Goal: Transaction & Acquisition: Purchase product/service

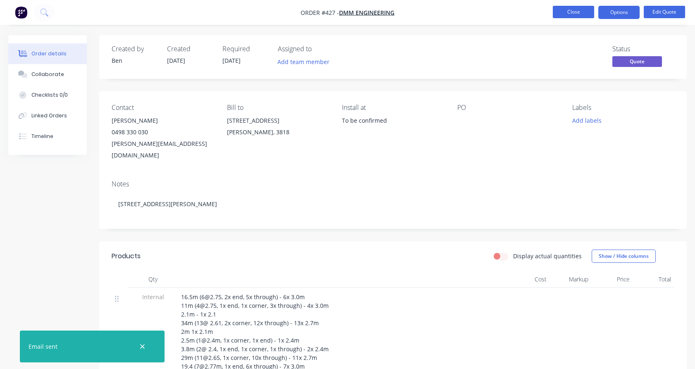
click at [575, 13] on button "Close" at bounding box center [573, 12] width 41 height 12
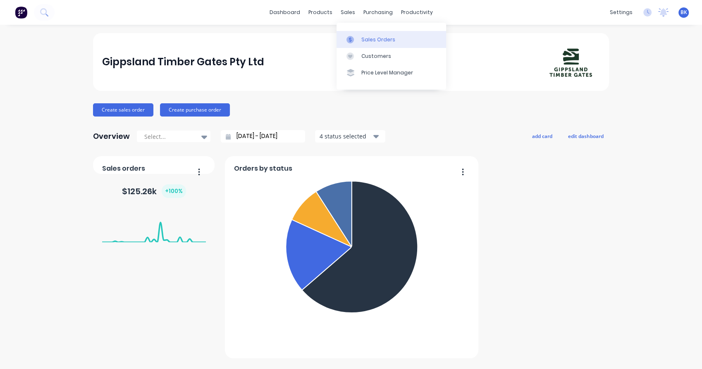
click at [369, 34] on link "Sales Orders" at bounding box center [392, 39] width 110 height 17
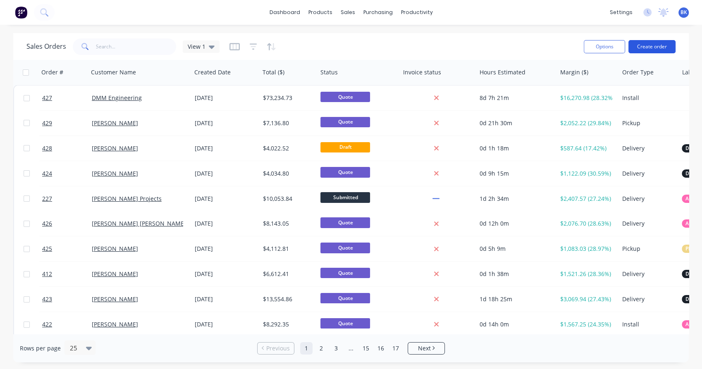
click at [655, 41] on button "Create order" at bounding box center [652, 46] width 47 height 13
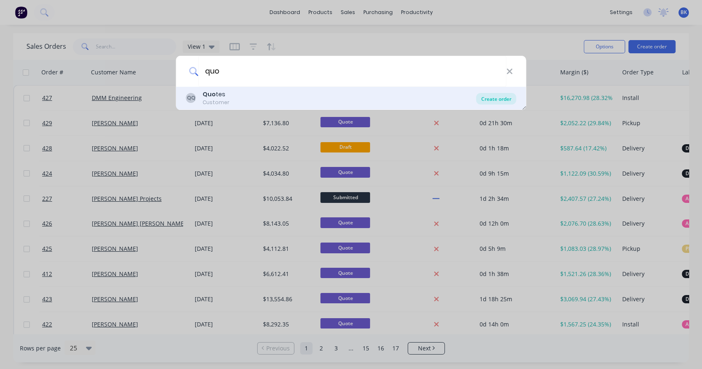
type input "quo"
click at [496, 99] on div "Create order" at bounding box center [496, 99] width 40 height 12
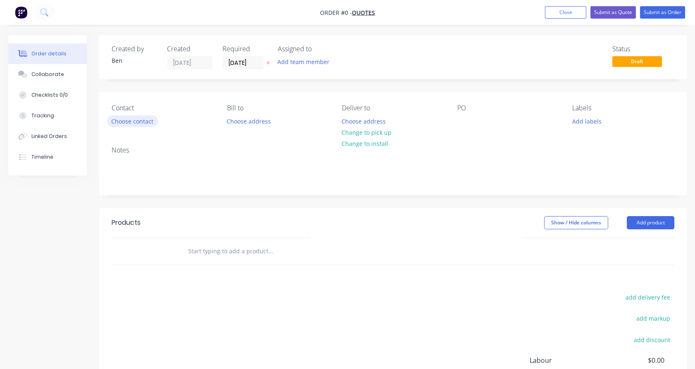
click at [139, 119] on button "Choose contact" at bounding box center [132, 120] width 51 height 11
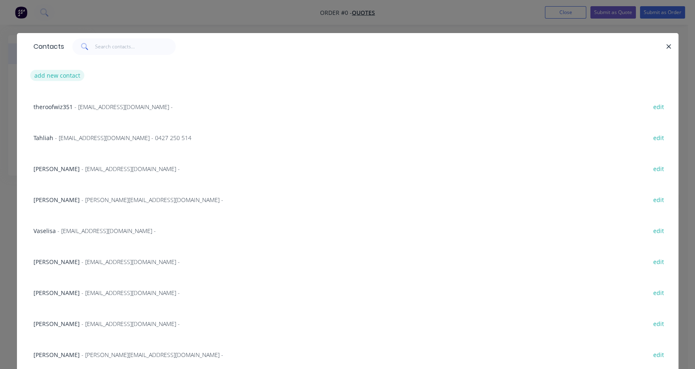
click at [62, 75] on button "add new contact" at bounding box center [57, 75] width 55 height 11
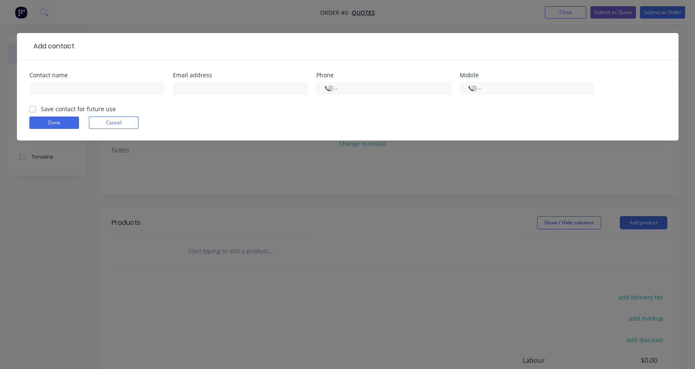
select select "AU"
click at [208, 86] on input "text" at bounding box center [240, 88] width 135 height 12
paste input "[EMAIL_ADDRESS][PERSON_NAME][DOMAIN_NAME]"
type input "[EMAIL_ADDRESS][PERSON_NAME][DOMAIN_NAME]"
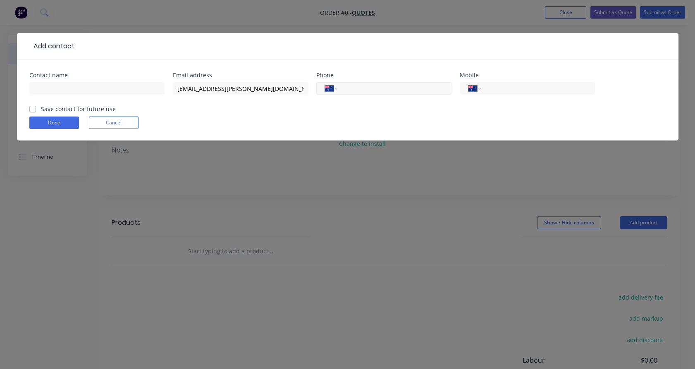
click at [349, 88] on input "tel" at bounding box center [392, 89] width 99 height 10
paste input "0409 962 401"
type input "0409 962 401"
drag, startPoint x: 223, startPoint y: 88, endPoint x: 177, endPoint y: 88, distance: 45.1
click at [177, 88] on input "[EMAIL_ADDRESS][PERSON_NAME][DOMAIN_NAME]" at bounding box center [240, 88] width 135 height 12
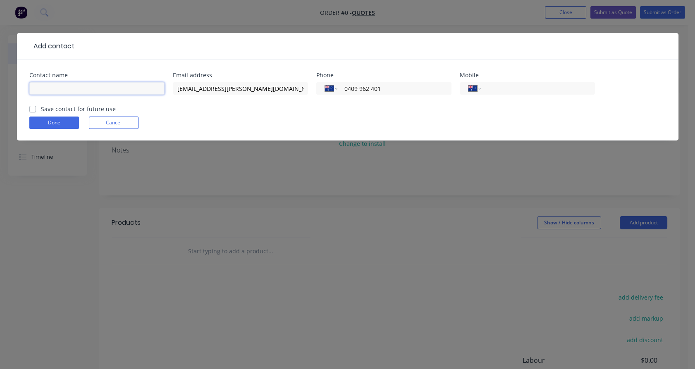
click at [139, 89] on input "text" at bounding box center [96, 88] width 135 height 12
paste input "[PERSON_NAME]"
type input "[PERSON_NAME]"
click at [50, 109] on label "Save contact for future use" at bounding box center [78, 109] width 75 height 9
click at [36, 109] on input "Save contact for future use" at bounding box center [32, 109] width 7 height 8
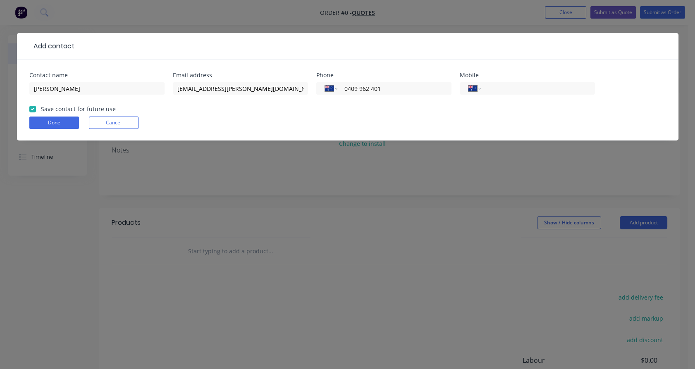
checkbox input "true"
click at [55, 122] on button "Done" at bounding box center [54, 123] width 50 height 12
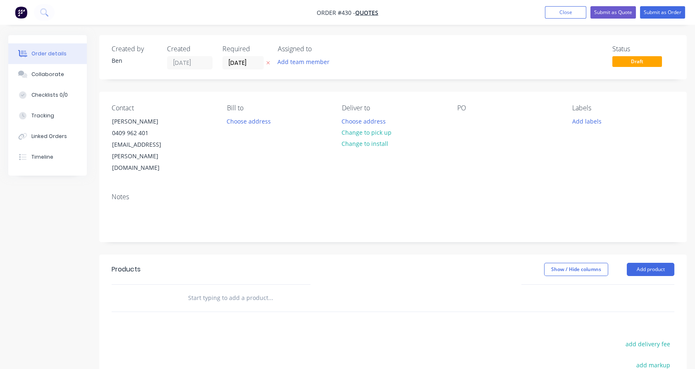
click at [213, 290] on input "text" at bounding box center [270, 298] width 165 height 17
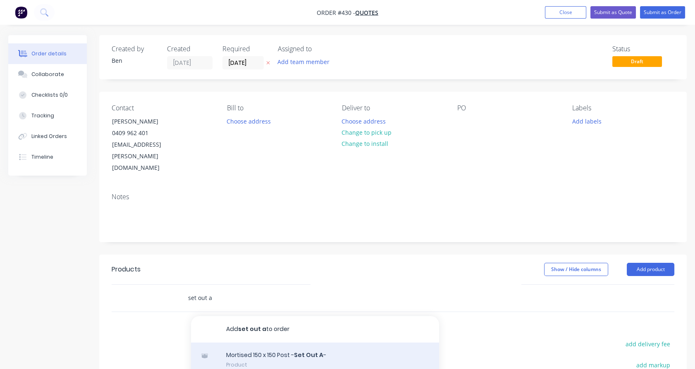
type input "set out a"
click at [269, 350] on div "Mortised 150 x 150 Post - Set Out A - Product" at bounding box center [315, 360] width 248 height 35
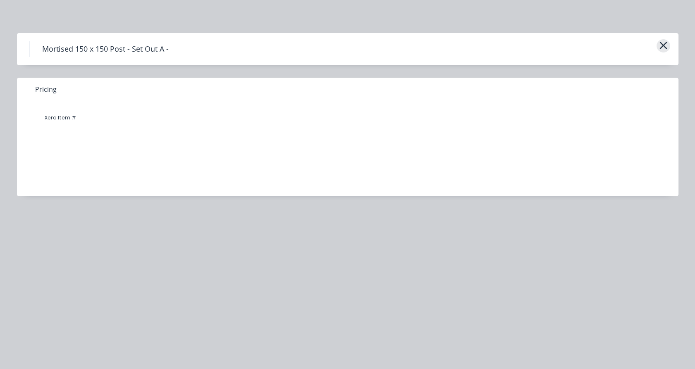
click at [665, 41] on icon "button" at bounding box center [663, 46] width 9 height 12
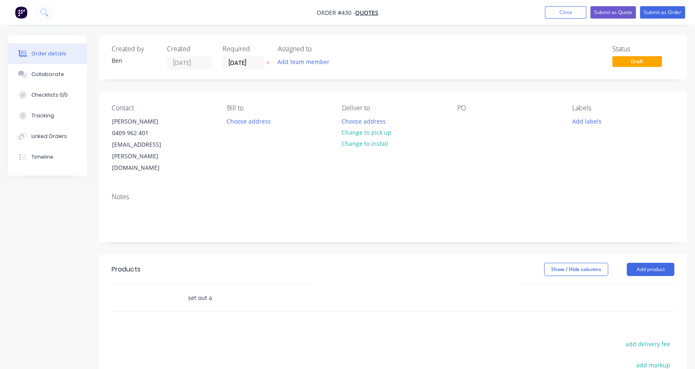
click at [227, 290] on input "set out a" at bounding box center [270, 298] width 165 height 17
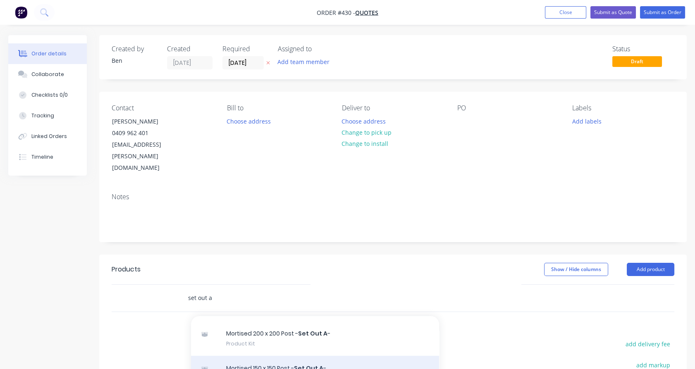
scroll to position [91, 0]
click at [279, 356] on div "Mortised 150 x 150 Post - Set Out A - Product Kit" at bounding box center [315, 373] width 248 height 35
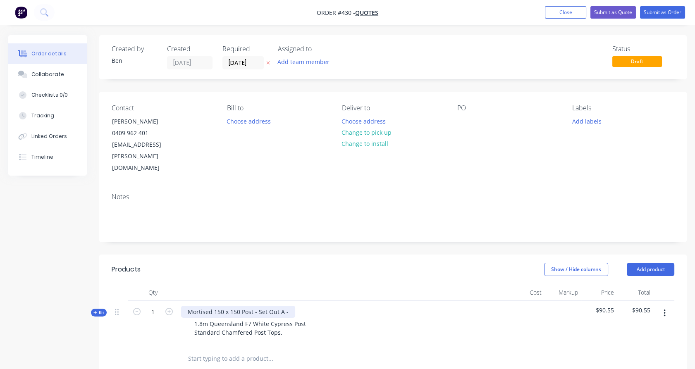
click at [291, 306] on div "Mortised 150 x 150 Post - Set Out A -" at bounding box center [238, 312] width 114 height 12
click at [102, 310] on span "Kit" at bounding box center [98, 313] width 11 height 6
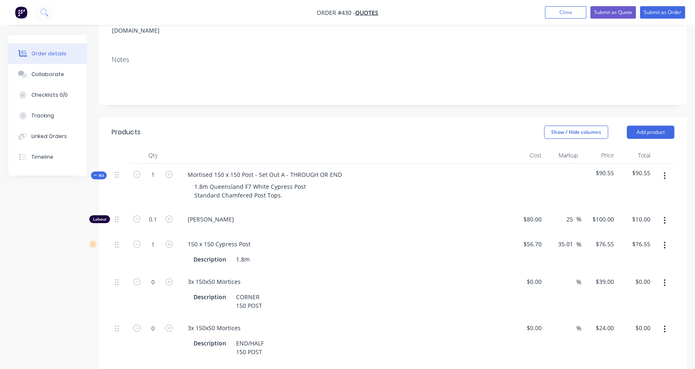
scroll to position [138, 0]
click at [170, 369] on icon "button" at bounding box center [168, 374] width 7 height 7
type input "1"
type input "$24.00"
click at [668, 322] on button "button" at bounding box center [664, 329] width 19 height 15
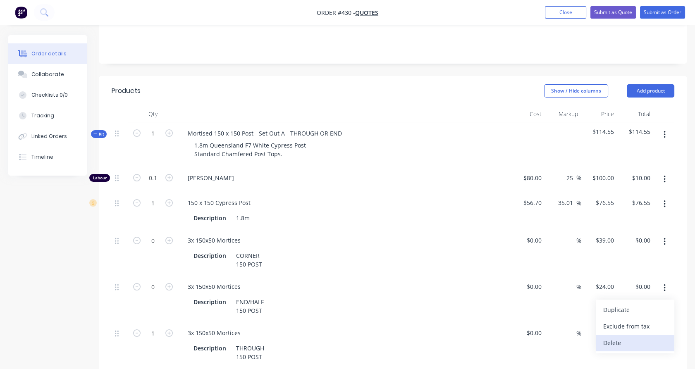
click at [628, 337] on div "Delete" at bounding box center [635, 343] width 64 height 12
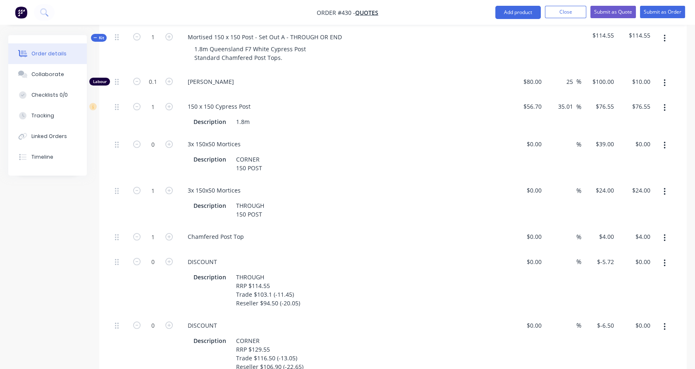
scroll to position [275, 0]
click at [664, 259] on icon "button" at bounding box center [665, 263] width 2 height 9
drag, startPoint x: 647, startPoint y: 301, endPoint x: 670, endPoint y: 270, distance: 38.5
click at [649, 309] on button "Delete" at bounding box center [635, 317] width 79 height 17
click at [663, 256] on button "button" at bounding box center [664, 263] width 19 height 15
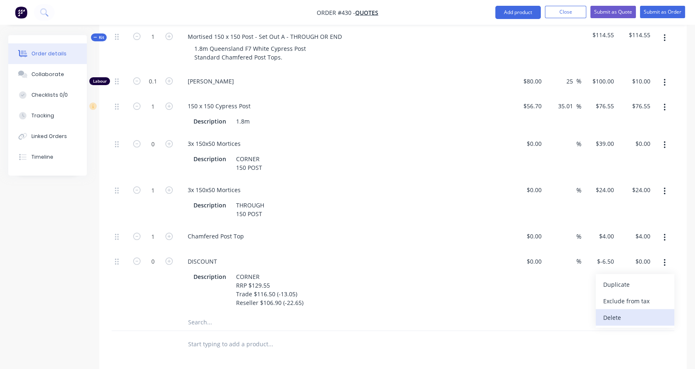
click at [649, 312] on div "Delete" at bounding box center [635, 318] width 64 height 12
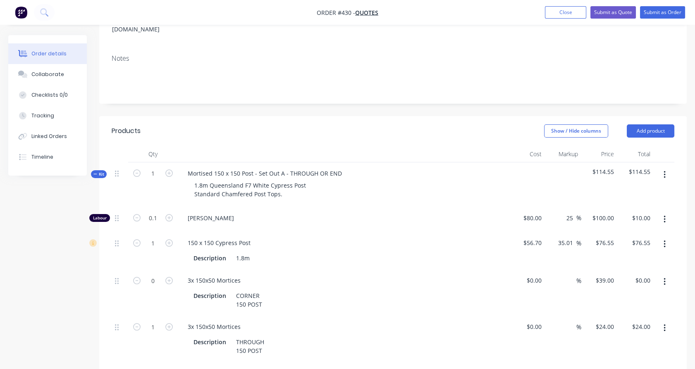
scroll to position [138, 0]
click at [668, 168] on button "button" at bounding box center [664, 175] width 19 height 15
click at [626, 224] on div "Duplicate" at bounding box center [635, 230] width 64 height 12
click at [102, 172] on span "Kit" at bounding box center [98, 175] width 11 height 6
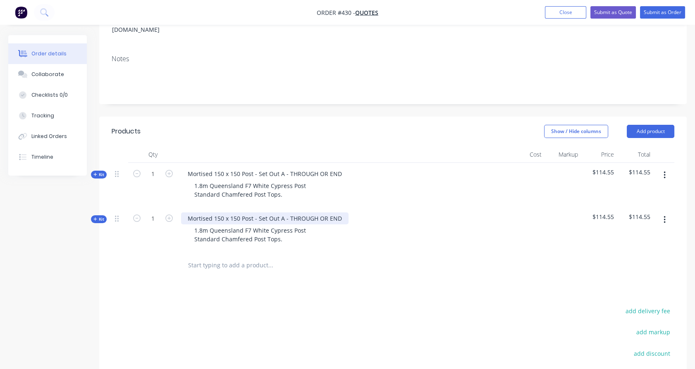
click at [298, 213] on div "Mortised 150 x 150 Post - Set Out A - THROUGH OR END" at bounding box center [265, 219] width 168 height 12
drag, startPoint x: 298, startPoint y: 206, endPoint x: 342, endPoint y: 207, distance: 44.7
click at [342, 213] on div "Mortised 150 x 150 Post - Set Out A - THROUGH OR END" at bounding box center [265, 219] width 168 height 12
drag, startPoint x: 97, startPoint y: 207, endPoint x: 148, endPoint y: 238, distance: 60.2
click at [97, 216] on span "Kit" at bounding box center [98, 219] width 11 height 6
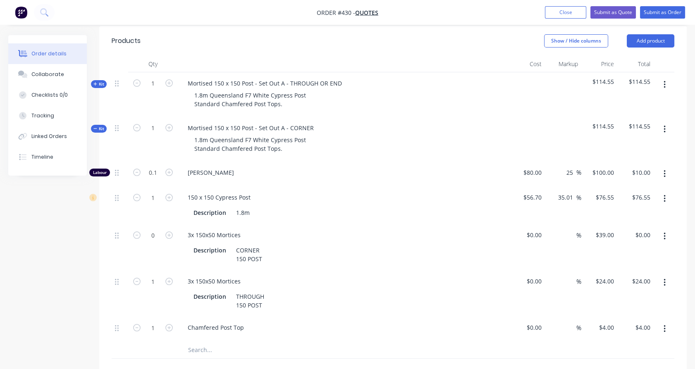
scroll to position [230, 0]
click at [168, 231] on icon "button" at bounding box center [168, 234] width 7 height 7
type input "1"
type input "$39.00"
click at [664, 278] on icon "button" at bounding box center [665, 282] width 2 height 9
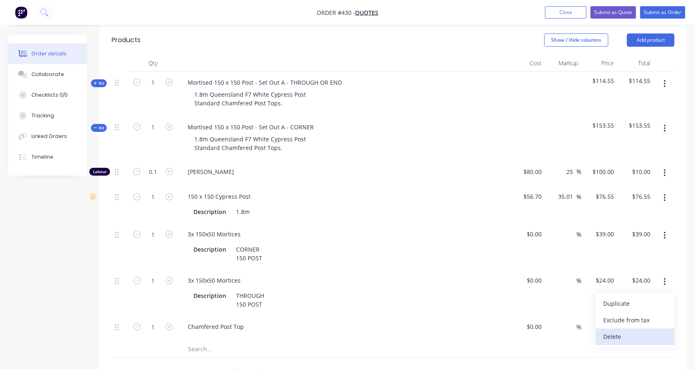
click at [629, 331] on div "Delete" at bounding box center [635, 337] width 64 height 12
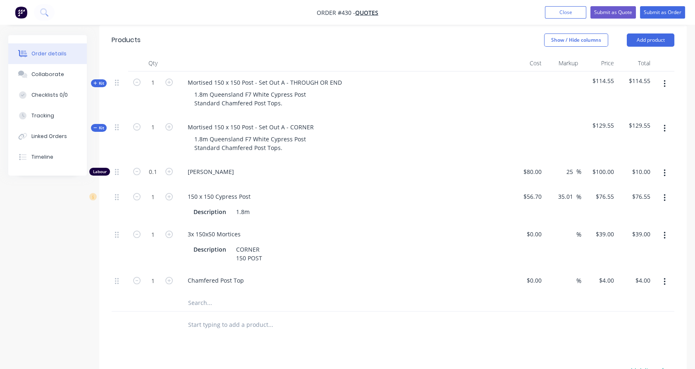
click at [96, 110] on div "Order details Collaborate Checklists 0/0 Tracking Linked Orders Timeline" at bounding box center [53, 105] width 91 height 141
click at [99, 125] on span "Kit" at bounding box center [98, 128] width 11 height 6
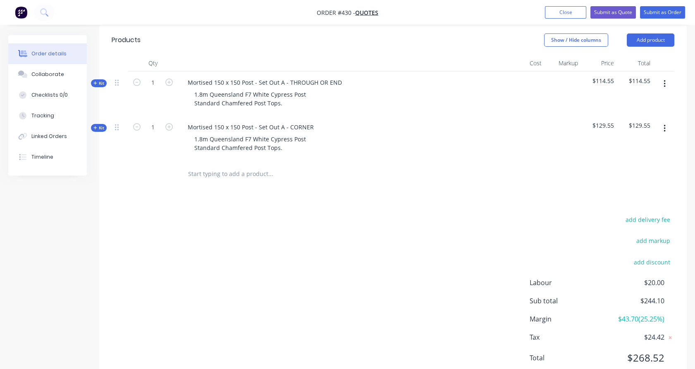
click at [227, 167] on input "text" at bounding box center [270, 174] width 165 height 17
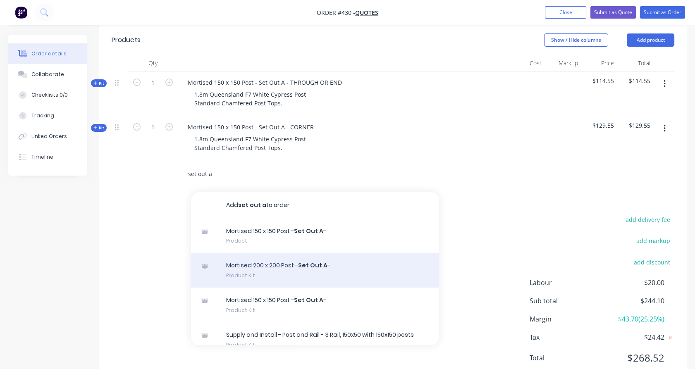
type input "set out a"
click at [304, 263] on div "Mortised 200 x 200 Post - Set Out A - Product Kit" at bounding box center [315, 270] width 248 height 35
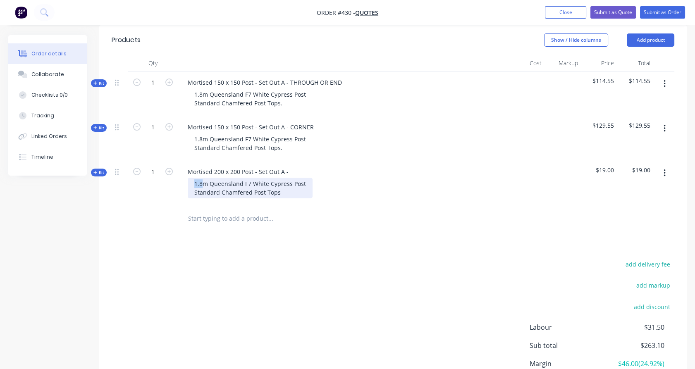
drag, startPoint x: 202, startPoint y: 170, endPoint x: 190, endPoint y: 170, distance: 12.0
click at [190, 178] on div "1.8m Queensland F7 White Cypress Post Standard Chamfered Post Tops" at bounding box center [250, 188] width 125 height 21
click at [103, 170] on span "Kit" at bounding box center [98, 173] width 11 height 6
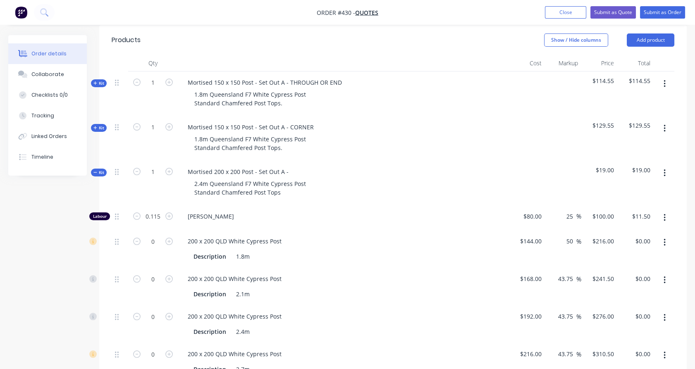
click at [666, 235] on button "button" at bounding box center [664, 242] width 19 height 15
drag, startPoint x: 644, startPoint y: 282, endPoint x: 663, endPoint y: 249, distance: 38.2
click at [645, 292] on div "Delete" at bounding box center [635, 298] width 64 height 12
click at [668, 235] on button "button" at bounding box center [664, 242] width 19 height 15
click at [646, 292] on div "Delete" at bounding box center [635, 298] width 64 height 12
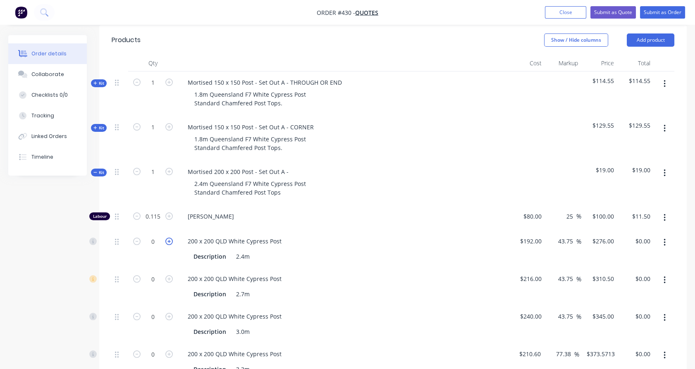
click at [170, 238] on icon "button" at bounding box center [168, 241] width 7 height 7
type input "1"
type input "$276.00"
click at [662, 311] on button "button" at bounding box center [664, 318] width 19 height 15
click at [642, 367] on div "Delete" at bounding box center [635, 373] width 64 height 12
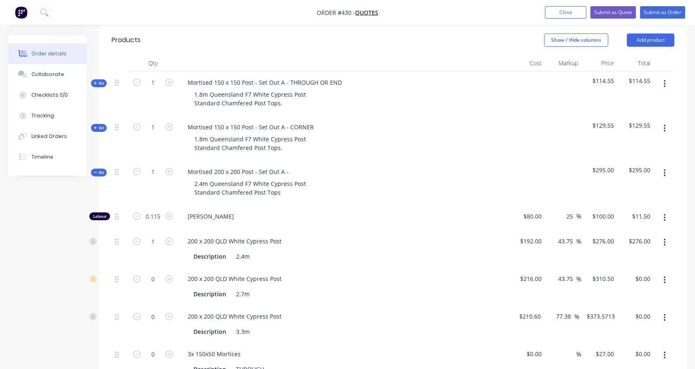
click at [667, 311] on button "button" at bounding box center [664, 318] width 19 height 15
click at [649, 367] on div "Delete" at bounding box center [635, 373] width 64 height 12
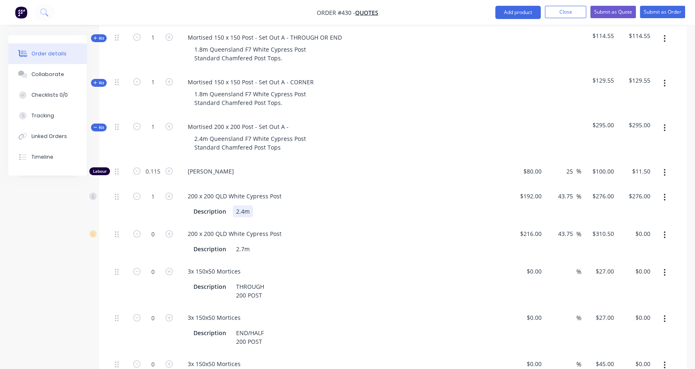
scroll to position [275, 0]
click at [665, 269] on icon "button" at bounding box center [665, 272] width 2 height 7
click at [656, 321] on div "Delete" at bounding box center [635, 327] width 64 height 12
click at [667, 311] on button "button" at bounding box center [664, 318] width 19 height 15
click at [650, 368] on div "Delete" at bounding box center [635, 374] width 64 height 12
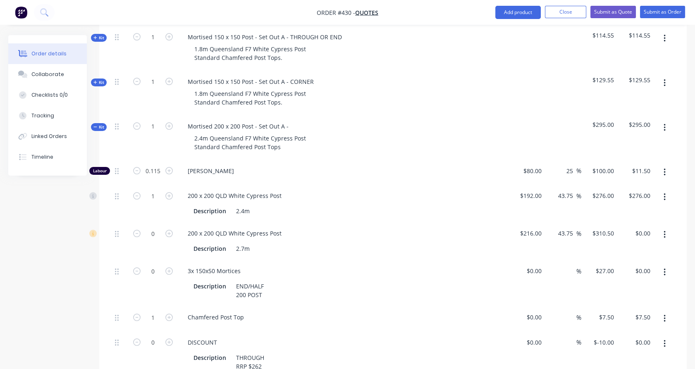
click at [666, 337] on button "button" at bounding box center [664, 344] width 19 height 15
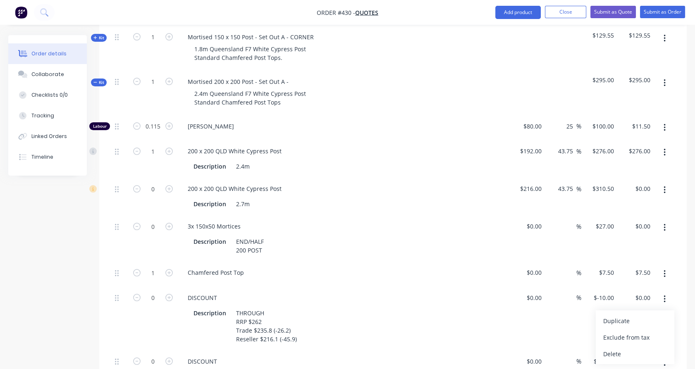
click at [634, 348] on div "Delete" at bounding box center [635, 354] width 64 height 12
click at [659, 291] on button "button" at bounding box center [664, 298] width 19 height 15
click at [653, 347] on div "Delete" at bounding box center [635, 353] width 64 height 12
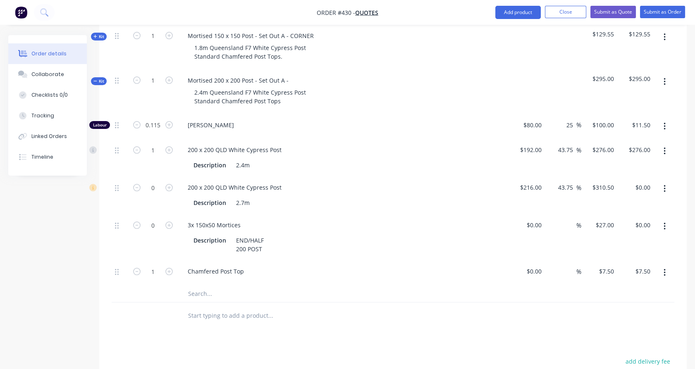
click at [167, 218] on form "0" at bounding box center [153, 224] width 43 height 12
click at [171, 222] on icon "button" at bounding box center [168, 225] width 7 height 7
type input "1"
type input "$27.00"
click at [292, 74] on div "Mortised 200 x 200 Post - Set Out A -" at bounding box center [238, 80] width 114 height 12
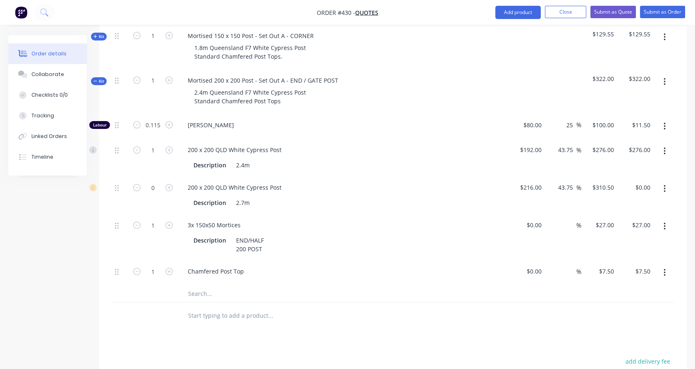
click at [665, 78] on icon "button" at bounding box center [665, 81] width 2 height 7
click at [641, 131] on div "Duplicate" at bounding box center [635, 137] width 64 height 12
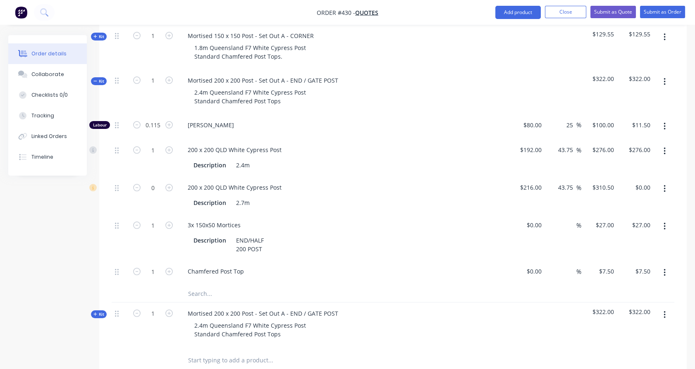
click at [668, 182] on button "button" at bounding box center [664, 189] width 19 height 15
click at [631, 238] on div "Delete" at bounding box center [635, 244] width 64 height 12
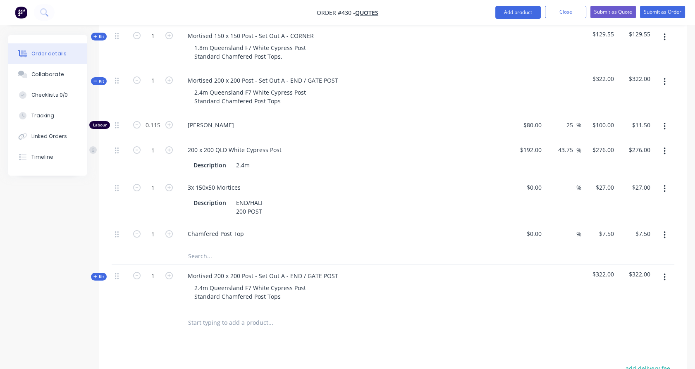
click at [100, 274] on span "Kit" at bounding box center [98, 277] width 11 height 6
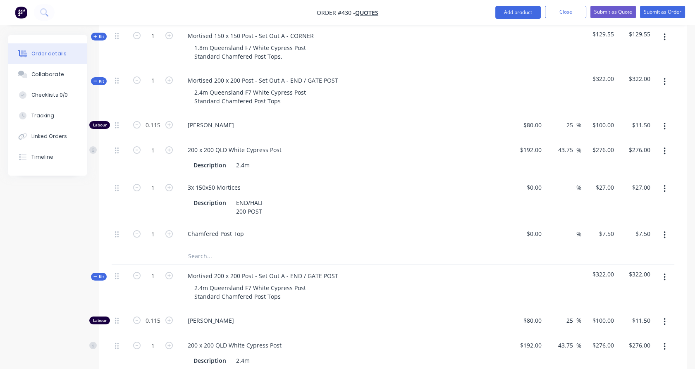
click at [98, 78] on span "Kit" at bounding box center [98, 81] width 11 height 6
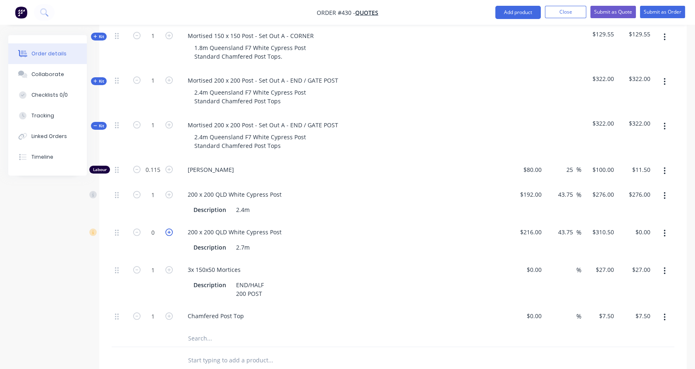
click at [168, 229] on icon "button" at bounding box center [168, 232] width 7 height 7
type input "1"
type input "$310.50"
click at [665, 192] on icon "button" at bounding box center [665, 195] width 2 height 7
click at [641, 245] on div "Delete" at bounding box center [635, 251] width 64 height 12
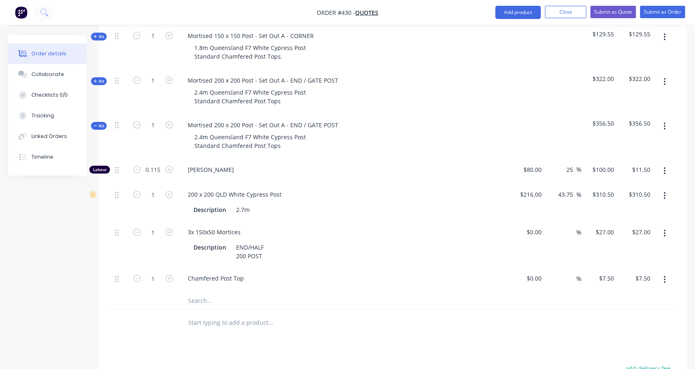
click at [101, 123] on span "Kit" at bounding box center [98, 126] width 11 height 6
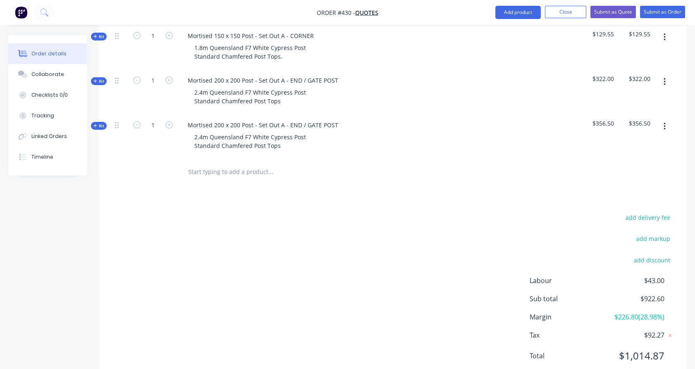
click at [211, 164] on input "text" at bounding box center [270, 172] width 165 height 17
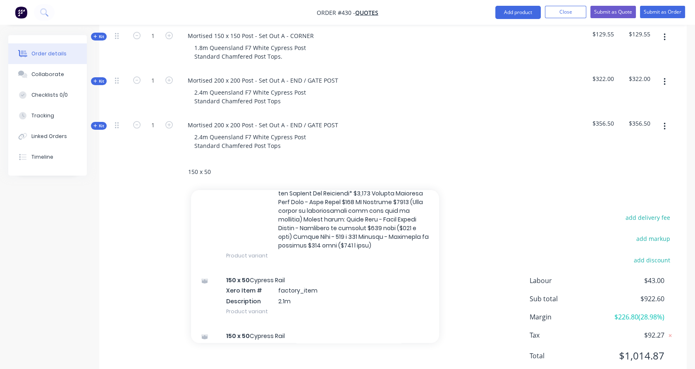
scroll to position [492, 0]
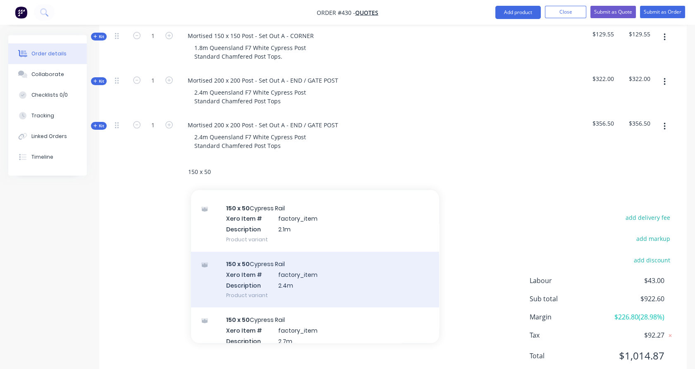
type input "150 x 50"
click at [370, 281] on div "150 x 50 Cypress Rail Xero Item # factory_item Description 2.4m Product variant" at bounding box center [315, 280] width 248 height 56
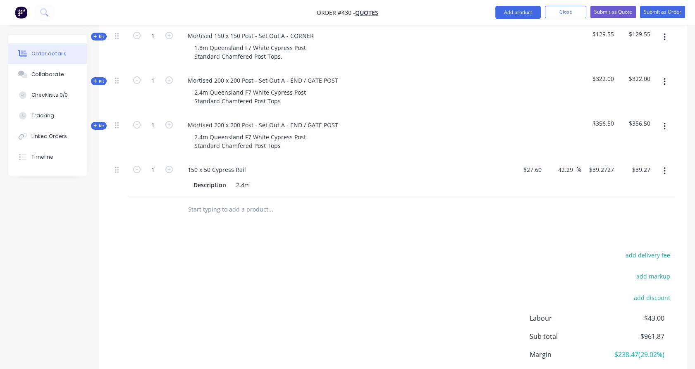
click at [240, 201] on input "text" at bounding box center [270, 209] width 165 height 17
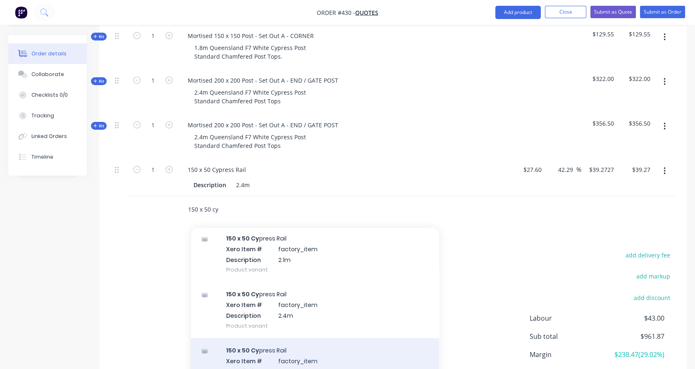
scroll to position [275, 0]
type input "150 x 50 cy"
click at [295, 354] on div "150 x 50 Cy press Rail Xero Item # factory_item Description 2.7m Product variant" at bounding box center [315, 366] width 248 height 56
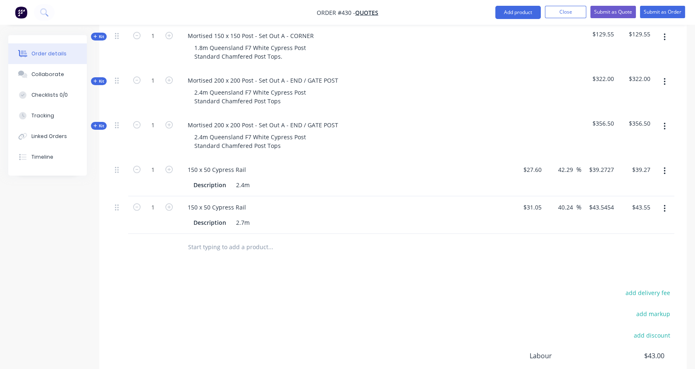
click at [215, 239] on input "text" at bounding box center [270, 247] width 165 height 17
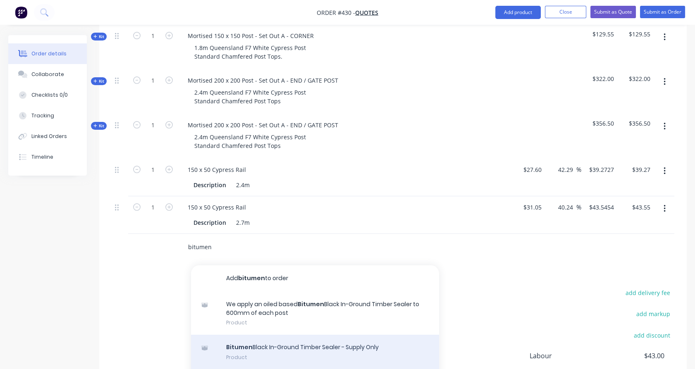
type input "bitumen"
click at [295, 338] on div "Bitumen Black In-Ground Timber Sealer - Supply Only Product" at bounding box center [315, 352] width 248 height 35
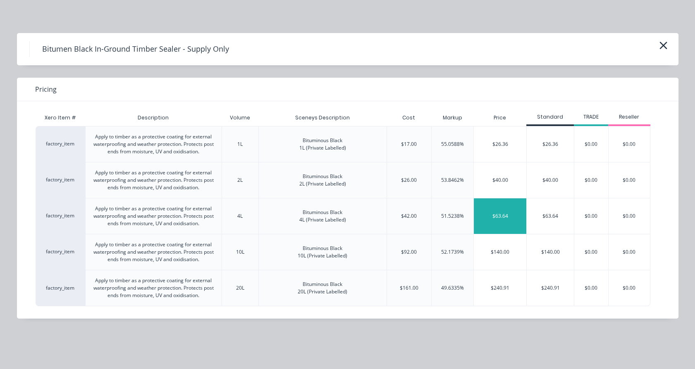
click at [502, 213] on div "$63.64" at bounding box center [500, 217] width 53 height 36
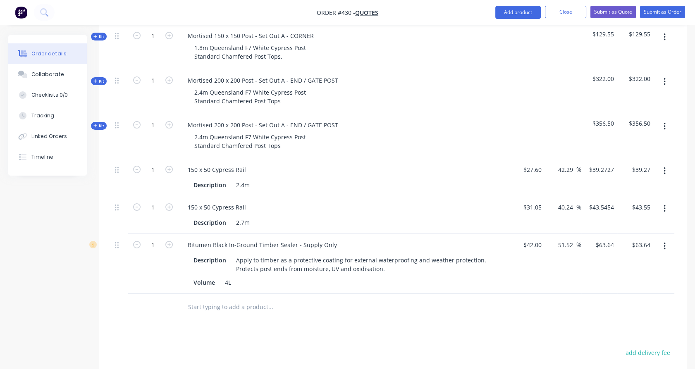
click at [221, 299] on input "text" at bounding box center [270, 307] width 165 height 17
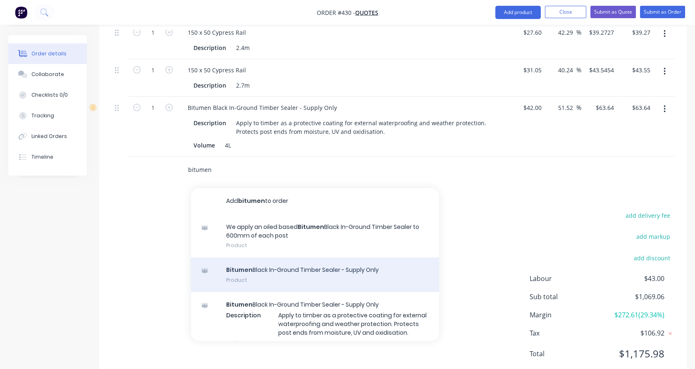
scroll to position [459, 0]
type input "bitumen"
click at [292, 271] on div "Bitumen Black In-Ground Timber Sealer - Supply Only Product" at bounding box center [315, 274] width 248 height 35
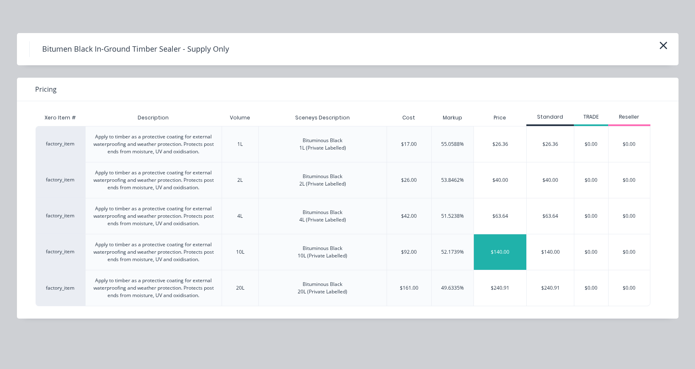
click at [493, 255] on div "$140.00" at bounding box center [500, 253] width 53 height 36
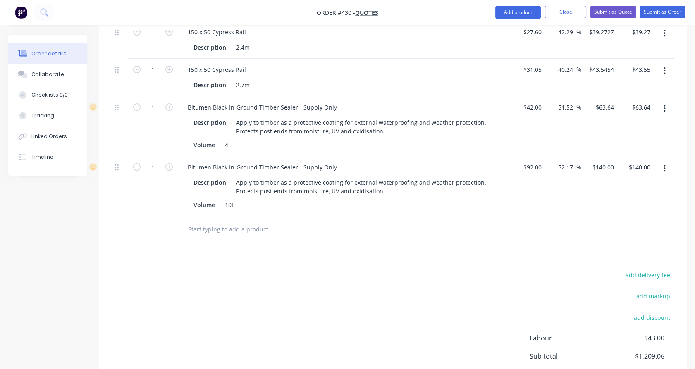
click at [209, 221] on input "text" at bounding box center [270, 229] width 165 height 17
click at [515, 20] on nav "Order #430 - Quotes Add product Close Submit as Quote Submit as Order" at bounding box center [347, 12] width 695 height 25
click at [512, 17] on button "Add product" at bounding box center [518, 12] width 45 height 13
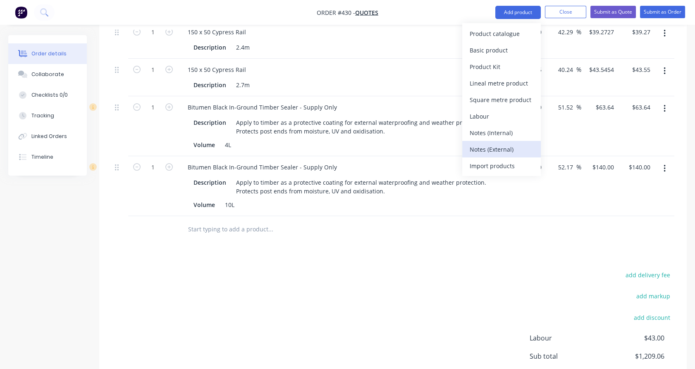
click at [499, 152] on div "Notes (External)" at bounding box center [502, 150] width 64 height 12
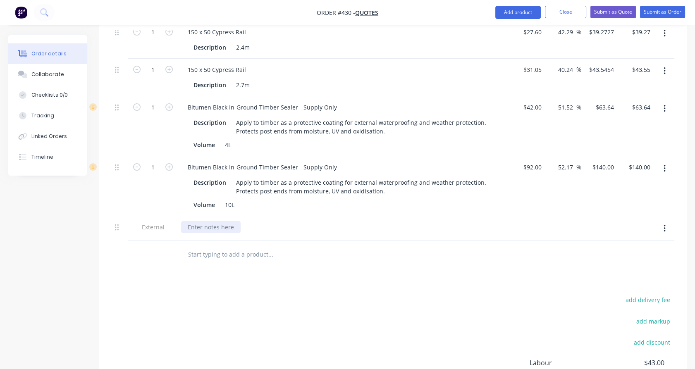
click at [217, 221] on div at bounding box center [211, 227] width 60 height 12
click at [291, 221] on div "We can also apply the bitumen to the" at bounding box center [239, 227] width 117 height 12
drag, startPoint x: 188, startPoint y: 215, endPoint x: 337, endPoint y: 224, distance: 149.6
click at [337, 224] on div "We can also apply the bitumen to the posts beforehand at $16" at bounding box center [343, 228] width 331 height 25
click at [357, 221] on div "We can also apply the bitumen to the posts beforehand at $16" at bounding box center [274, 227] width 187 height 12
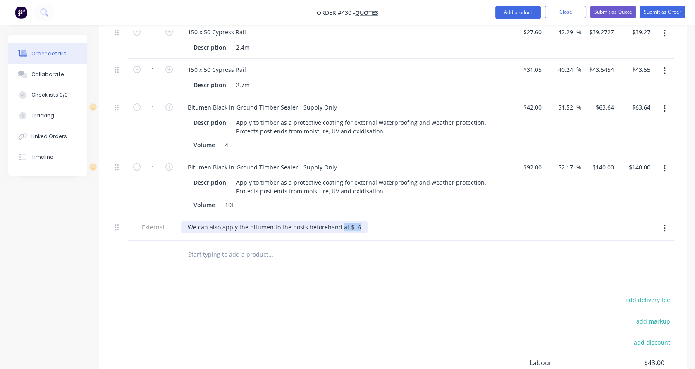
drag, startPoint x: 352, startPoint y: 214, endPoint x: 338, endPoint y: 212, distance: 14.6
click at [338, 221] on div "We can also apply the bitumen to the posts beforehand at $16" at bounding box center [274, 227] width 187 height 12
drag, startPoint x: 254, startPoint y: 281, endPoint x: 239, endPoint y: 239, distance: 44.9
click at [253, 281] on div "Products Show / Hide columns Add product Qty Cost Markup Price Total Kit 1 Mort…" at bounding box center [393, 131] width 588 height 671
click at [230, 246] on input "text" at bounding box center [270, 254] width 165 height 17
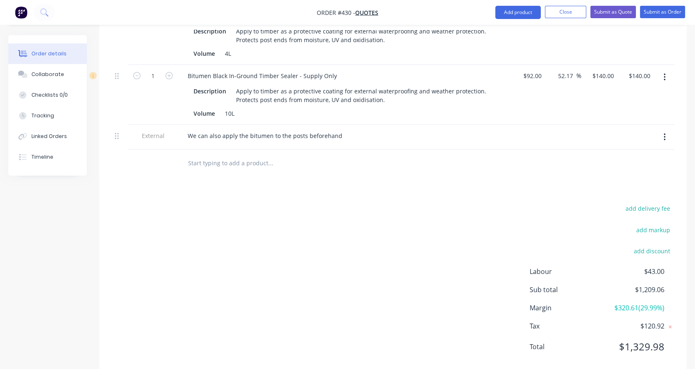
scroll to position [551, 0]
click at [509, 13] on button "Add product" at bounding box center [518, 12] width 45 height 13
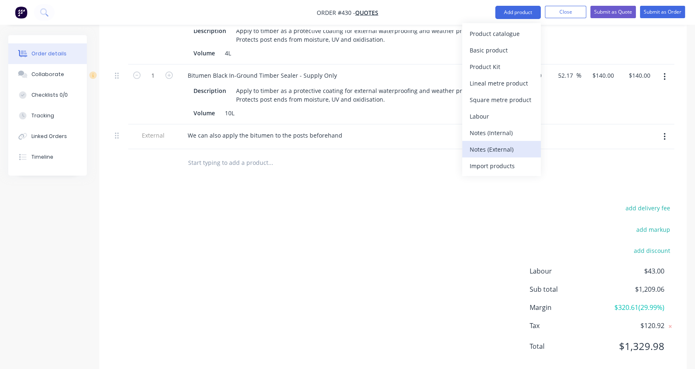
click at [494, 146] on div "Notes (External)" at bounding box center [502, 150] width 64 height 12
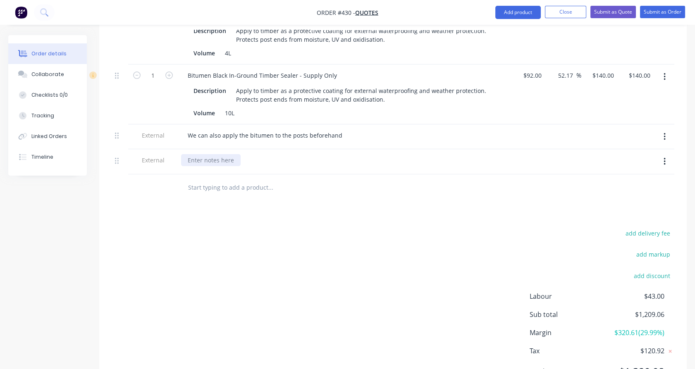
click at [225, 154] on div at bounding box center [211, 160] width 60 height 12
drag, startPoint x: 214, startPoint y: 147, endPoint x: 165, endPoint y: 158, distance: 50.0
click at [165, 158] on div "External Coatings" at bounding box center [393, 161] width 563 height 25
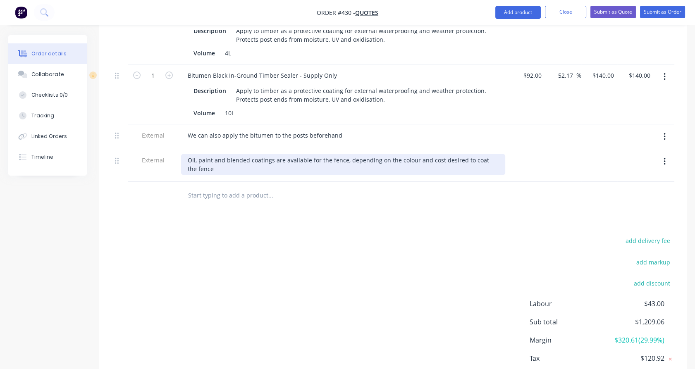
click at [280, 154] on div "Oil, paint and blended coatings are available for the fence, depending on the c…" at bounding box center [343, 164] width 324 height 21
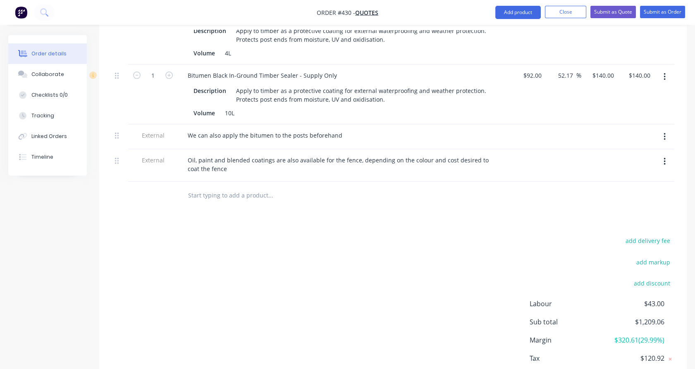
click at [180, 213] on div "Products Show / Hide columns Add product Qty Cost Markup Price Total Kit 1 Mort…" at bounding box center [393, 56] width 588 height 704
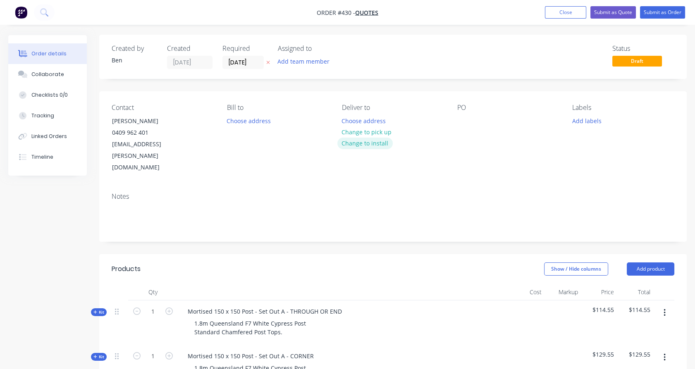
scroll to position [0, 0]
click at [611, 10] on button "Submit as Quote" at bounding box center [613, 12] width 45 height 12
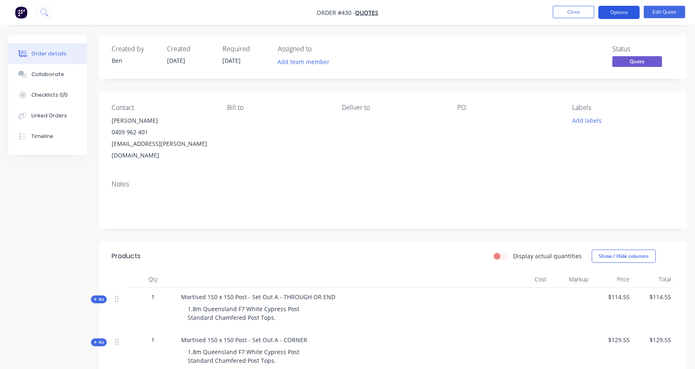
click at [618, 13] on button "Options" at bounding box center [618, 12] width 41 height 13
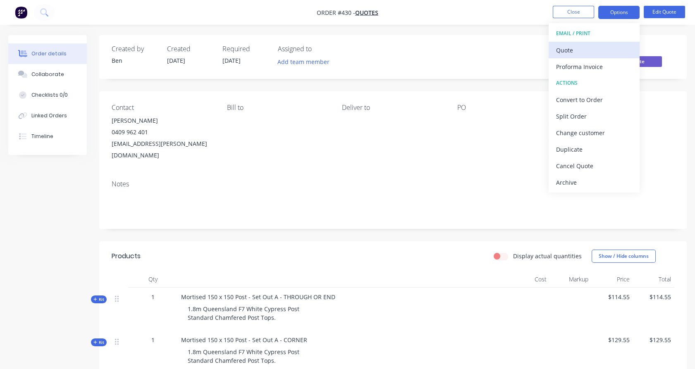
click at [600, 48] on div "Quote" at bounding box center [594, 50] width 76 height 12
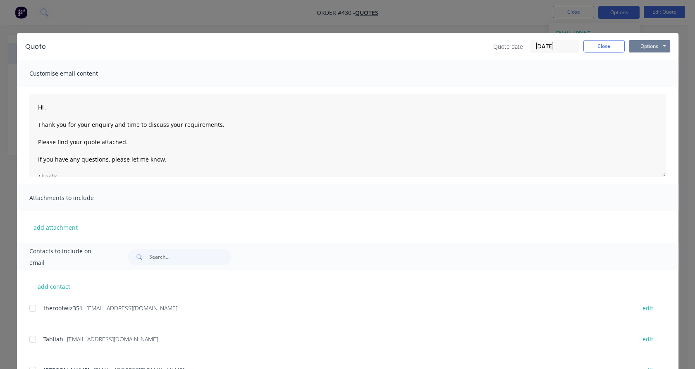
click at [642, 45] on button "Options" at bounding box center [649, 46] width 41 height 12
click at [645, 60] on button "Preview" at bounding box center [655, 61] width 53 height 14
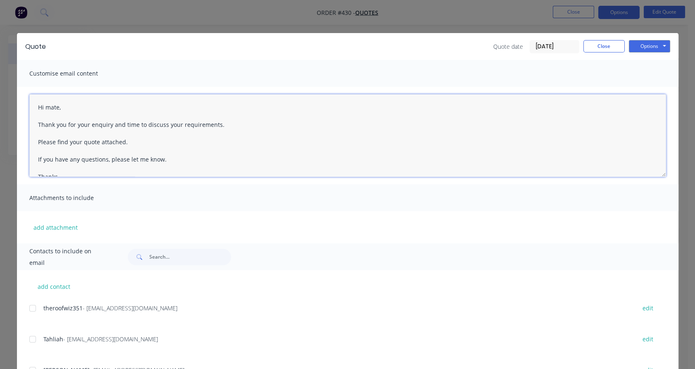
drag, startPoint x: 111, startPoint y: 122, endPoint x: 213, endPoint y: 126, distance: 102.6
click at [213, 126] on textarea "Hi mate, Thank you for your enquiry and time to discuss your requirements. Plea…" at bounding box center [347, 135] width 637 height 83
click at [82, 141] on textarea "Hi mate, Thank you for your enquiry. Please find your quote attached. If you ha…" at bounding box center [347, 135] width 637 height 83
drag, startPoint x: 82, startPoint y: 141, endPoint x: 75, endPoint y: 143, distance: 7.1
click at [75, 143] on textarea "Hi mate, Thank you for your enquiry. Please find your quote attached. If you ha…" at bounding box center [347, 135] width 637 height 83
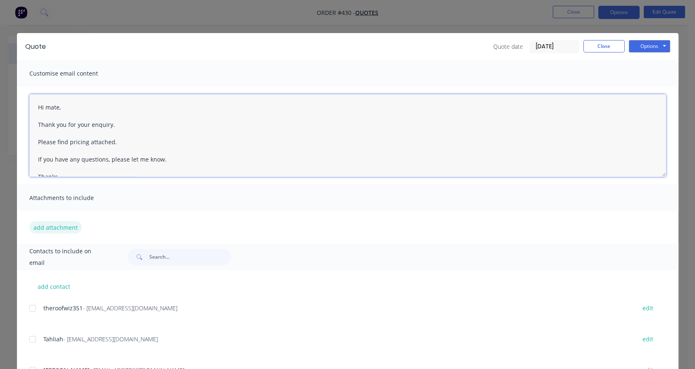
type textarea "Hi mate, Thank you for your enquiry. Please find pricing attached. If you have …"
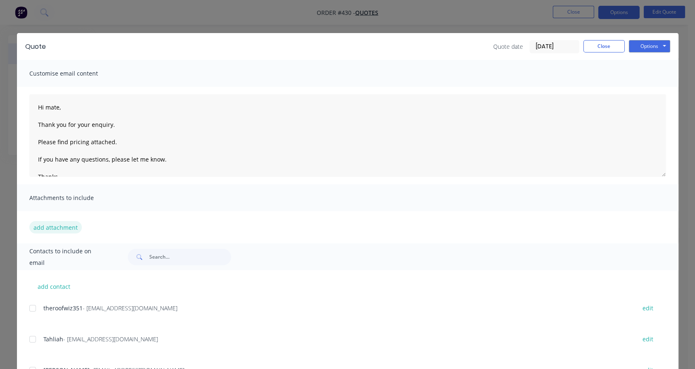
click at [57, 229] on button "add attachment" at bounding box center [55, 227] width 53 height 12
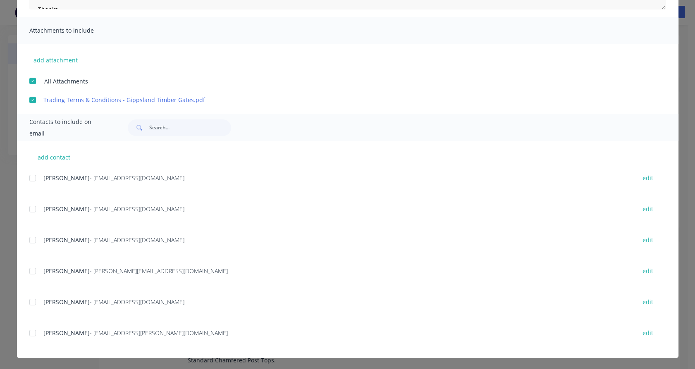
scroll to position [1, 0]
click at [31, 328] on div at bounding box center [32, 333] width 17 height 17
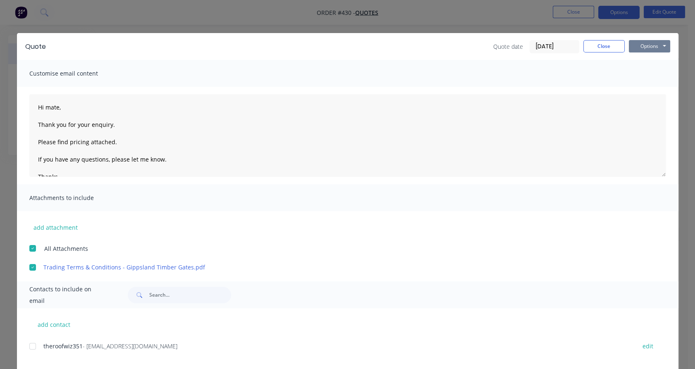
scroll to position [0, 0]
click at [648, 46] on button "Options" at bounding box center [649, 46] width 41 height 12
click at [651, 89] on button "Email" at bounding box center [655, 88] width 53 height 14
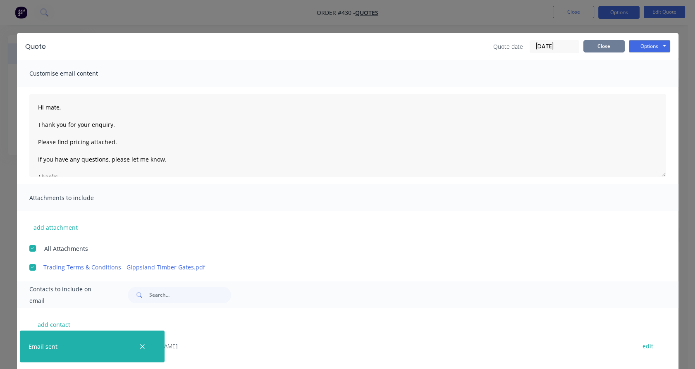
click at [598, 41] on button "Close" at bounding box center [604, 46] width 41 height 12
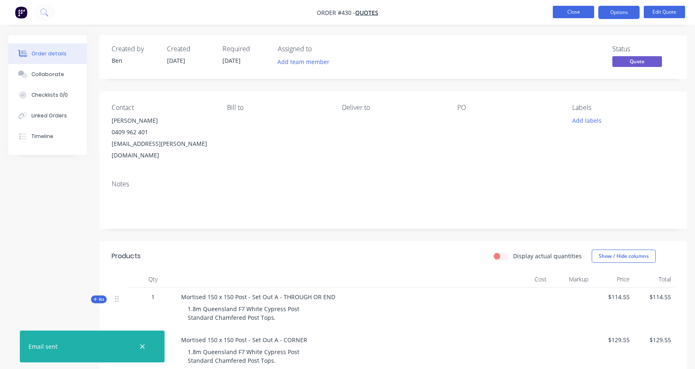
click at [585, 14] on button "Close" at bounding box center [573, 12] width 41 height 12
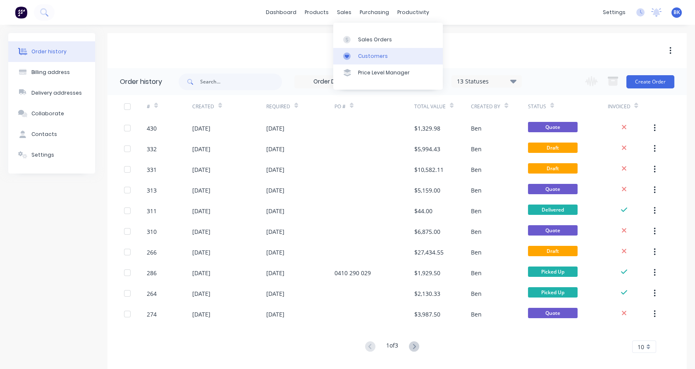
drag, startPoint x: 367, startPoint y: 54, endPoint x: 361, endPoint y: 56, distance: 6.7
click at [367, 54] on div "Customers" at bounding box center [373, 56] width 30 height 7
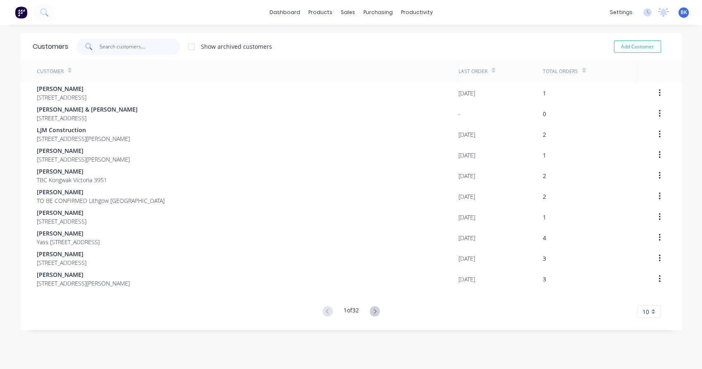
click at [159, 49] on input "text" at bounding box center [140, 46] width 81 height 17
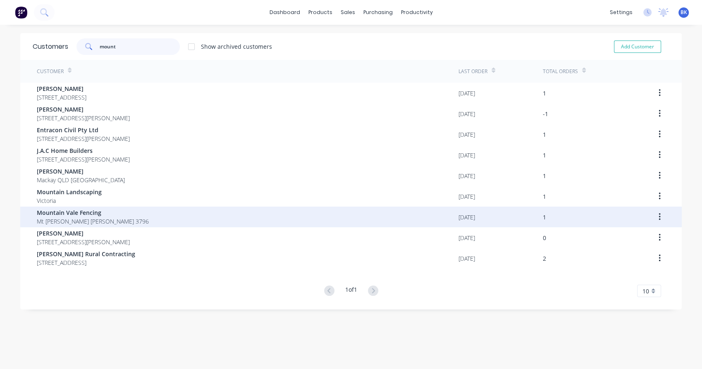
type input "mount"
click at [124, 217] on div "Mountain Vale Fencing [GEOGRAPHIC_DATA][PERSON_NAME][PERSON_NAME]" at bounding box center [248, 217] width 422 height 21
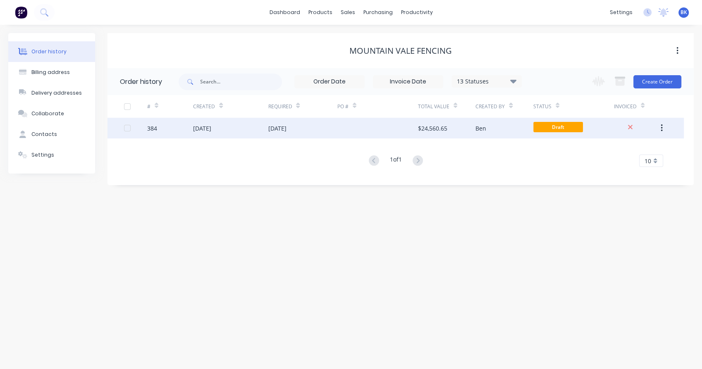
drag, startPoint x: 379, startPoint y: 129, endPoint x: 358, endPoint y: 130, distance: 21.6
click at [358, 130] on div at bounding box center [378, 128] width 81 height 21
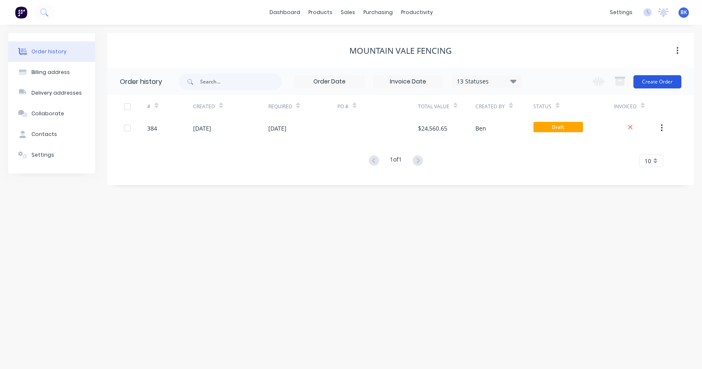
click at [644, 80] on button "Create Order" at bounding box center [658, 81] width 48 height 13
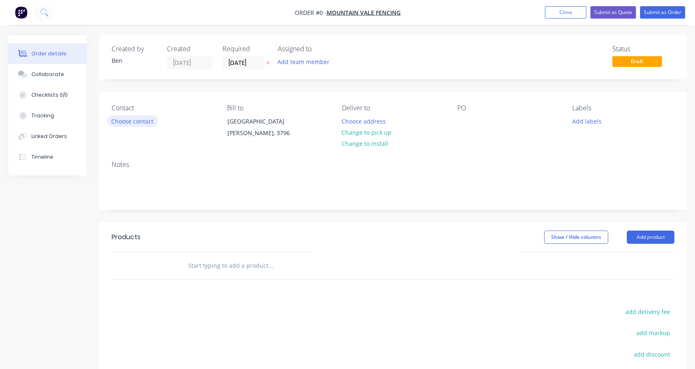
click at [137, 123] on button "Choose contact" at bounding box center [132, 120] width 51 height 11
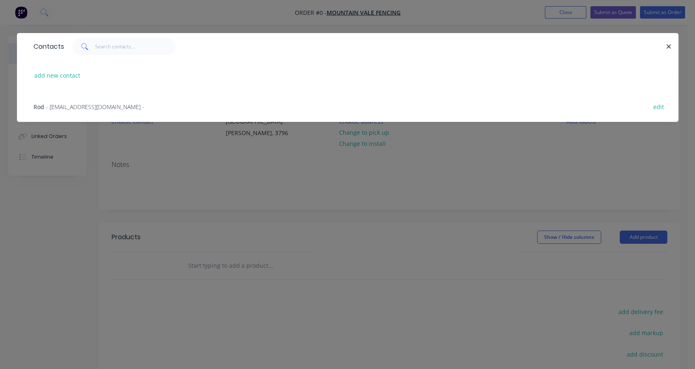
click at [105, 112] on div "Rod - [EMAIL_ADDRESS][DOMAIN_NAME] - edit" at bounding box center [347, 106] width 637 height 31
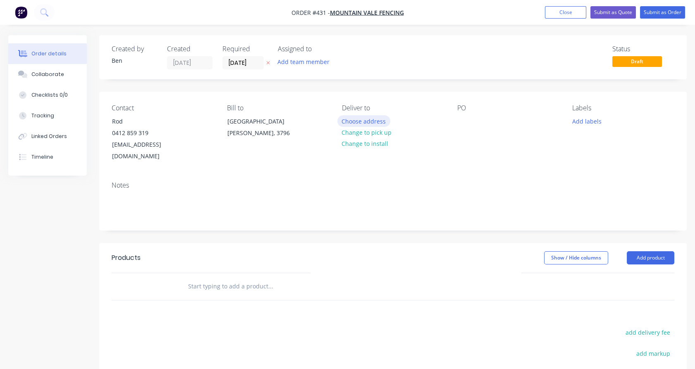
click at [382, 123] on button "Choose address" at bounding box center [364, 120] width 53 height 11
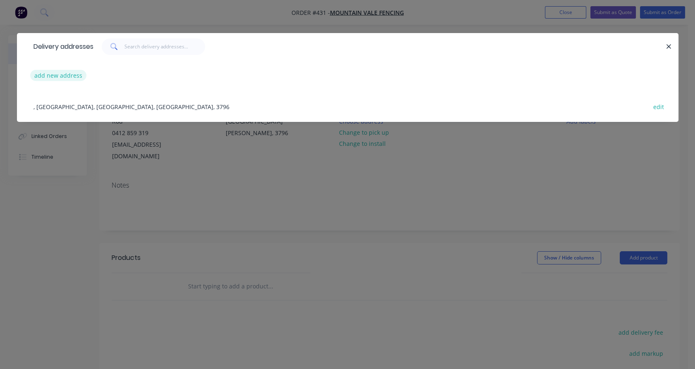
click at [69, 77] on button "add new address" at bounding box center [58, 75] width 57 height 11
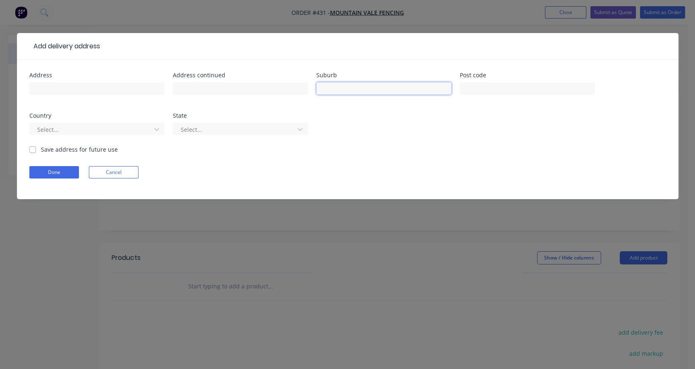
click at [345, 89] on input "text" at bounding box center [383, 88] width 135 height 12
type input "[GEOGRAPHIC_DATA]"
click at [129, 136] on div "Select..." at bounding box center [96, 133] width 135 height 24
click at [133, 130] on div at bounding box center [91, 129] width 110 height 10
type input "a"
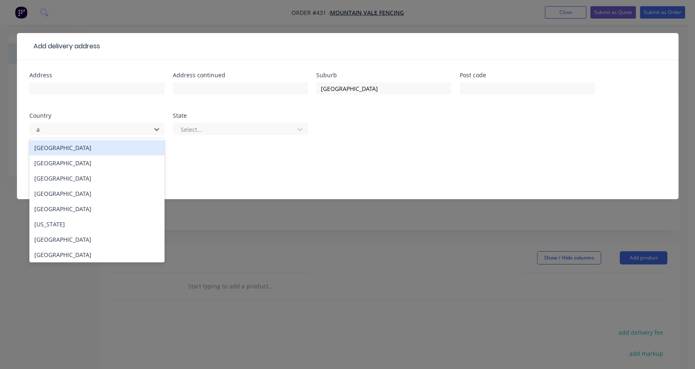
click at [139, 143] on div "[GEOGRAPHIC_DATA]" at bounding box center [96, 147] width 135 height 15
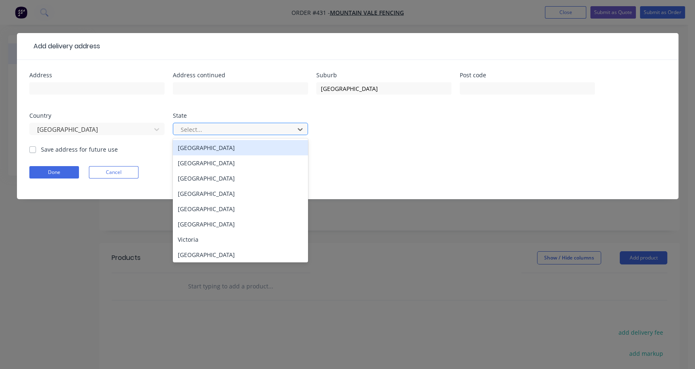
click at [195, 127] on div at bounding box center [235, 129] width 110 height 10
type input "v"
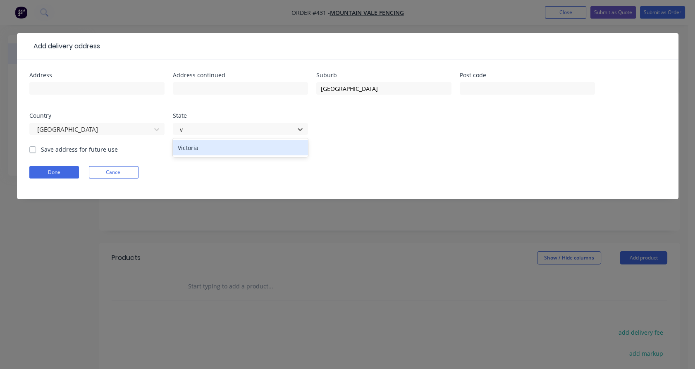
click at [211, 157] on div "Victoria" at bounding box center [240, 148] width 135 height 19
click at [213, 149] on div "Victoria" at bounding box center [240, 147] width 135 height 15
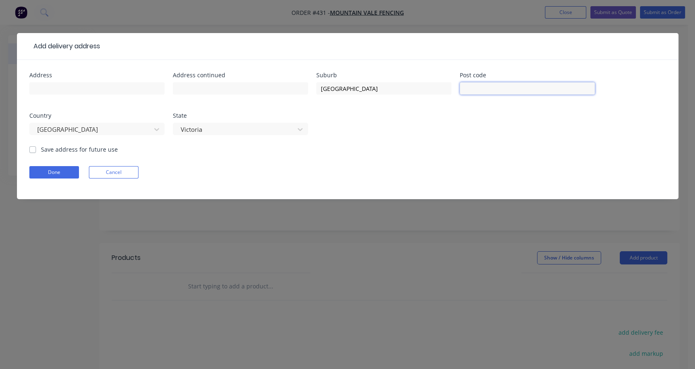
click at [478, 89] on input "text" at bounding box center [527, 88] width 135 height 12
type input "3115"
click at [86, 149] on label "Save address for future use" at bounding box center [79, 149] width 77 height 9
click at [36, 149] on input "Save address for future use" at bounding box center [32, 149] width 7 height 8
checkbox input "true"
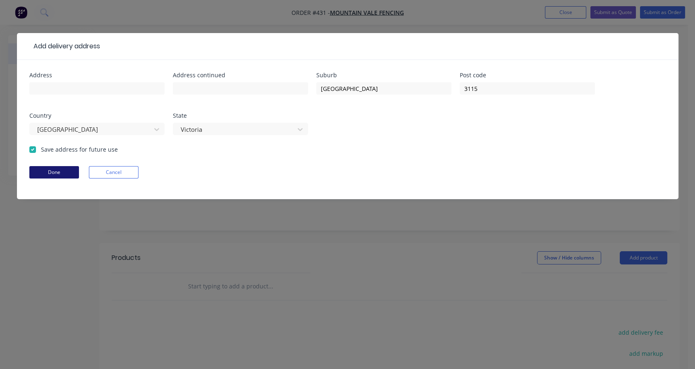
click at [57, 175] on button "Done" at bounding box center [54, 172] width 50 height 12
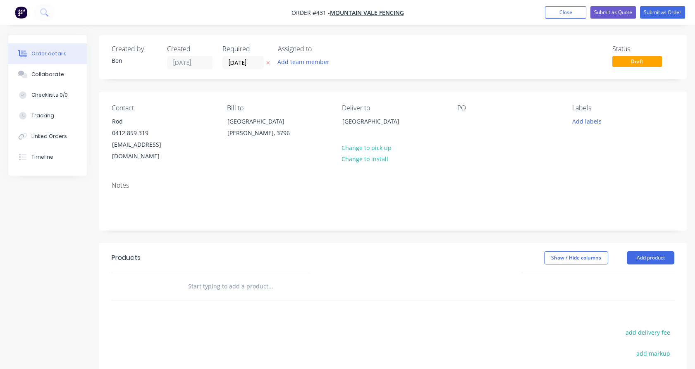
click at [200, 278] on input "text" at bounding box center [270, 286] width 165 height 17
click at [207, 278] on input "200 x 50" at bounding box center [270, 286] width 165 height 17
click at [205, 278] on input "200 x 50" at bounding box center [270, 286] width 165 height 17
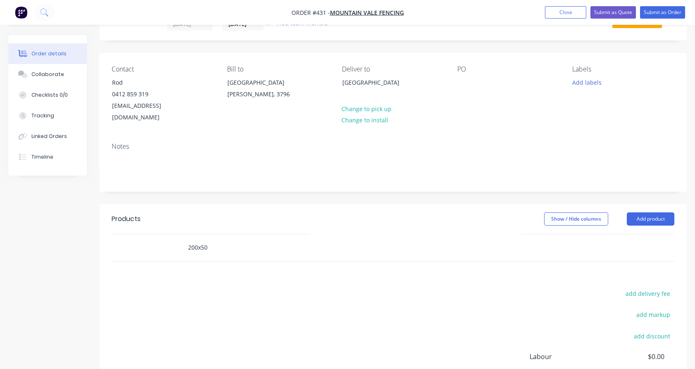
scroll to position [38, 0]
click at [222, 240] on input "200x50" at bounding box center [270, 248] width 165 height 17
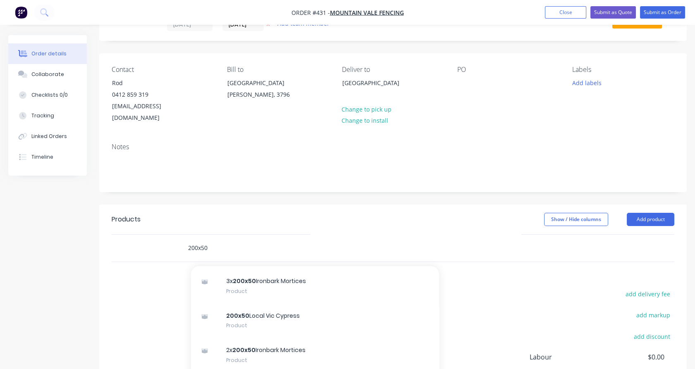
scroll to position [275, 0]
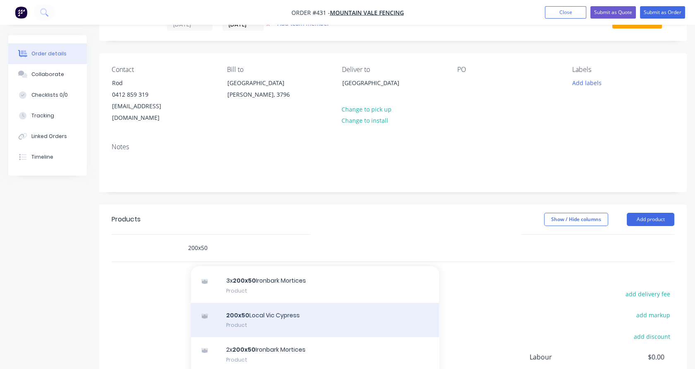
type input "200x50"
click at [296, 310] on div "200x50 Local Vic Cypress Product" at bounding box center [315, 320] width 248 height 35
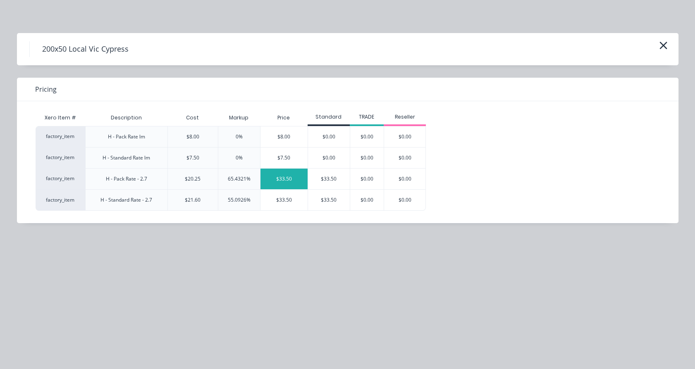
click at [290, 182] on div "$33.50" at bounding box center [284, 179] width 47 height 21
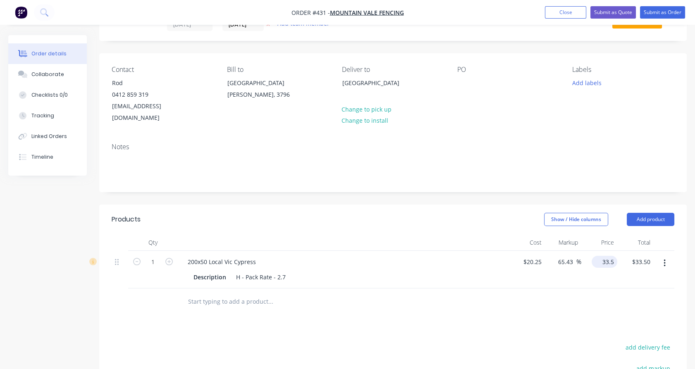
click at [613, 256] on input "33.5" at bounding box center [606, 262] width 22 height 12
type input "30"
type input "48.15"
type input "$30.00"
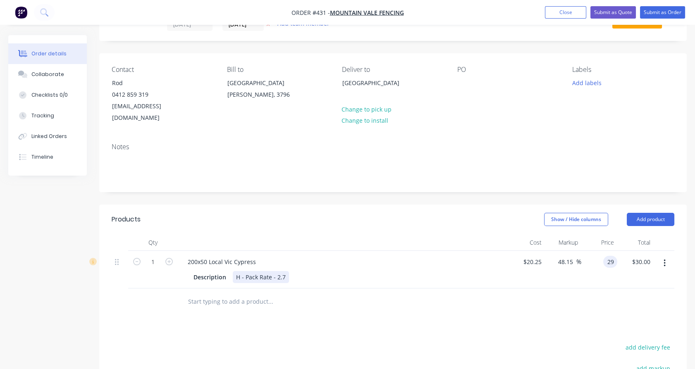
type input "29"
type input "43.21"
type input "$29.00"
drag, startPoint x: 275, startPoint y: 265, endPoint x: 235, endPoint y: 265, distance: 40.1
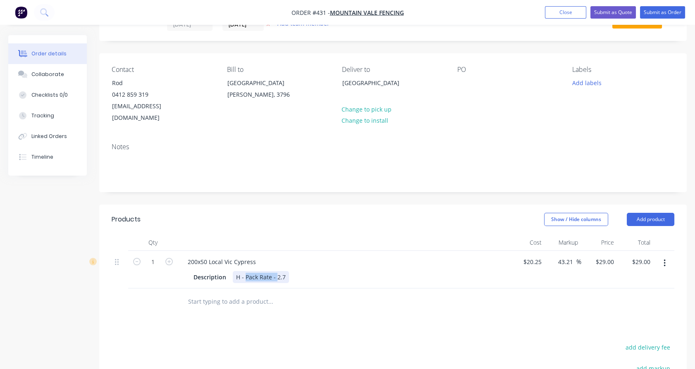
click at [235, 271] on div "H - Pack Rate - 2.7" at bounding box center [261, 277] width 56 height 12
click at [268, 271] on div "H - Pack Rate - 2.7" at bounding box center [261, 277] width 56 height 12
click at [267, 271] on div "H - Pack Rate - 2.7" at bounding box center [261, 277] width 56 height 12
click at [170, 267] on div "1" at bounding box center [153, 270] width 50 height 38
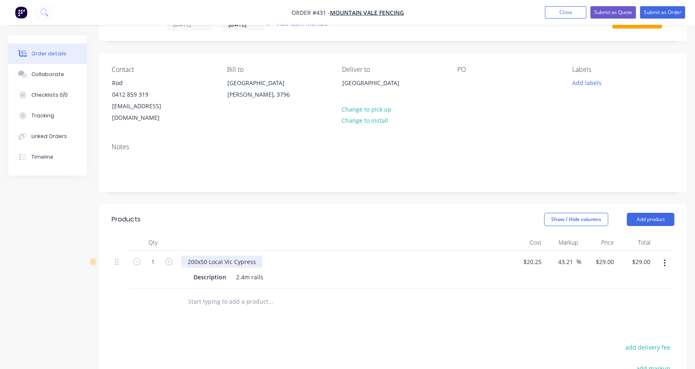
click at [255, 256] on div "200x50 Local Vic Cypress" at bounding box center [221, 262] width 81 height 12
click at [172, 265] on div "1" at bounding box center [153, 270] width 50 height 38
click at [607, 256] on div "29 $29.00" at bounding box center [606, 262] width 22 height 12
type input "32.4"
type input "60"
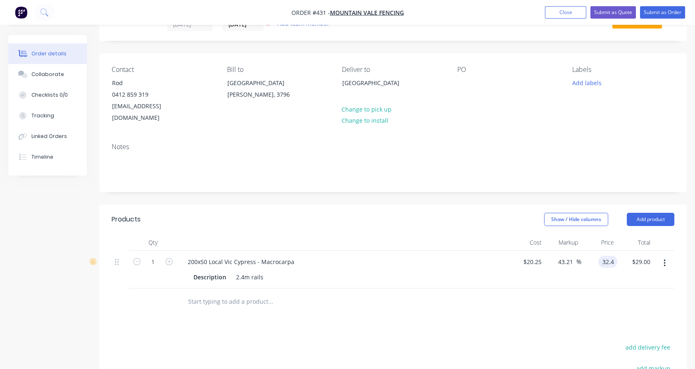
type input "$32.40"
click at [608, 289] on div at bounding box center [393, 302] width 563 height 27
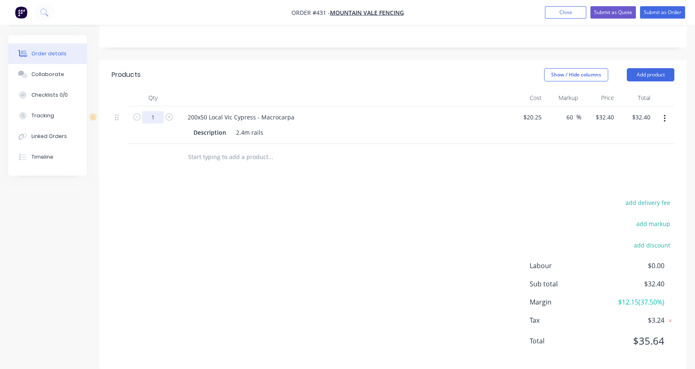
click at [149, 111] on input "1" at bounding box center [153, 117] width 22 height 12
type input "322"
type input "$10,432.80"
click at [208, 68] on div "Products" at bounding box center [172, 74] width 120 height 13
click at [248, 149] on input "text" at bounding box center [270, 157] width 165 height 17
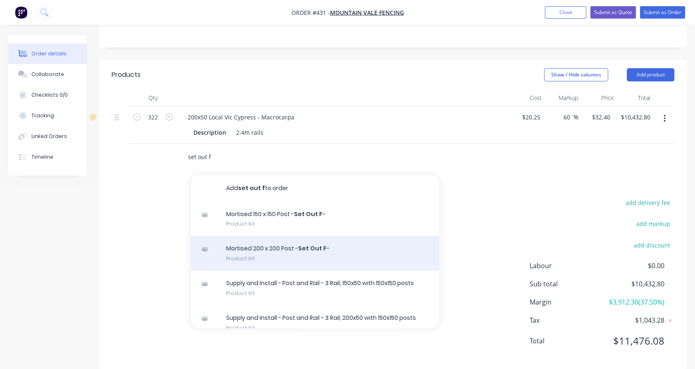
type input "set out f"
click at [272, 240] on div "Mortised 200 x 200 Post - Set Out F - Product Kit" at bounding box center [315, 253] width 248 height 35
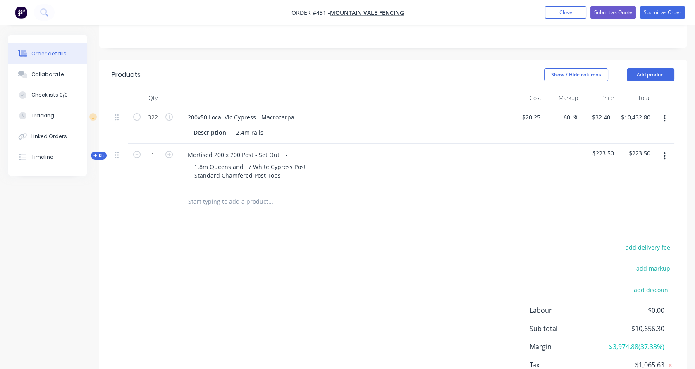
click at [95, 153] on icon at bounding box center [95, 155] width 4 height 4
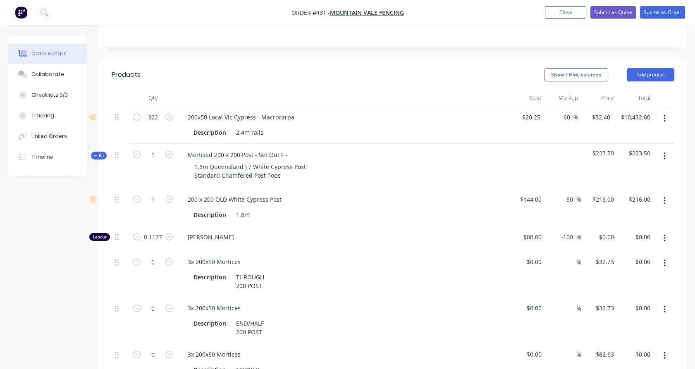
click at [664, 196] on icon "button" at bounding box center [665, 200] width 2 height 9
click at [644, 250] on div "Delete" at bounding box center [635, 256] width 64 height 12
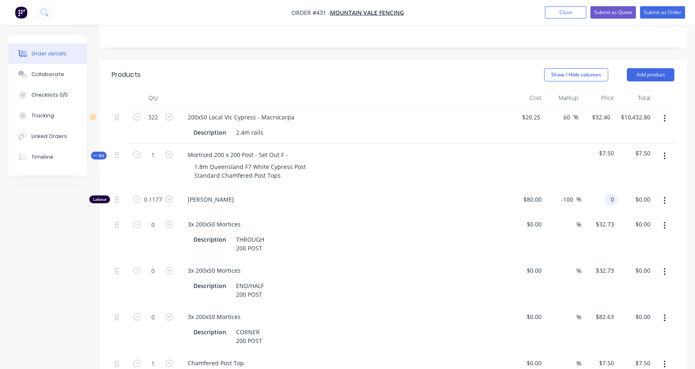
click at [606, 194] on div "0 0" at bounding box center [611, 200] width 13 height 12
type input "100"
type input "25"
type input "$100.00"
type input "$11.77"
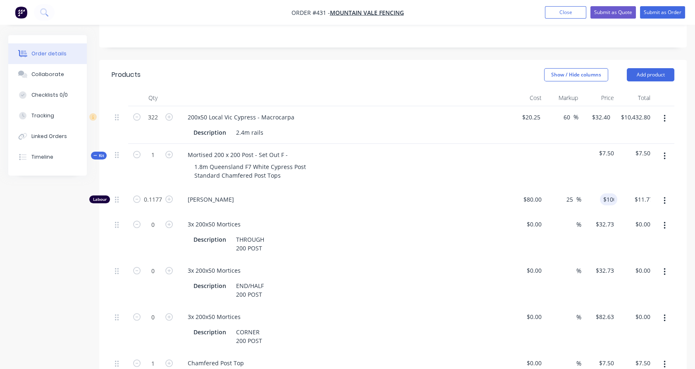
click at [601, 164] on div "$7.50" at bounding box center [600, 166] width 36 height 45
click at [172, 267] on icon "button" at bounding box center [168, 270] width 7 height 7
type input "1"
type input "$32.73"
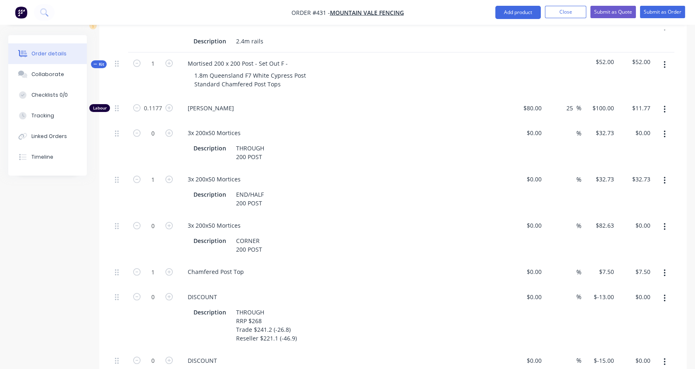
scroll to position [275, 0]
drag, startPoint x: 660, startPoint y: 287, endPoint x: 649, endPoint y: 290, distance: 11.4
click at [661, 291] on button "button" at bounding box center [664, 298] width 19 height 15
click at [632, 347] on div "Delete" at bounding box center [635, 353] width 64 height 12
click at [665, 294] on icon "button" at bounding box center [665, 298] width 2 height 9
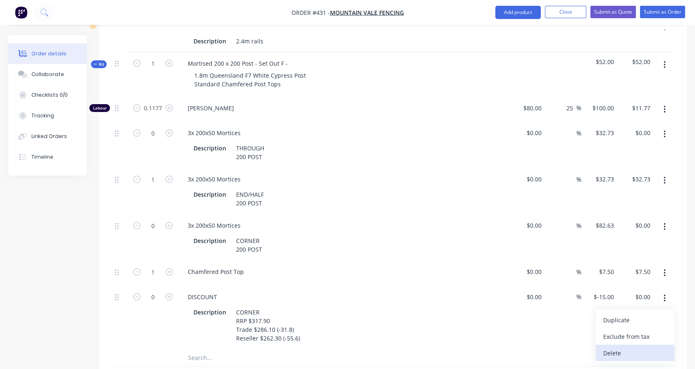
click at [632, 347] on div "Delete" at bounding box center [635, 353] width 64 height 12
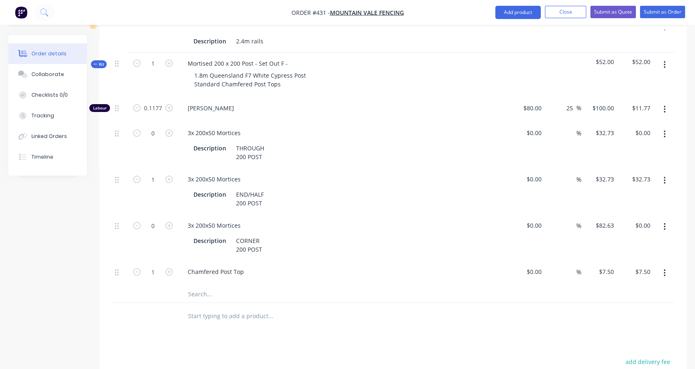
click at [201, 286] on input "text" at bounding box center [270, 294] width 165 height 17
type input "200x200"
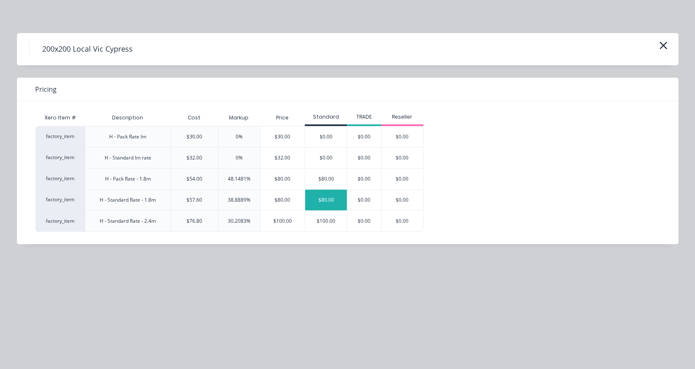
click at [324, 202] on div "$80.00" at bounding box center [326, 200] width 42 height 21
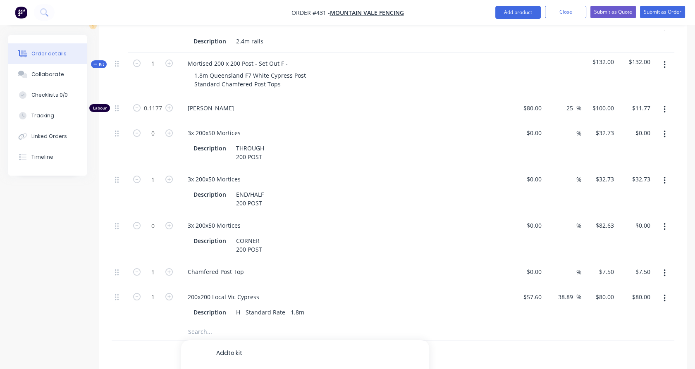
click at [175, 304] on div "1" at bounding box center [153, 305] width 50 height 38
click at [290, 57] on div "Mortised 200 x 200 Post - Set Out F -" at bounding box center [237, 63] width 113 height 12
click at [144, 73] on div "1" at bounding box center [153, 75] width 50 height 45
click at [665, 61] on icon "button" at bounding box center [665, 64] width 2 height 7
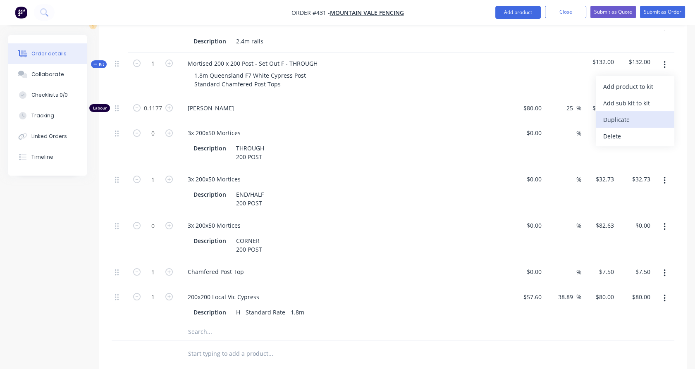
click at [656, 114] on div "Duplicate" at bounding box center [635, 120] width 64 height 12
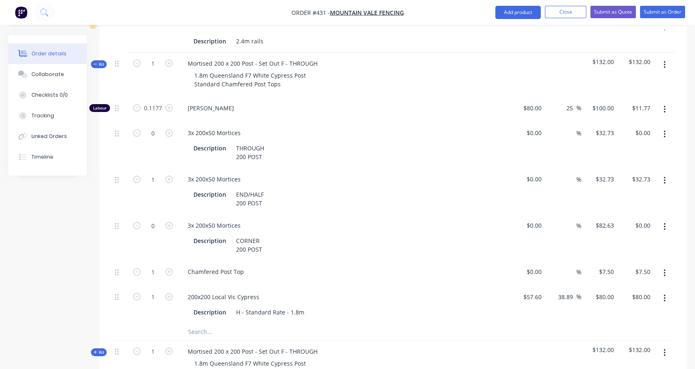
click at [667, 57] on button "button" at bounding box center [664, 64] width 19 height 15
click at [655, 114] on div "Duplicate" at bounding box center [635, 120] width 64 height 12
click at [101, 60] on div "Kit" at bounding box center [99, 64] width 16 height 8
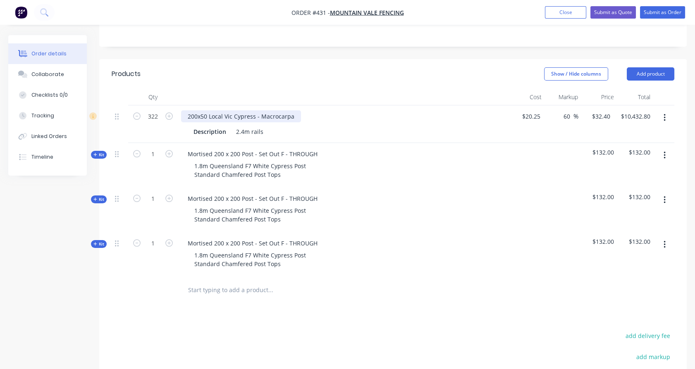
scroll to position [184, 0]
copy div "Local Vic Cypress - Macrocarpa"
drag, startPoint x: 210, startPoint y: 104, endPoint x: 300, endPoint y: 103, distance: 90.6
click at [300, 111] on div "200x50 Local Vic Cypress - Macrocarpa" at bounding box center [343, 117] width 324 height 12
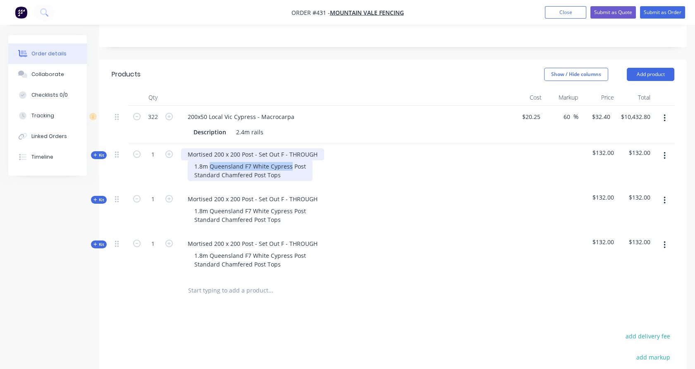
paste div
drag, startPoint x: 209, startPoint y: 154, endPoint x: 288, endPoint y: 145, distance: 79.9
click at [288, 145] on div "Mortised 200 x 200 Post - Set Out F - THROUGH 1.8m Queensland F7 White Cypress …" at bounding box center [343, 166] width 331 height 45
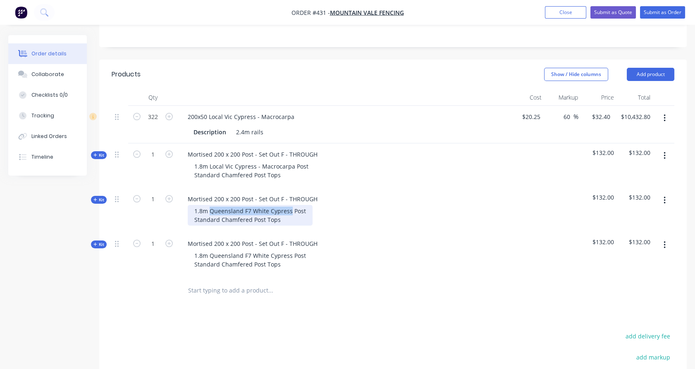
drag, startPoint x: 289, startPoint y: 199, endPoint x: 208, endPoint y: 199, distance: 80.2
click at [208, 205] on div "1.8m Queensland F7 White Cypress Post Standard Chamfered Post Tops" at bounding box center [250, 215] width 125 height 21
paste div
drag, startPoint x: 251, startPoint y: 120, endPoint x: 266, endPoint y: 119, distance: 15.0
click at [266, 126] on div "Description 2.4m rails" at bounding box center [341, 132] width 303 height 12
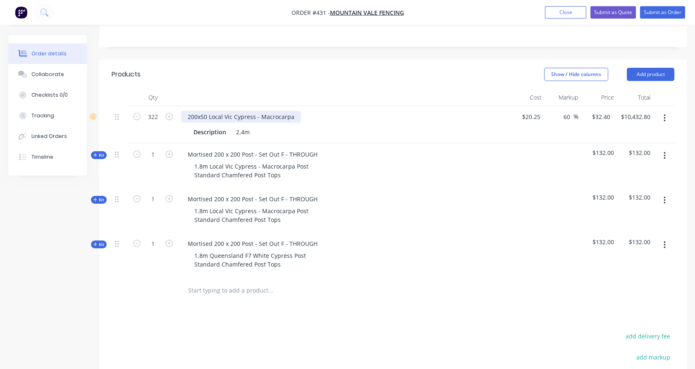
click at [294, 111] on div "200x50 Local Vic Cypress - Macrocarpa" at bounding box center [241, 117] width 120 height 12
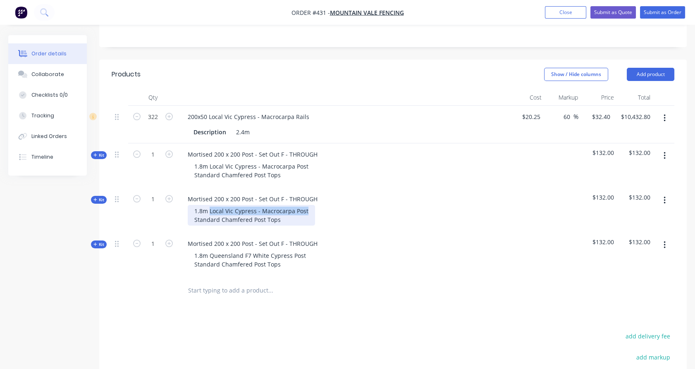
copy div "Local Vic Cypress - [GEOGRAPHIC_DATA] Post"
drag, startPoint x: 306, startPoint y: 200, endPoint x: 209, endPoint y: 195, distance: 96.9
click at [209, 205] on div "1.8m Local Vic Cypress - Macrocarpa Post Standard Chamfered Post Tops" at bounding box center [251, 215] width 127 height 21
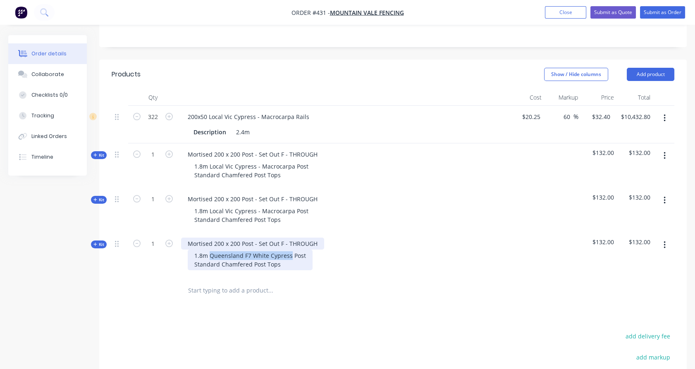
paste div
drag, startPoint x: 209, startPoint y: 242, endPoint x: 288, endPoint y: 233, distance: 79.5
click at [288, 233] on div "Mortised 200 x 200 Post - Set Out F - THROUGH 1.8m Local Vic Cypress - Macrocar…" at bounding box center [343, 255] width 331 height 45
click at [297, 250] on div "1.8m Local Vic Cypress - Macrocarpa Post Post Standard Chamfered Post Tops" at bounding box center [258, 260] width 141 height 21
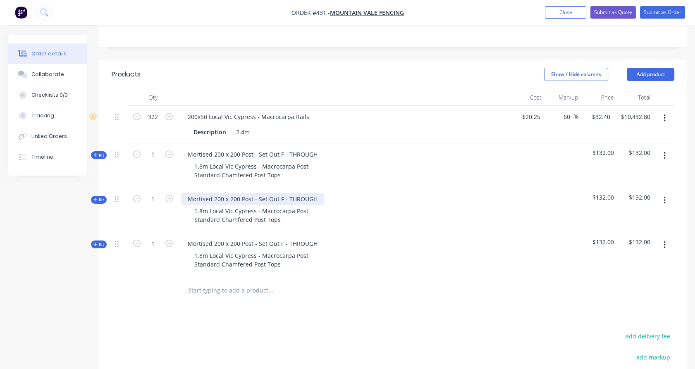
click at [302, 193] on div "Mortised 200 x 200 Post - Set Out F - THROUGH" at bounding box center [252, 199] width 143 height 12
click at [302, 238] on div "Mortised 200 x 200 Post - Set Out F - THROUGH" at bounding box center [252, 244] width 143 height 12
click at [103, 197] on span "Kit" at bounding box center [98, 200] width 11 height 6
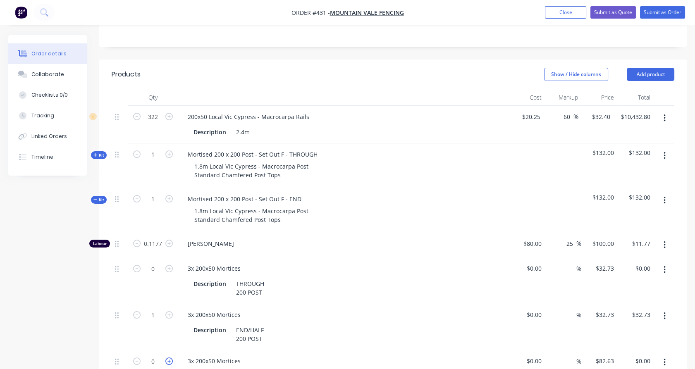
click at [170, 358] on icon "button" at bounding box center [168, 361] width 7 height 7
type input "1"
type input "$82.63"
click at [669, 355] on button "button" at bounding box center [664, 362] width 19 height 15
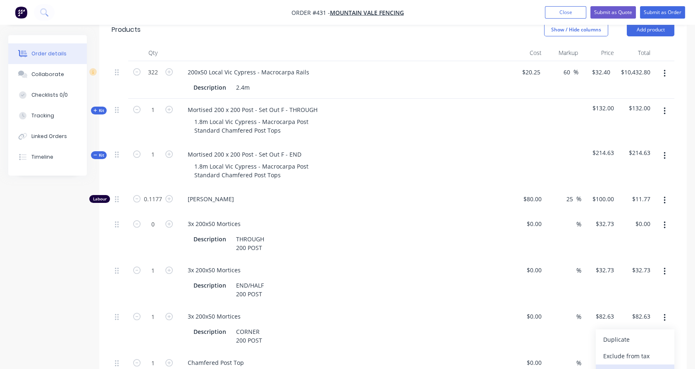
scroll to position [229, 0]
click at [634, 366] on div "Delete" at bounding box center [635, 372] width 64 height 12
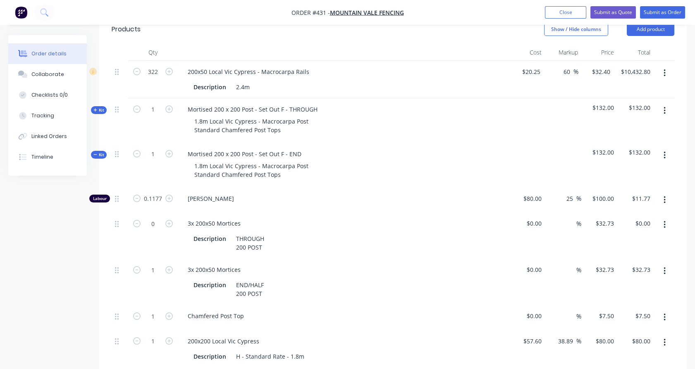
click at [664, 220] on icon "button" at bounding box center [665, 224] width 2 height 9
click at [636, 274] on div "Delete" at bounding box center [635, 280] width 64 height 12
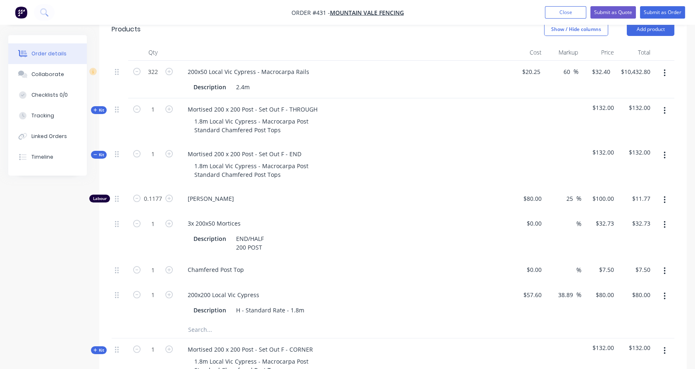
click at [99, 152] on span "Kit" at bounding box center [98, 155] width 11 height 6
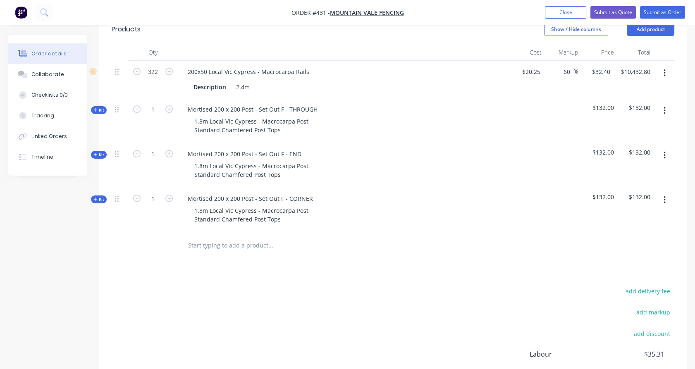
drag, startPoint x: 98, startPoint y: 186, endPoint x: 94, endPoint y: 193, distance: 8.3
click at [98, 196] on span "Kit" at bounding box center [98, 199] width 11 height 6
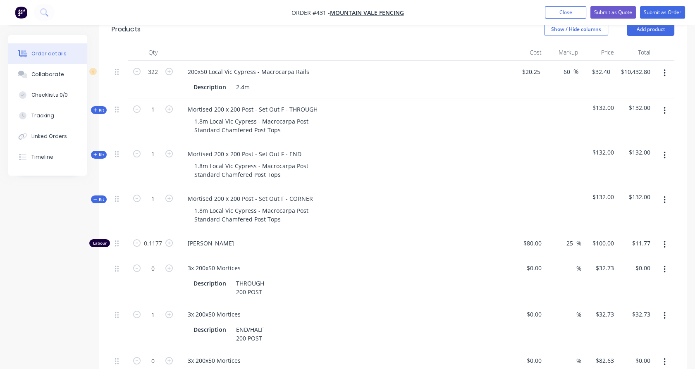
click at [169, 357] on icon "button" at bounding box center [168, 360] width 7 height 7
type input "1"
type input "$82.63"
drag, startPoint x: 668, startPoint y: 257, endPoint x: 666, endPoint y: 263, distance: 6.7
click at [668, 262] on button "button" at bounding box center [664, 269] width 19 height 15
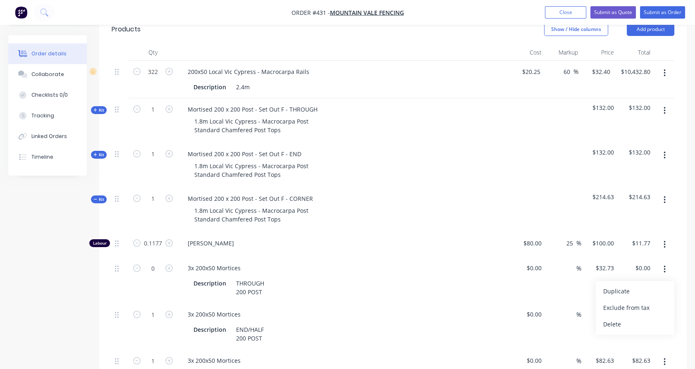
drag, startPoint x: 647, startPoint y: 307, endPoint x: 680, endPoint y: 245, distance: 70.5
click at [647, 318] on div "Delete" at bounding box center [635, 324] width 64 height 12
click at [666, 262] on button "button" at bounding box center [664, 269] width 19 height 15
click at [635, 318] on div "Delete" at bounding box center [635, 324] width 64 height 12
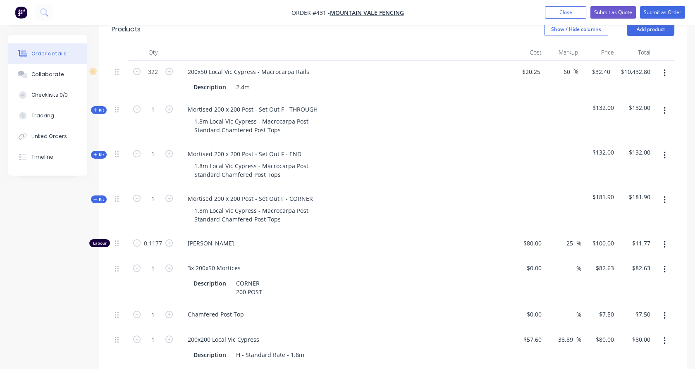
click at [101, 196] on span "Kit" at bounding box center [98, 199] width 11 height 6
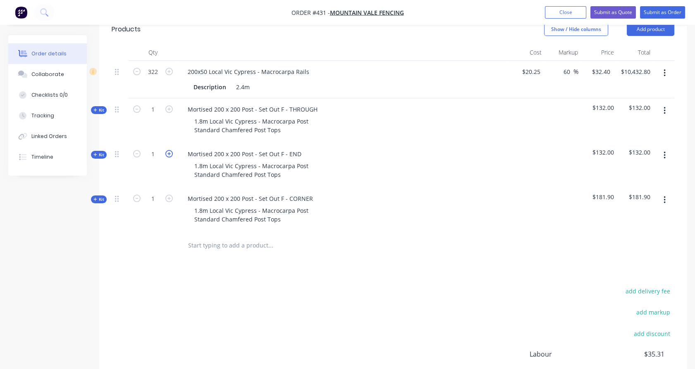
click at [172, 150] on icon "button" at bounding box center [168, 153] width 7 height 7
type input "3"
click at [170, 195] on icon "button" at bounding box center [168, 198] width 7 height 7
type input "2"
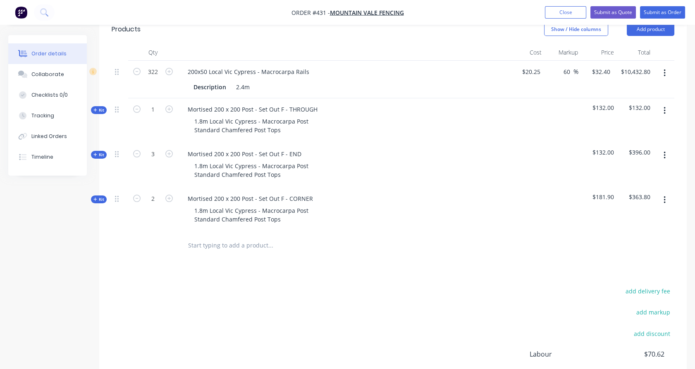
click at [165, 104] on button "button" at bounding box center [169, 108] width 11 height 9
click at [159, 103] on input "2" at bounding box center [153, 109] width 22 height 12
type input "157"
click at [132, 118] on div "157" at bounding box center [153, 120] width 50 height 45
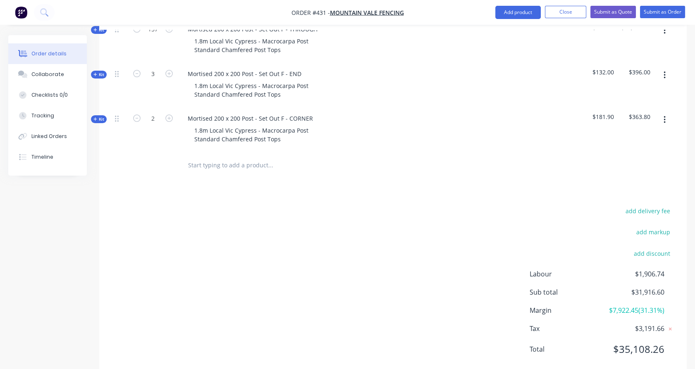
scroll to position [317, 0]
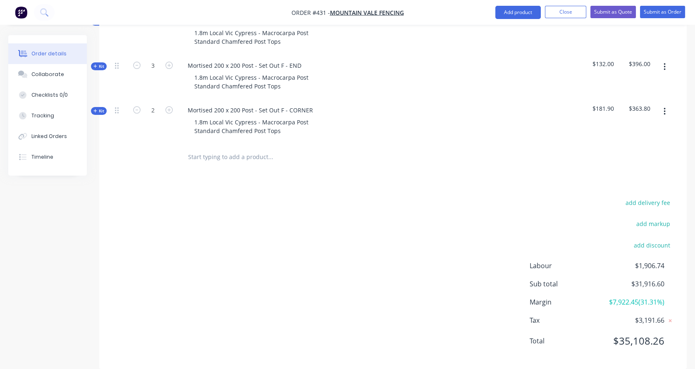
click at [207, 149] on input "text" at bounding box center [270, 157] width 165 height 17
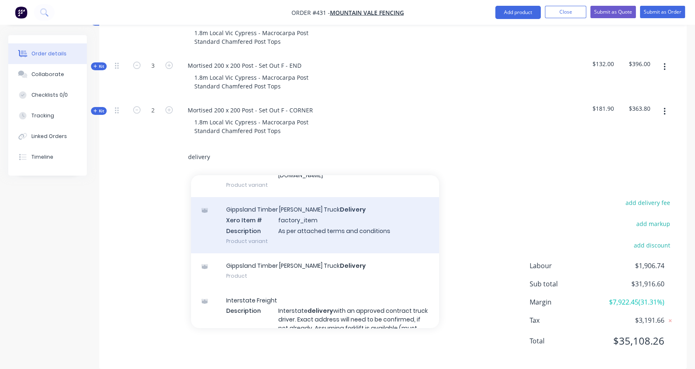
scroll to position [230, 0]
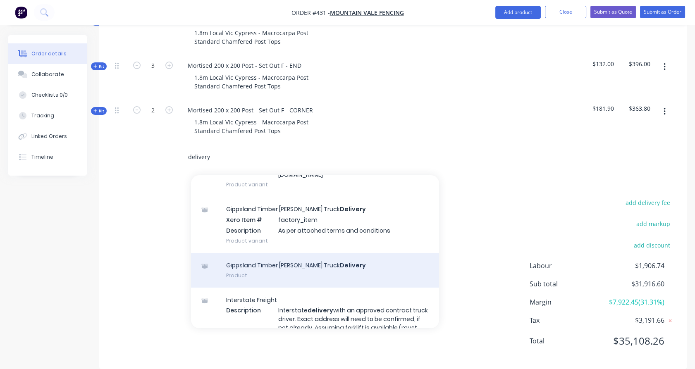
type input "delivery"
click at [263, 265] on div "Gippsland Timber [PERSON_NAME] Truck Delivery Product" at bounding box center [315, 270] width 248 height 35
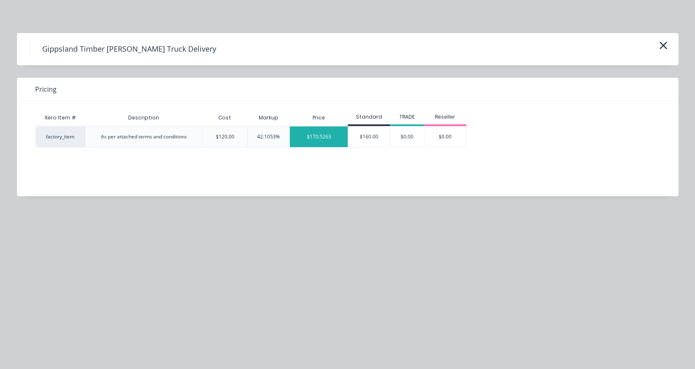
click at [340, 139] on div "$170.5263" at bounding box center [319, 137] width 58 height 21
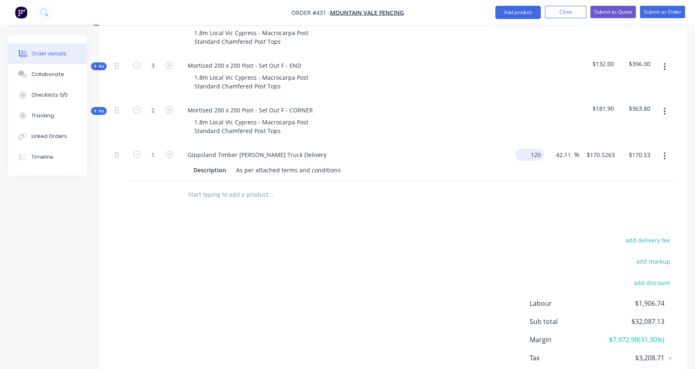
click at [536, 149] on input "120" at bounding box center [532, 155] width 26 height 12
type input "$400.00"
type input "$568.421"
type input "$568.42"
click at [536, 154] on div "$400.00 $400.00" at bounding box center [527, 163] width 36 height 38
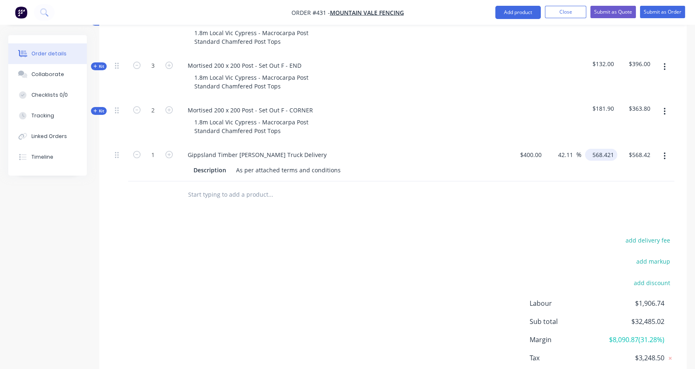
click at [608, 149] on input "568.421" at bounding box center [603, 155] width 29 height 12
type input "600"
type input "50"
type input "$600.00"
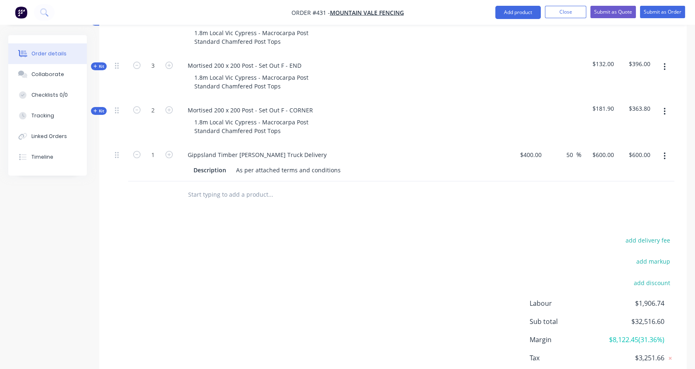
click at [603, 151] on div "$600.00 $600.00" at bounding box center [600, 163] width 36 height 38
click at [314, 149] on div "Gippsland Timber [PERSON_NAME] Truck Delivery" at bounding box center [257, 155] width 152 height 12
click at [171, 151] on icon "button" at bounding box center [168, 154] width 7 height 7
type input "2"
type input "$1,200.00"
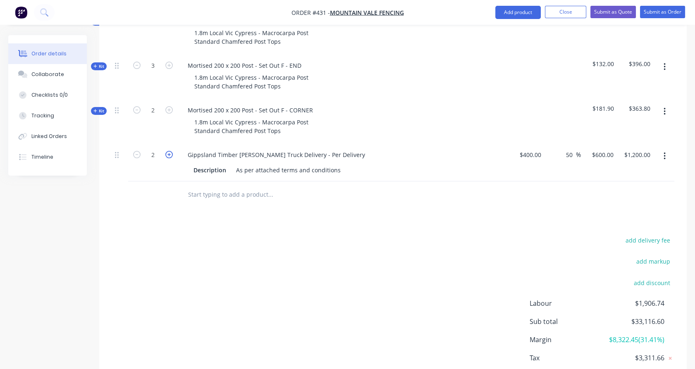
click at [172, 151] on icon "button" at bounding box center [168, 154] width 7 height 7
type input "3"
type input "$1,800.00"
click at [163, 162] on div "3" at bounding box center [153, 163] width 50 height 38
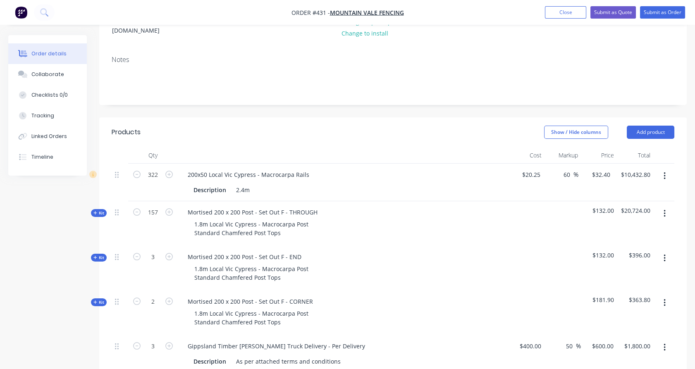
scroll to position [126, 0]
click at [643, 126] on button "Add product" at bounding box center [651, 132] width 48 height 13
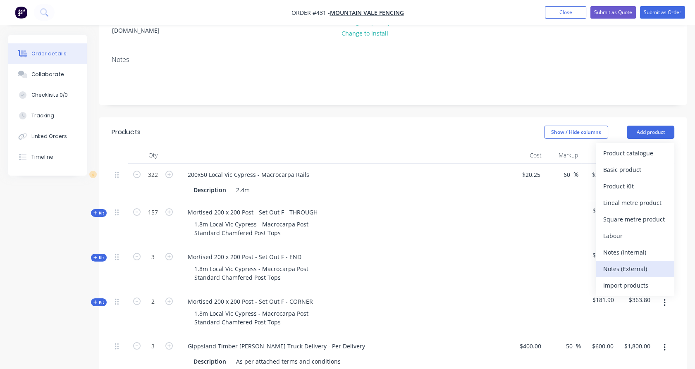
click at [629, 263] on div "Notes (External)" at bounding box center [635, 269] width 64 height 12
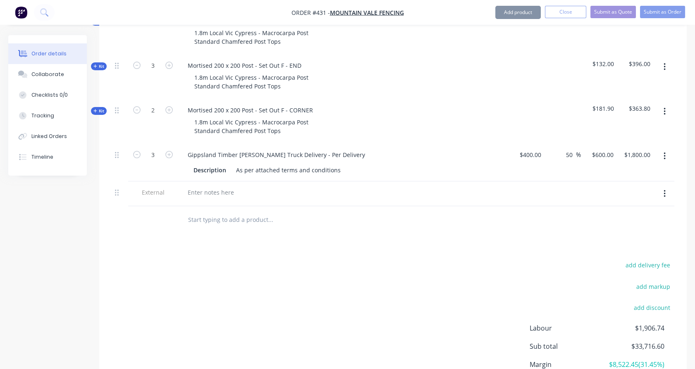
scroll to position [380, 0]
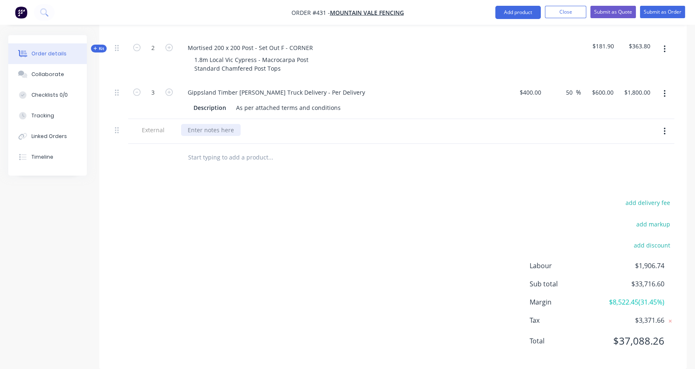
click at [200, 124] on div at bounding box center [211, 130] width 60 height 12
paste div
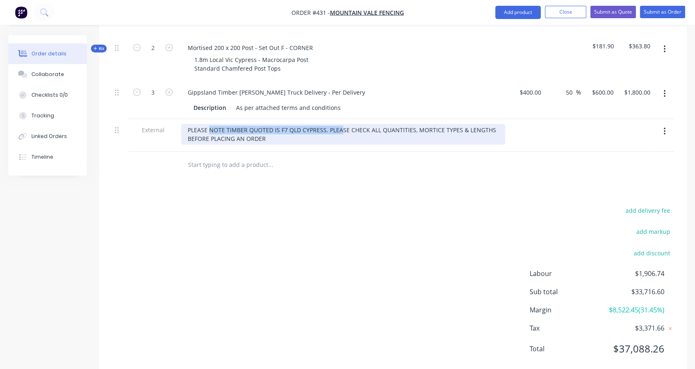
drag, startPoint x: 210, startPoint y: 118, endPoint x: 340, endPoint y: 120, distance: 129.5
click at [340, 124] on div "PLEASE NOTE TIMBER QUOTED IS F7 QLD CYPRESS. PLEASE CHECK ALL QUANTITIES, MORTI…" at bounding box center [343, 134] width 324 height 21
click at [328, 124] on div "PLEASE NOTE TIMBER QUOTED IS F7 QLD CYPRESS. PLEASE CHECK ALL QUANTITIES, MORTI…" at bounding box center [343, 134] width 324 height 21
drag, startPoint x: 328, startPoint y: 118, endPoint x: 211, endPoint y: 111, distance: 117.2
click at [211, 119] on div "PLEASE NOTE TIMBER QUOTED IS F7 QLD CYPRESS. PLEASE CHECK ALL QUANTITIES, MORTI…" at bounding box center [343, 135] width 331 height 33
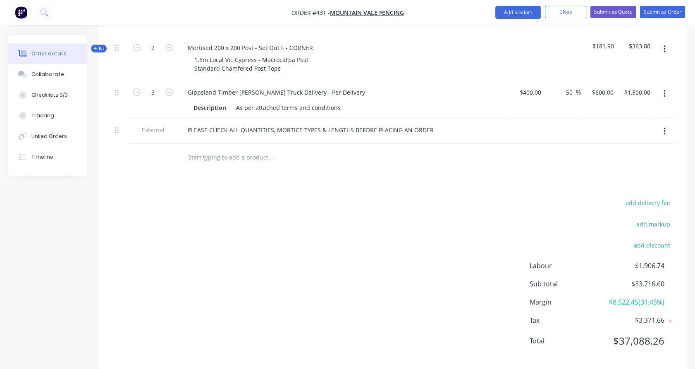
click at [192, 175] on div "Products Show / Hide columns Add product Qty Cost Markup Price Total 322 200x50…" at bounding box center [393, 117] width 588 height 506
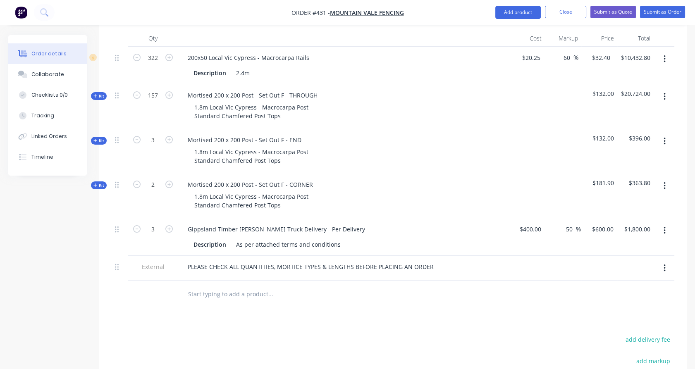
scroll to position [242, 0]
click at [102, 94] on span "Kit" at bounding box center [98, 97] width 11 height 6
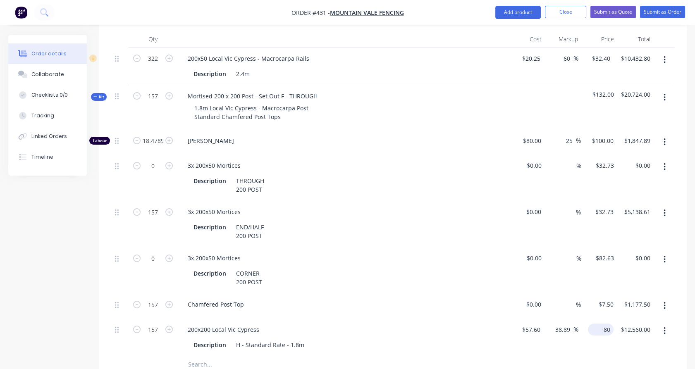
click at [608, 324] on input "80" at bounding box center [602, 330] width 22 height 12
type input "90"
type input "56.25"
type input "$90.00"
type input "$14,130.00"
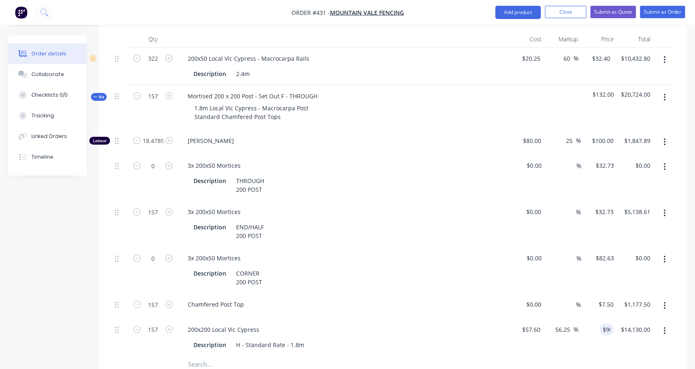
click at [599, 337] on div "$90.00 90" at bounding box center [596, 338] width 35 height 38
click at [608, 324] on input "90" at bounding box center [602, 330] width 22 height 12
type input "100"
type input "73.61"
type input "$100.00"
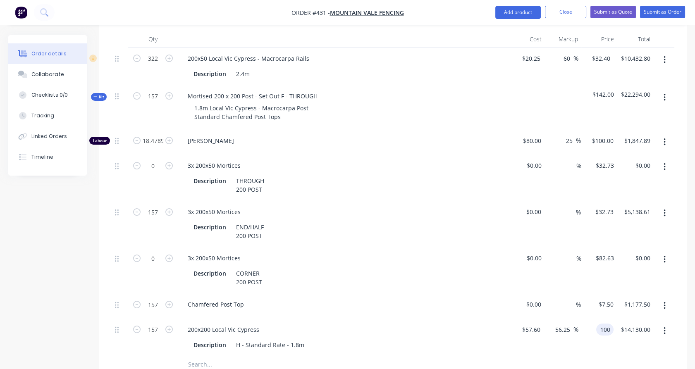
type input "$15,700.00"
click at [600, 335] on div "$100.00 100" at bounding box center [596, 338] width 35 height 38
click at [101, 94] on span "Kit" at bounding box center [98, 97] width 11 height 6
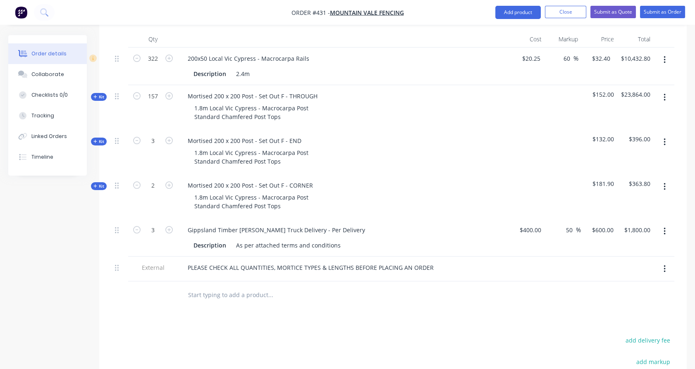
click at [99, 139] on span "Kit" at bounding box center [98, 142] width 11 height 6
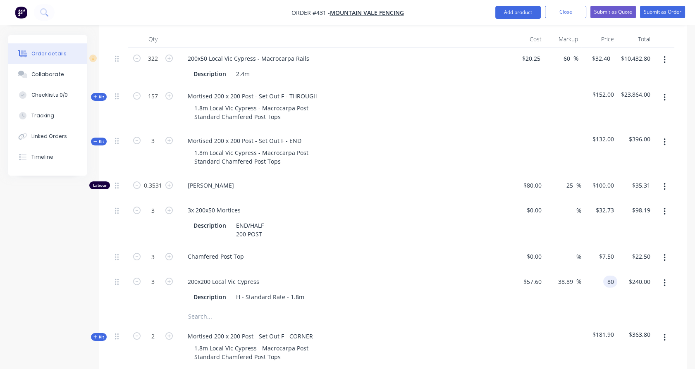
click at [608, 276] on input "80" at bounding box center [612, 282] width 11 height 12
type input "100"
type input "73.61"
type input "$100.00"
type input "$300.00"
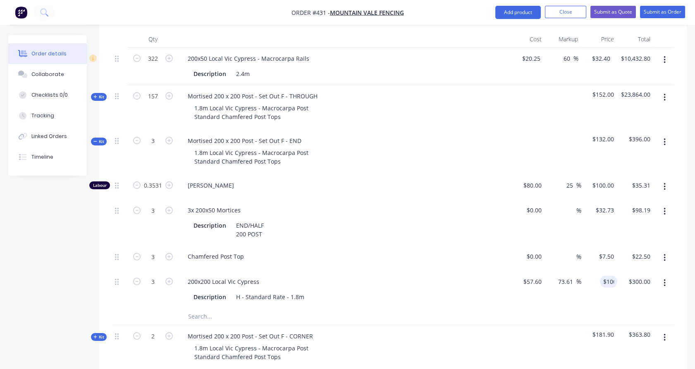
click at [609, 282] on div "$100.00 100" at bounding box center [600, 290] width 36 height 38
click at [98, 139] on span "Kit" at bounding box center [98, 142] width 11 height 6
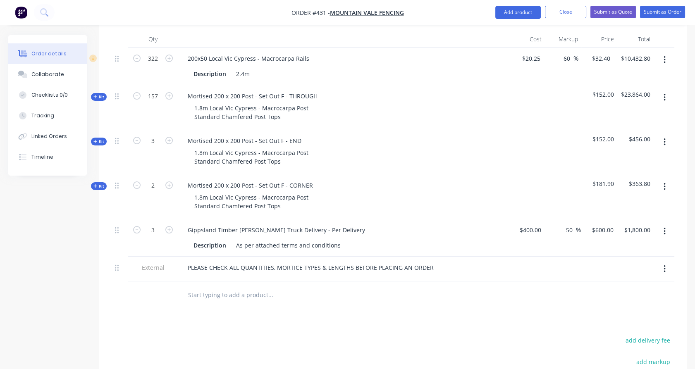
click at [100, 183] on span "Kit" at bounding box center [98, 186] width 11 height 6
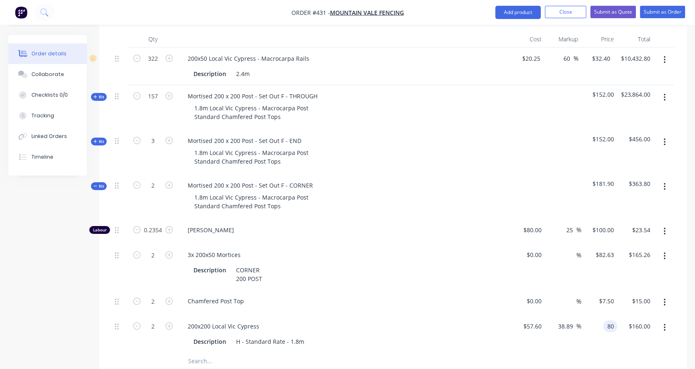
click at [609, 321] on input "80" at bounding box center [612, 327] width 11 height 12
type input "100"
type input "73.61"
type input "$100.00"
type input "$200.00"
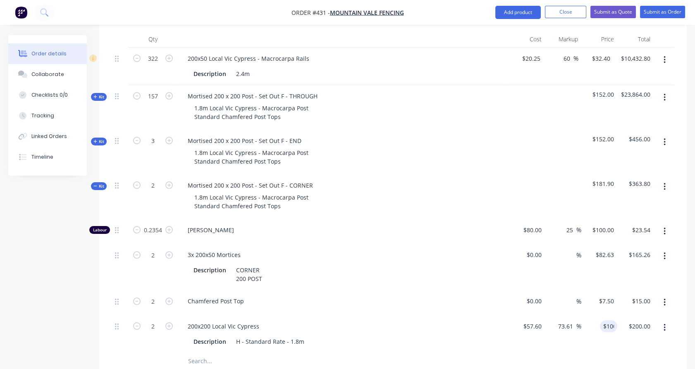
click at [611, 338] on div "$100.00 100" at bounding box center [600, 335] width 36 height 38
click at [98, 183] on span "Kit" at bounding box center [98, 186] width 11 height 6
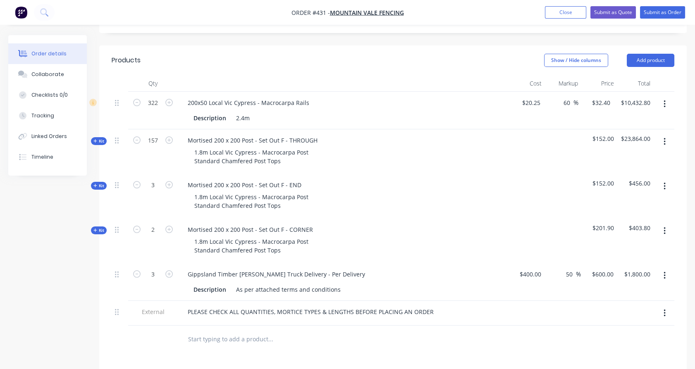
scroll to position [197, 0]
click at [153, 238] on div "2" at bounding box center [153, 241] width 50 height 45
click at [153, 146] on div "157" at bounding box center [153, 152] width 50 height 45
click at [632, 53] on button "Add product" at bounding box center [651, 59] width 48 height 13
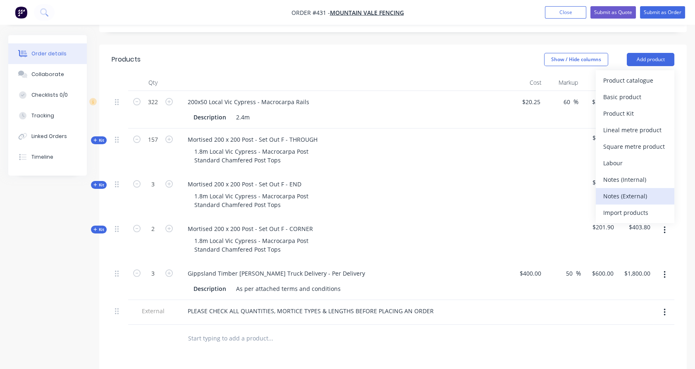
click at [636, 190] on div "Notes (External)" at bounding box center [635, 196] width 64 height 12
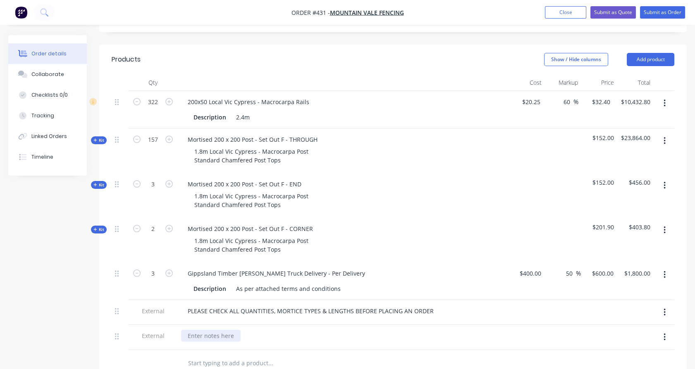
click at [200, 330] on div at bounding box center [211, 336] width 60 height 12
click at [242, 330] on div "Should be able to deliver across 3 deliveries." at bounding box center [249, 336] width 137 height 12
click at [670, 330] on button "button" at bounding box center [664, 337] width 19 height 15
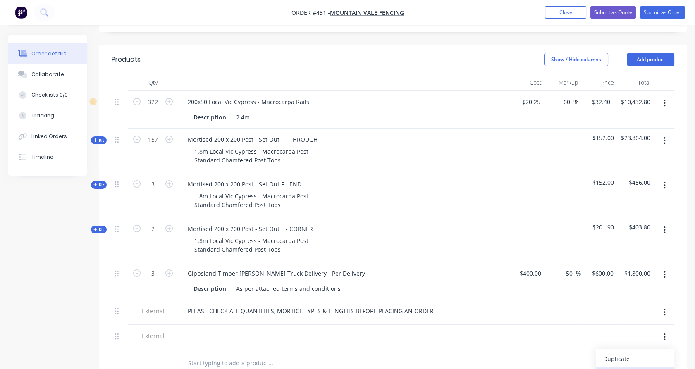
click at [639, 369] on div "Delete" at bounding box center [635, 376] width 64 height 12
click at [341, 283] on div "Description As per attached terms and conditions" at bounding box center [341, 289] width 303 height 12
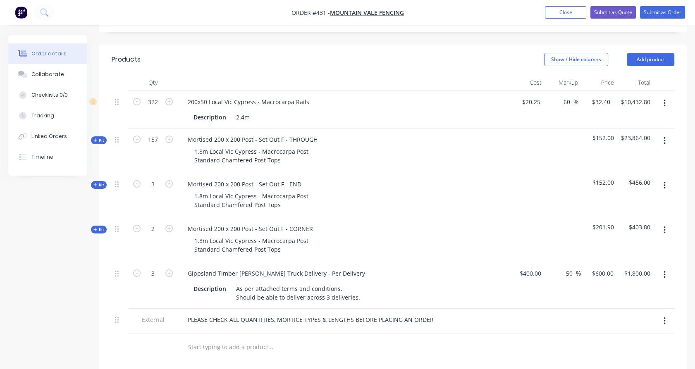
click at [384, 263] on div "Gippsland Timber [PERSON_NAME] Truck Delivery - Per Delivery Description As per…" at bounding box center [343, 286] width 331 height 46
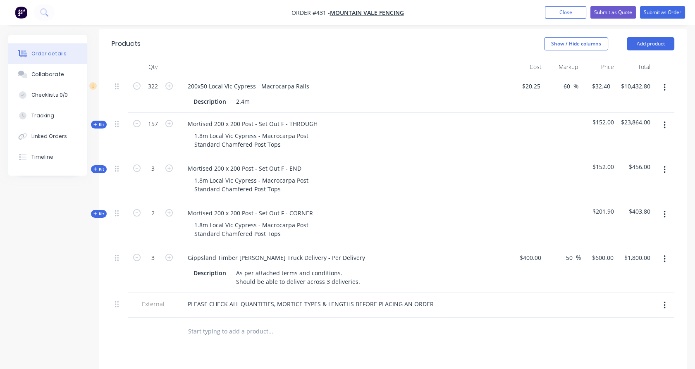
scroll to position [215, 0]
click at [609, 15] on button "Submit as Quote" at bounding box center [613, 12] width 45 height 12
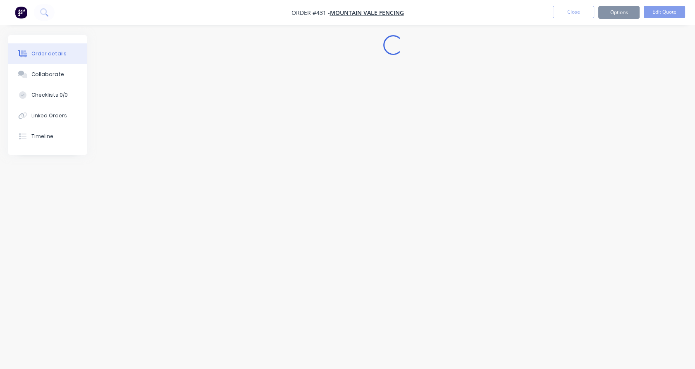
scroll to position [0, 0]
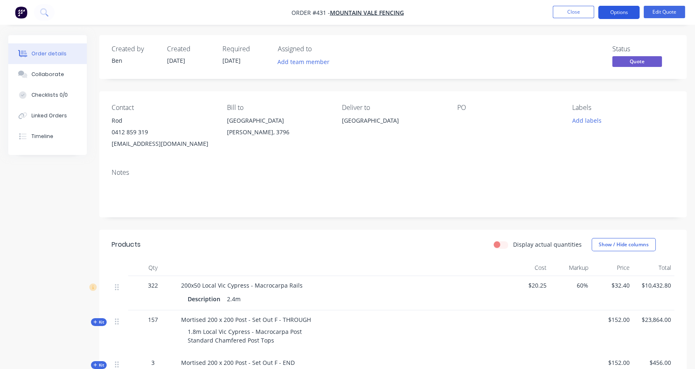
click at [614, 15] on button "Options" at bounding box center [618, 12] width 41 height 13
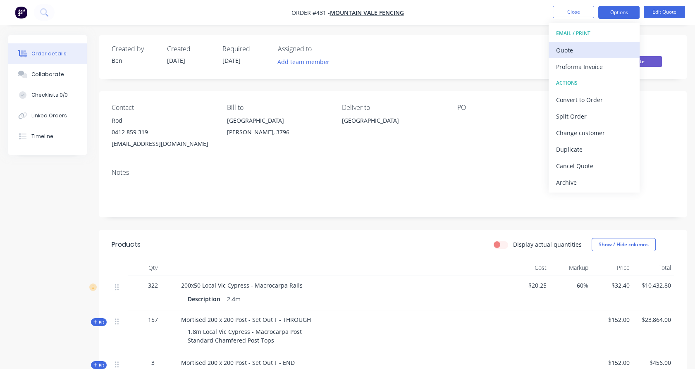
click at [591, 51] on div "Quote" at bounding box center [594, 50] width 76 height 12
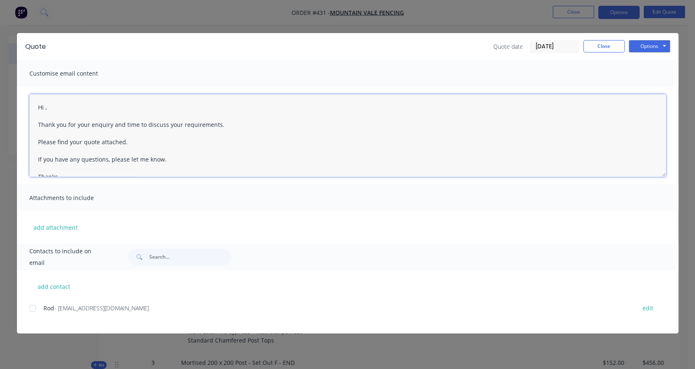
click at [44, 105] on textarea "Hi , Thank you for your enquiry and time to discuss your requirements. Please f…" at bounding box center [347, 135] width 637 height 83
drag, startPoint x: 91, startPoint y: 123, endPoint x: 225, endPoint y: 124, distance: 134.0
click at [225, 123] on textarea "Hi [PERSON_NAME], Thank you for your enquiry and time to discuss your requireme…" at bounding box center [347, 135] width 637 height 83
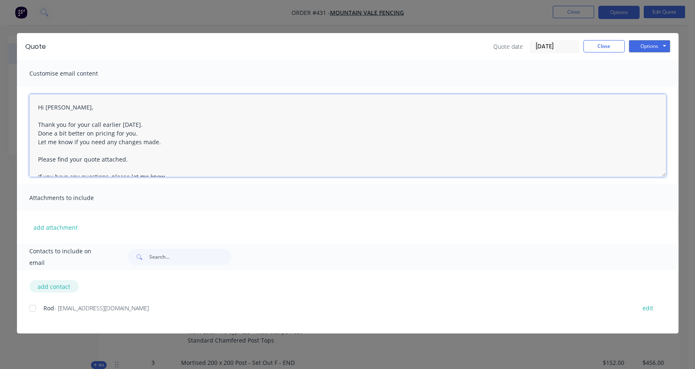
drag, startPoint x: 33, startPoint y: 303, endPoint x: 39, endPoint y: 292, distance: 12.8
click at [34, 304] on div at bounding box center [32, 308] width 17 height 17
type textarea "Hi [PERSON_NAME], Thank you for your call earlier [DATE]. Done a bit better on …"
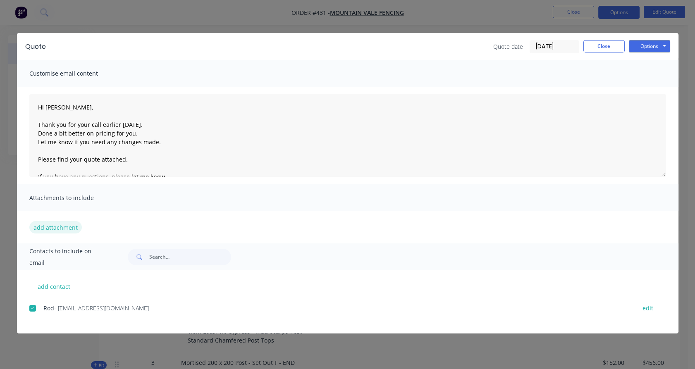
click at [56, 227] on button "add attachment" at bounding box center [55, 227] width 53 height 12
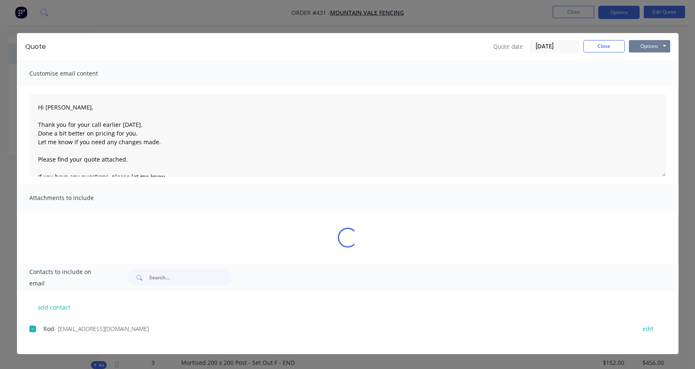
click at [654, 48] on button "Options" at bounding box center [649, 46] width 41 height 12
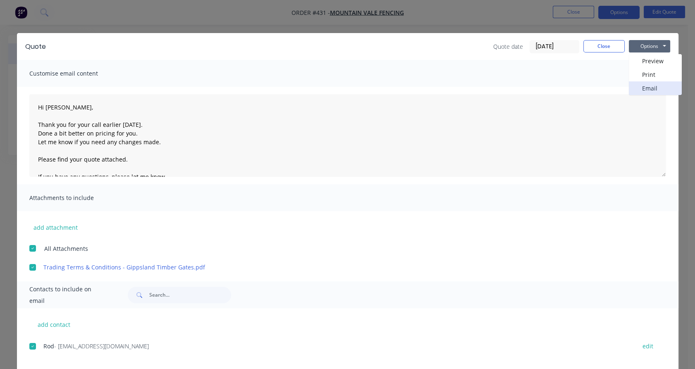
click at [649, 88] on button "Email" at bounding box center [655, 88] width 53 height 14
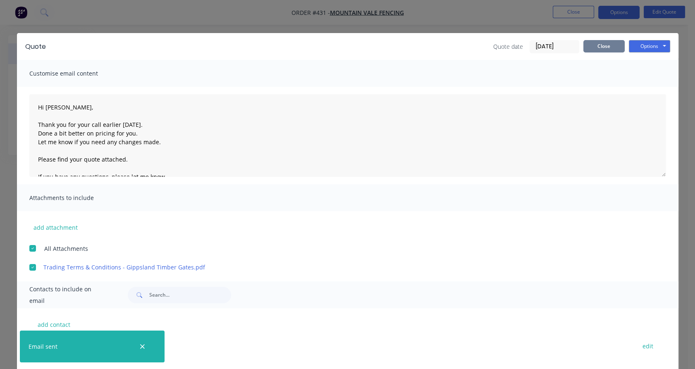
click at [606, 47] on button "Close" at bounding box center [604, 46] width 41 height 12
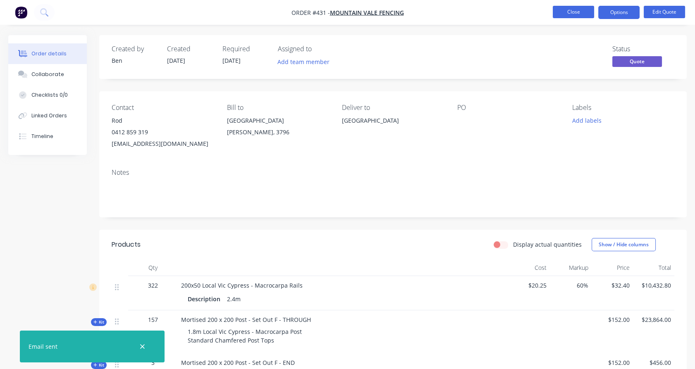
click at [579, 11] on button "Close" at bounding box center [573, 12] width 41 height 12
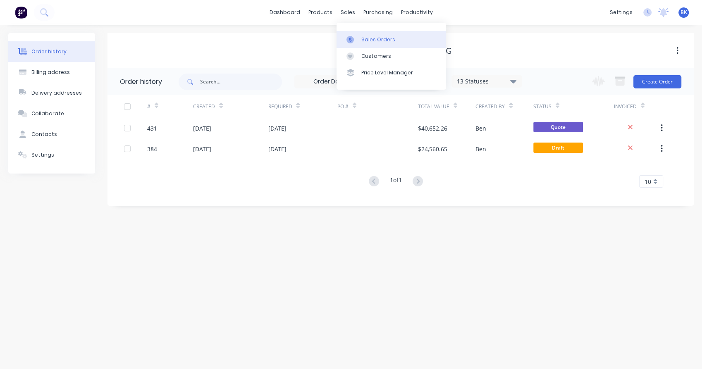
click at [357, 41] on div at bounding box center [353, 39] width 12 height 7
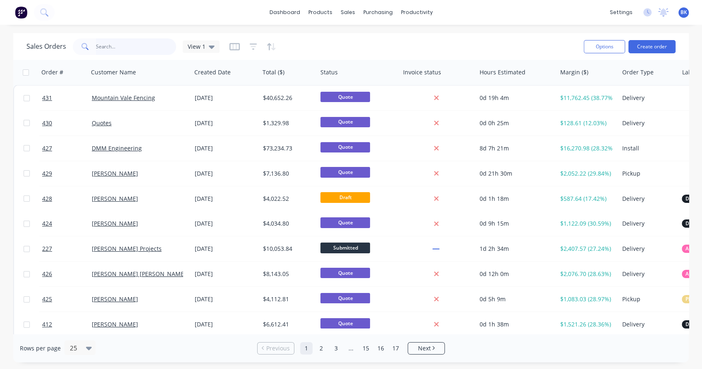
click at [136, 41] on input "text" at bounding box center [136, 46] width 81 height 17
type input "412"
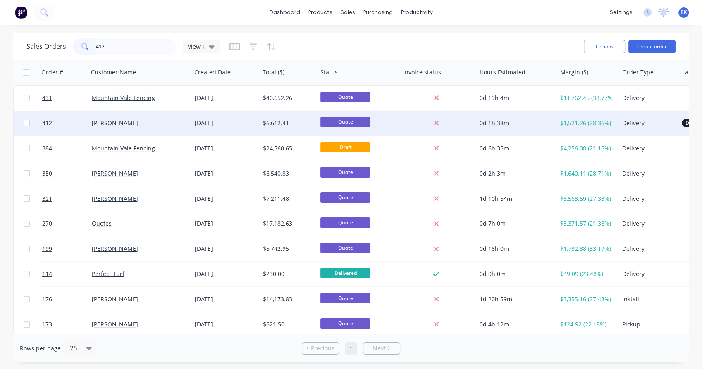
click at [163, 119] on div "[PERSON_NAME]" at bounding box center [138, 123] width 92 height 8
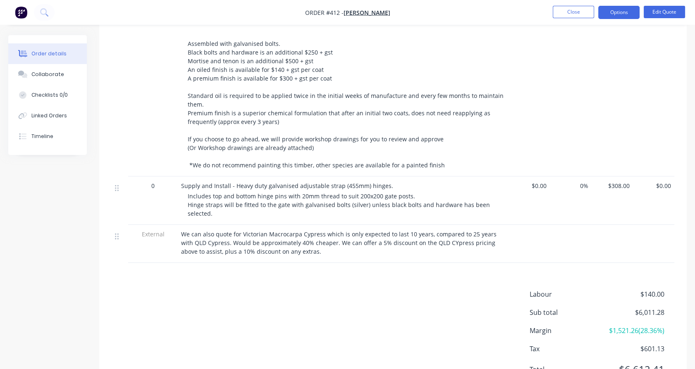
scroll to position [721, 0]
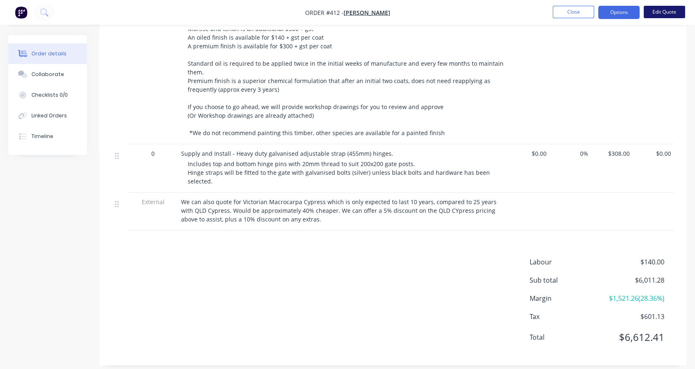
click at [658, 14] on button "Edit Quote" at bounding box center [664, 12] width 41 height 12
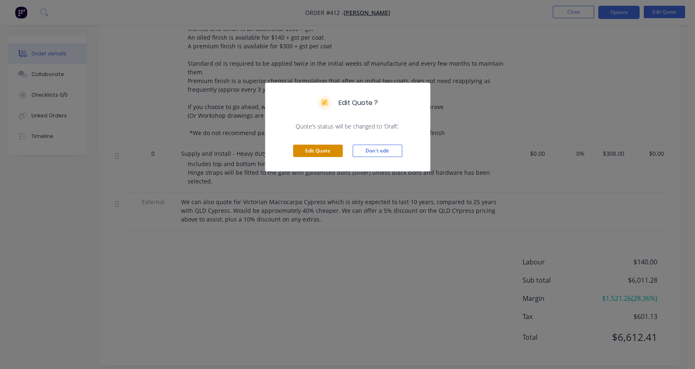
click at [326, 151] on button "Edit Quote" at bounding box center [318, 151] width 50 height 12
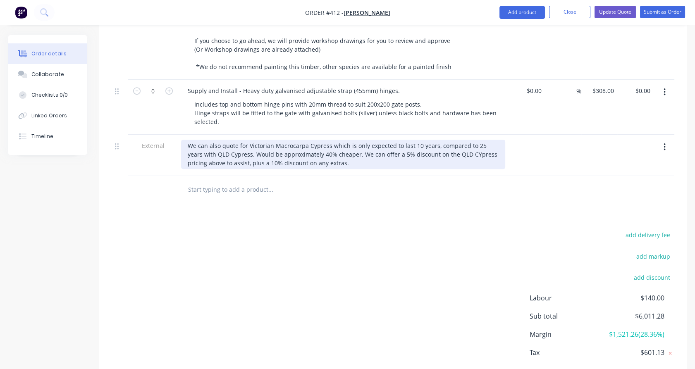
scroll to position [827, 0]
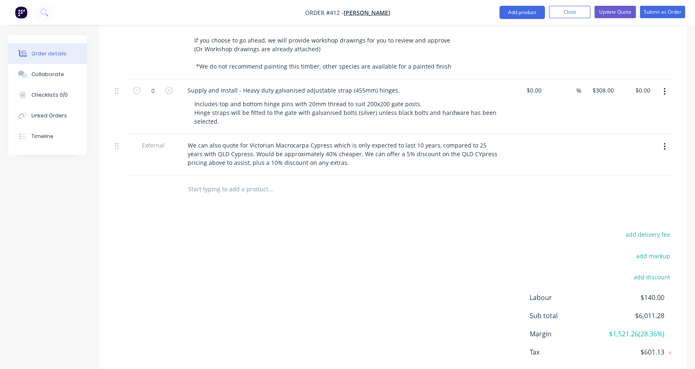
click at [666, 139] on button "button" at bounding box center [664, 146] width 19 height 15
click at [644, 179] on div "Delete" at bounding box center [635, 185] width 64 height 12
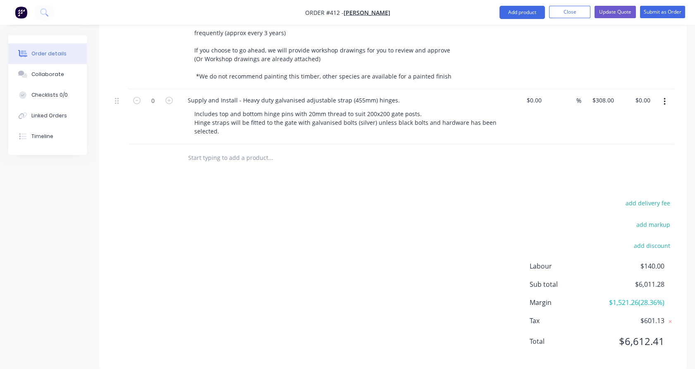
click at [227, 149] on input "text" at bounding box center [270, 157] width 165 height 17
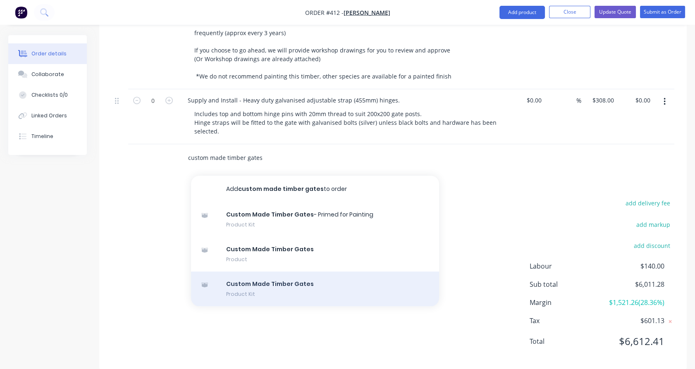
type input "custom made timber gates"
click at [281, 272] on div "Custom Made Timber Gates Product Kit" at bounding box center [315, 289] width 248 height 35
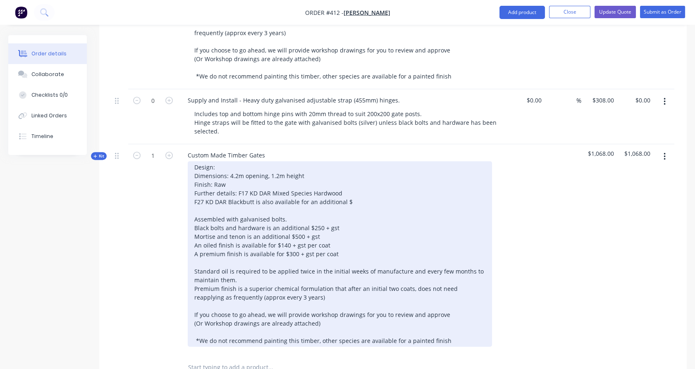
click at [222, 161] on div "Design: Dimensions: 4.2m opening, 1.2m height Finish: Raw Further details: F17 …" at bounding box center [340, 254] width 304 height 186
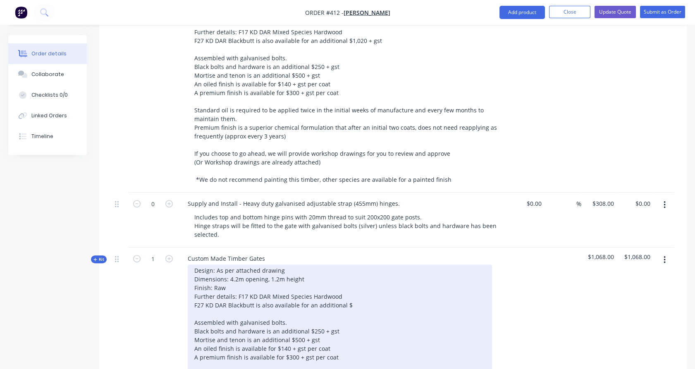
scroll to position [721, 0]
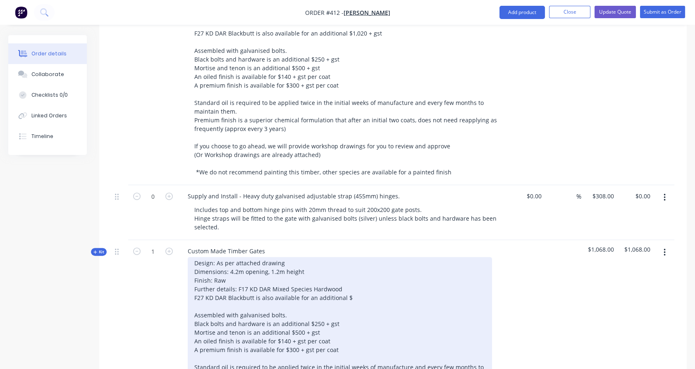
click at [309, 257] on div "Design: As per attached drawing Dimensions: 4.2m opening, 1.2m height Finish: R…" at bounding box center [340, 350] width 304 height 186
click at [227, 271] on div "Design: As per attached drawing Dimensions: 4.2m opening, 1.2m height up to 1.3…" at bounding box center [340, 350] width 304 height 186
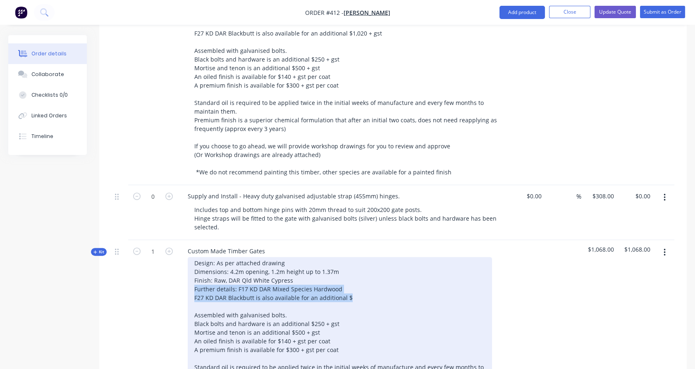
drag, startPoint x: 364, startPoint y: 285, endPoint x: 193, endPoint y: 275, distance: 171.1
click at [193, 275] on div "Design: As per attached drawing Dimensions: 4.2m opening, 1.2m height up to 1.3…" at bounding box center [340, 350] width 304 height 186
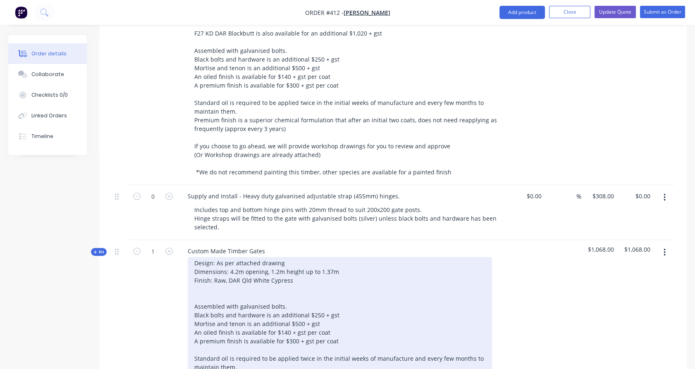
click at [197, 278] on div "Design: As per attached drawing Dimensions: 4.2m opening, 1.2m height up to 1.3…" at bounding box center [340, 345] width 304 height 177
click at [200, 281] on div "Design: As per attached drawing Dimensions: 4.2m opening, 1.2m height up to 1.3…" at bounding box center [340, 345] width 304 height 177
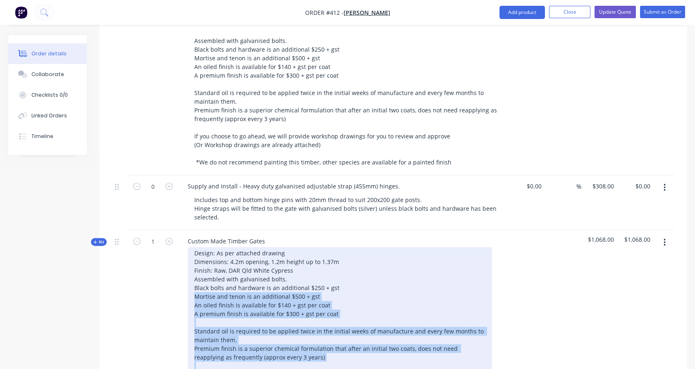
scroll to position [744, 0]
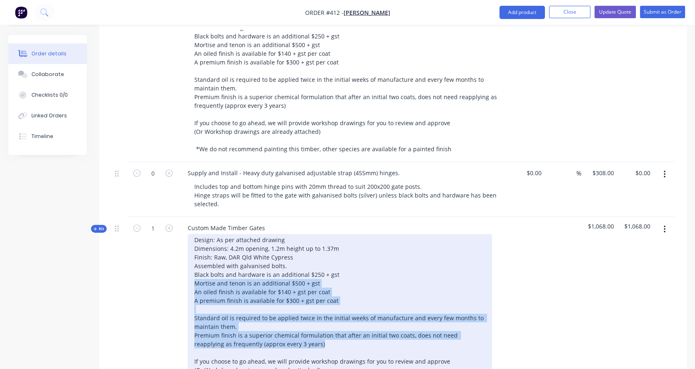
drag, startPoint x: 195, startPoint y: 294, endPoint x: 335, endPoint y: 335, distance: 146.5
click at [335, 335] on div "Design: As per attached drawing Dimensions: 4.2m opening, 1.2m height up to 1.3…" at bounding box center [340, 314] width 304 height 160
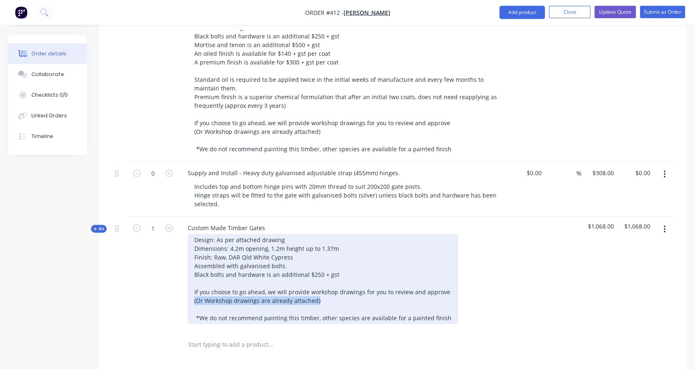
drag, startPoint x: 327, startPoint y: 286, endPoint x: 190, endPoint y: 288, distance: 136.5
click at [190, 288] on div "Design: As per attached drawing Dimensions: 4.2m opening, 1.2m height up to 1.3…" at bounding box center [323, 279] width 271 height 90
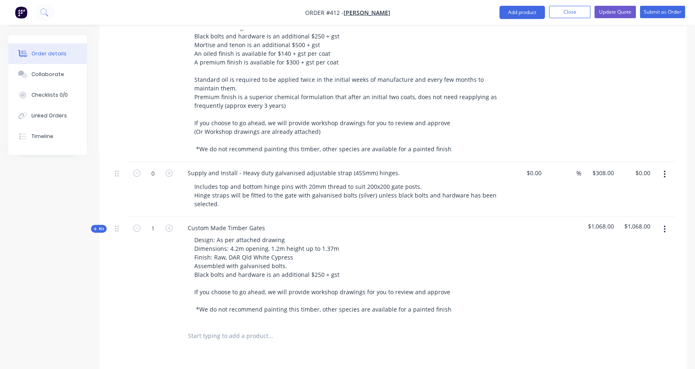
click at [161, 265] on div "1" at bounding box center [153, 269] width 50 height 105
click at [104, 226] on span "Kit" at bounding box center [98, 229] width 11 height 6
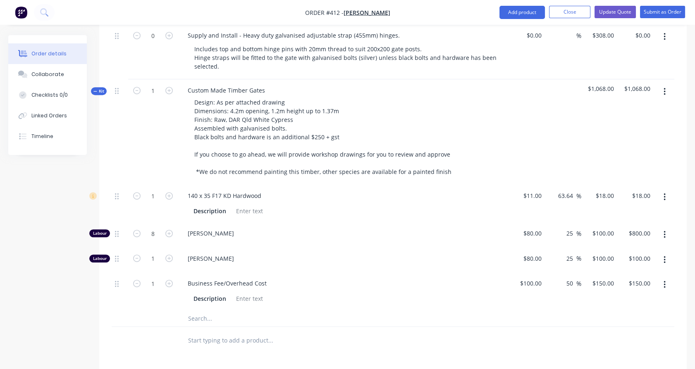
scroll to position [883, 0]
click at [155, 189] on input "1" at bounding box center [153, 195] width 22 height 12
click at [156, 163] on div "1" at bounding box center [153, 131] width 50 height 105
click at [200, 310] on input "text" at bounding box center [270, 318] width 165 height 17
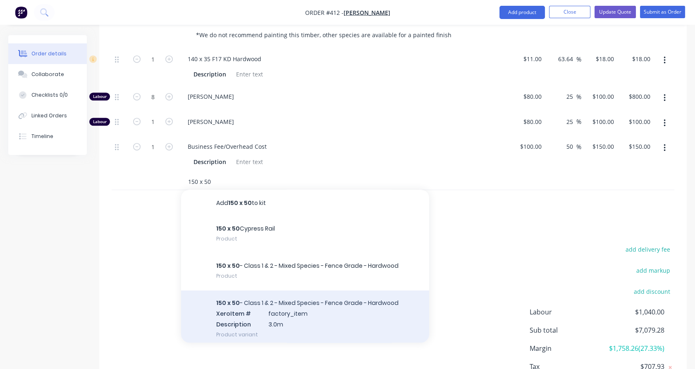
scroll to position [1020, 0]
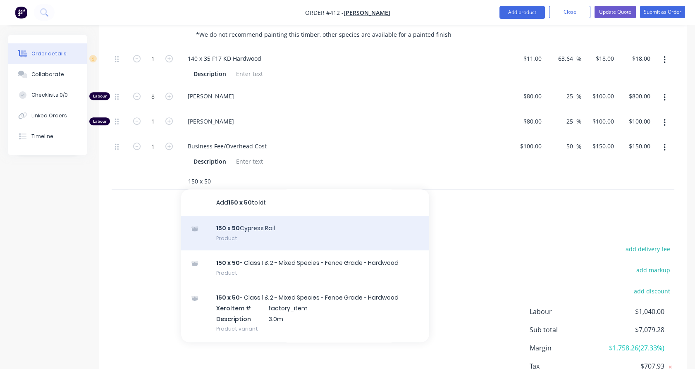
type input "150 x 50"
click at [242, 218] on div "150 x 50 Cypress Rail Product" at bounding box center [305, 233] width 248 height 35
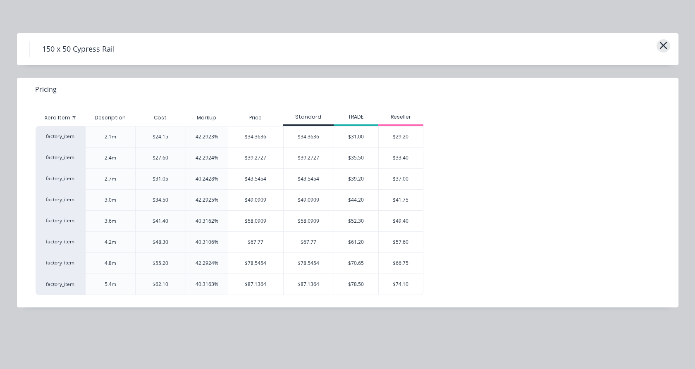
click at [665, 49] on icon "button" at bounding box center [663, 46] width 9 height 12
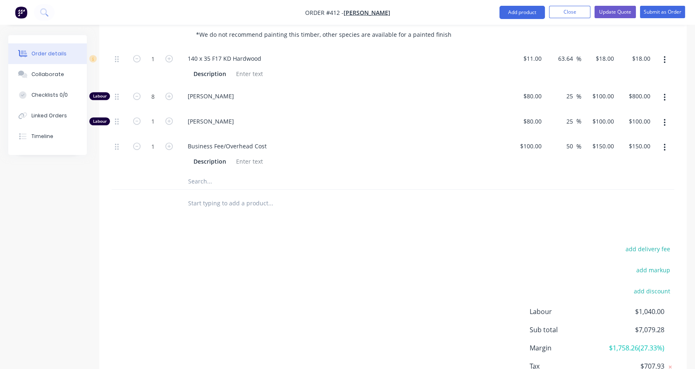
click at [210, 173] on input "text" at bounding box center [270, 181] width 165 height 17
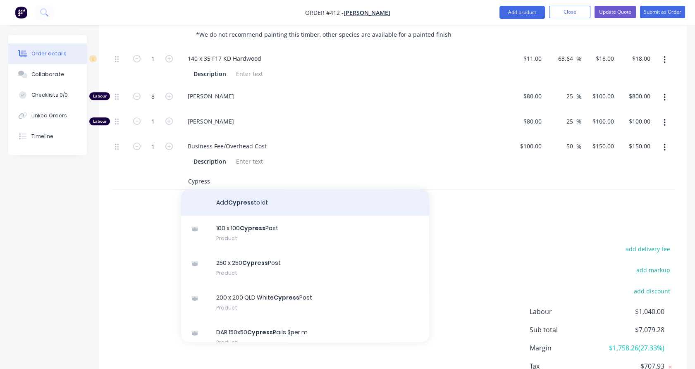
type input "Cypress"
click at [248, 189] on button "Add Cypress to kit" at bounding box center [305, 202] width 248 height 26
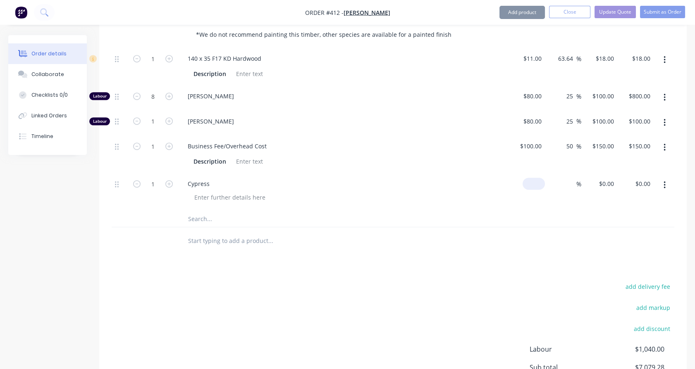
click at [539, 178] on input at bounding box center [535, 184] width 19 height 12
type input "$16.50"
click at [548, 211] on div at bounding box center [393, 219] width 563 height 17
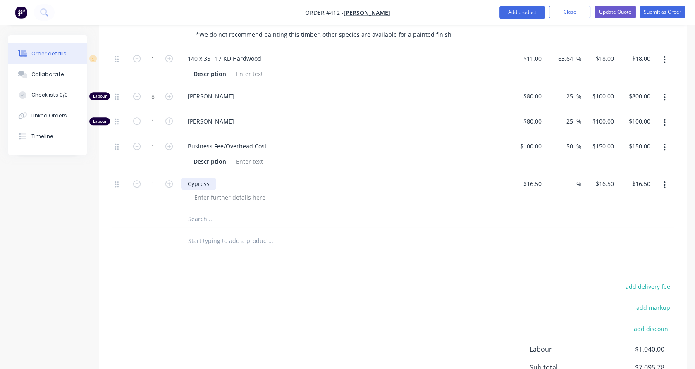
click at [208, 178] on div "Cypress" at bounding box center [198, 184] width 35 height 12
click at [202, 211] on input "text" at bounding box center [270, 219] width 165 height 17
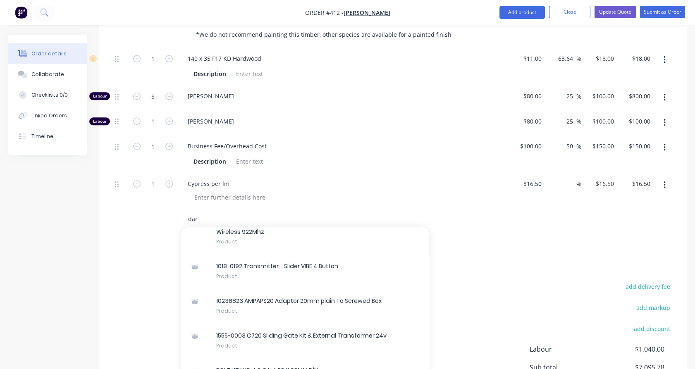
scroll to position [182, 0]
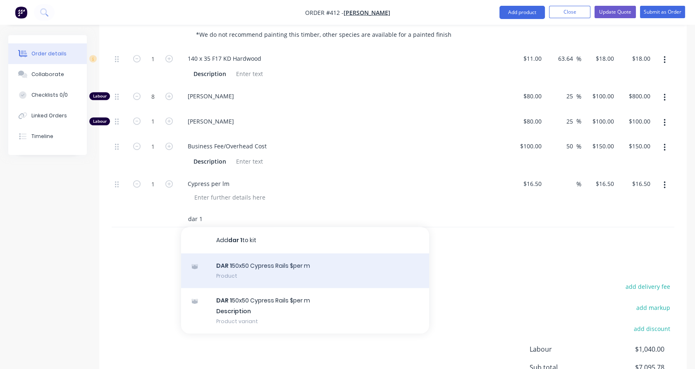
type input "dar 1"
click at [248, 260] on div "DAR 1 50x50 Cypress Rails $per m Product" at bounding box center [305, 271] width 248 height 35
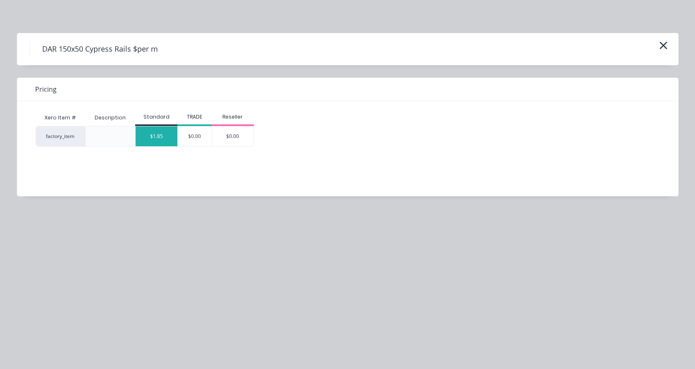
click at [154, 132] on div "$1.85" at bounding box center [157, 137] width 42 height 20
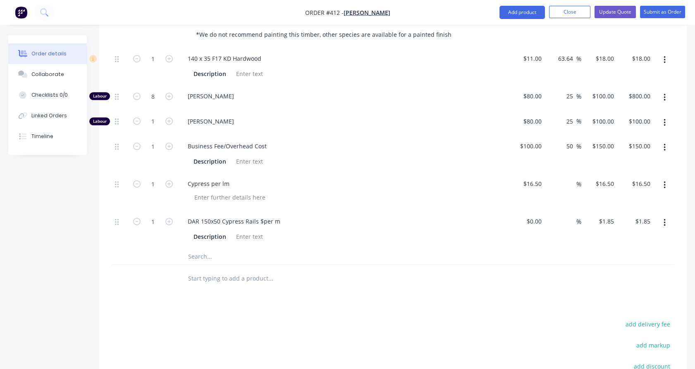
click at [157, 227] on div "1" at bounding box center [153, 230] width 50 height 38
click at [158, 65] on input "1" at bounding box center [153, 59] width 22 height 12
type input "35"
type input "$577.50"
click at [132, 187] on div "35" at bounding box center [153, 192] width 50 height 38
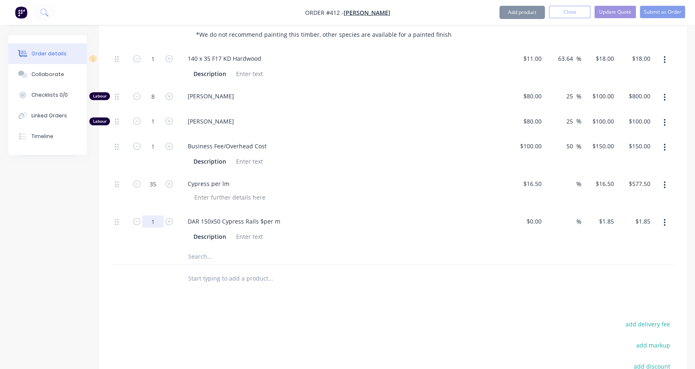
click at [155, 65] on input "1" at bounding box center [153, 59] width 22 height 12
type input "35"
type input "$64.75"
click at [149, 189] on div "35" at bounding box center [153, 192] width 50 height 38
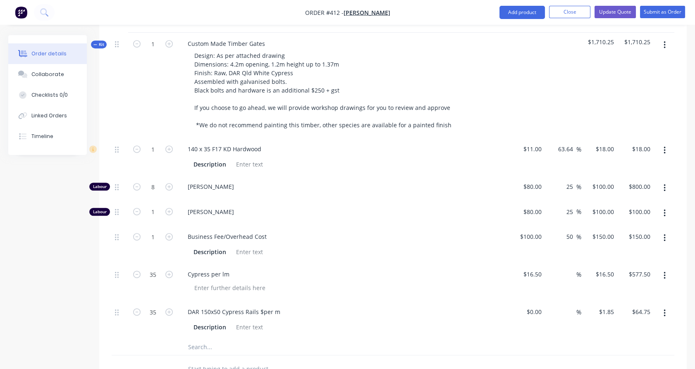
scroll to position [929, 0]
drag, startPoint x: 665, startPoint y: 136, endPoint x: 662, endPoint y: 146, distance: 10.5
click at [665, 147] on icon "button" at bounding box center [665, 150] width 2 height 7
drag, startPoint x: 639, startPoint y: 193, endPoint x: 620, endPoint y: 199, distance: 20.1
click at [638, 200] on div "Delete" at bounding box center [635, 206] width 64 height 12
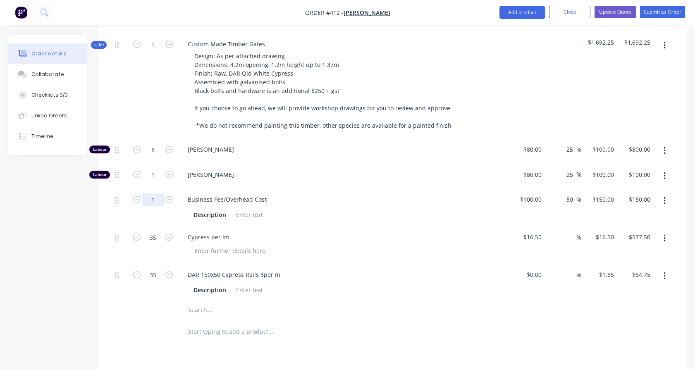
click at [154, 156] on input "1" at bounding box center [153, 150] width 22 height 12
type input "10"
type input "$1,500.00"
click at [165, 173] on div "1" at bounding box center [153, 176] width 50 height 25
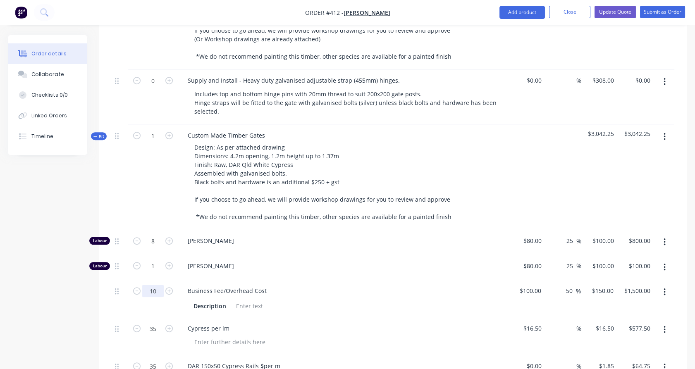
scroll to position [837, 0]
click at [102, 134] on span "Kit" at bounding box center [98, 137] width 11 height 6
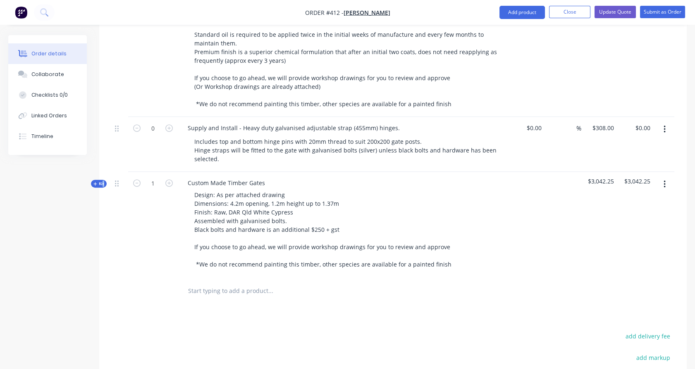
scroll to position [790, 0]
click at [98, 180] on span "Kit" at bounding box center [98, 183] width 11 height 6
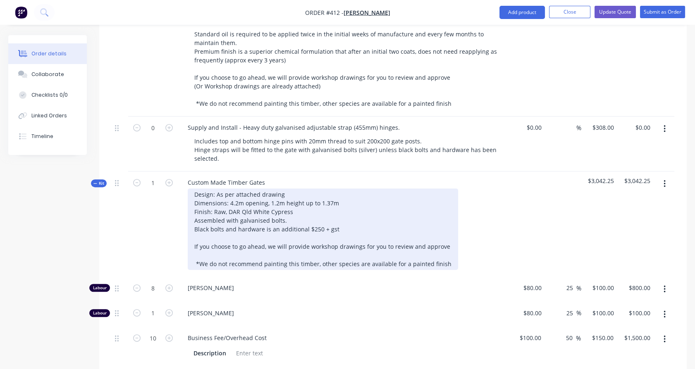
click at [292, 207] on div "Design: As per attached drawing Dimensions: 4.2m opening, 1.2m height up to 1.3…" at bounding box center [323, 229] width 271 height 81
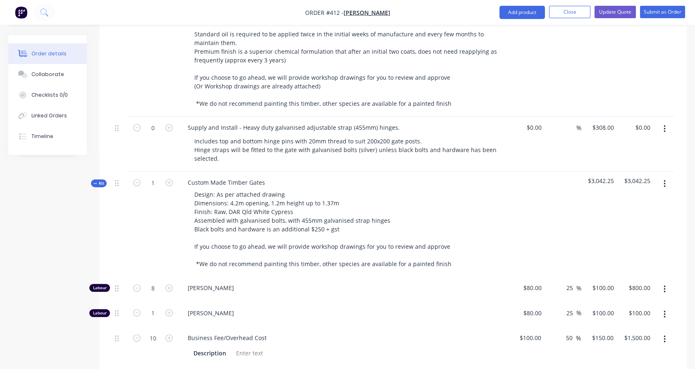
click at [176, 212] on div "1" at bounding box center [153, 224] width 50 height 105
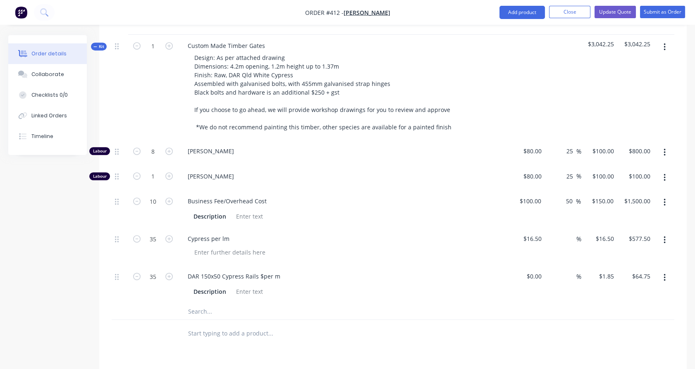
scroll to position [928, 0]
click at [200, 302] on input "text" at bounding box center [270, 310] width 165 height 17
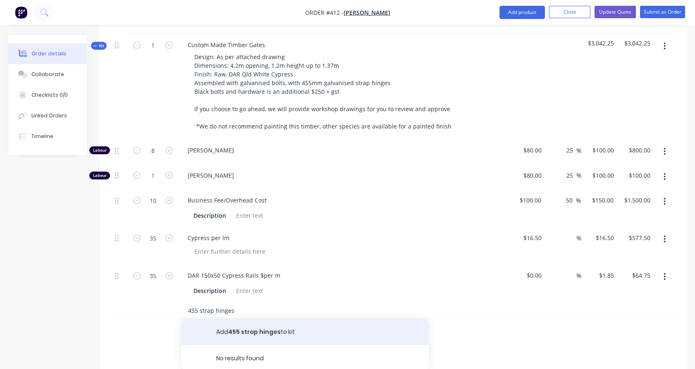
type input "455 strap hinges"
click at [218, 319] on button "Add 455 strap hinges to kit" at bounding box center [305, 332] width 248 height 26
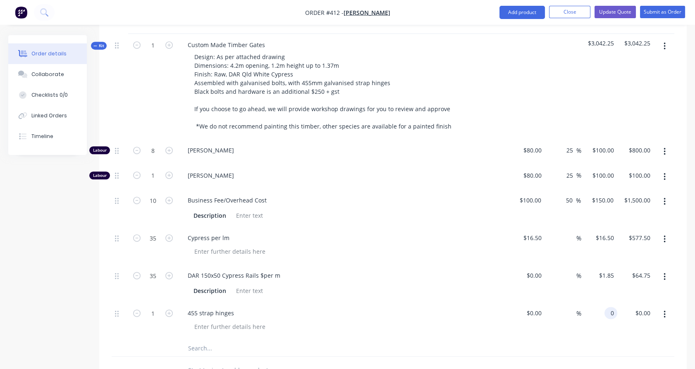
click at [606, 305] on div "0 0" at bounding box center [600, 321] width 36 height 38
type input "$310.00"
click at [585, 285] on div "$1.85 $1.85" at bounding box center [600, 284] width 36 height 38
click at [100, 43] on span "Kit" at bounding box center [98, 46] width 11 height 6
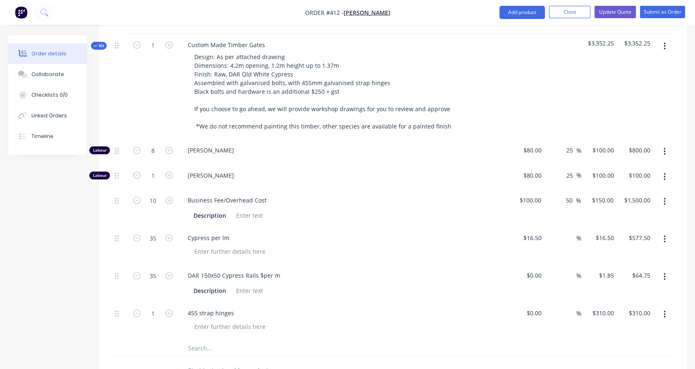
scroll to position [923, 0]
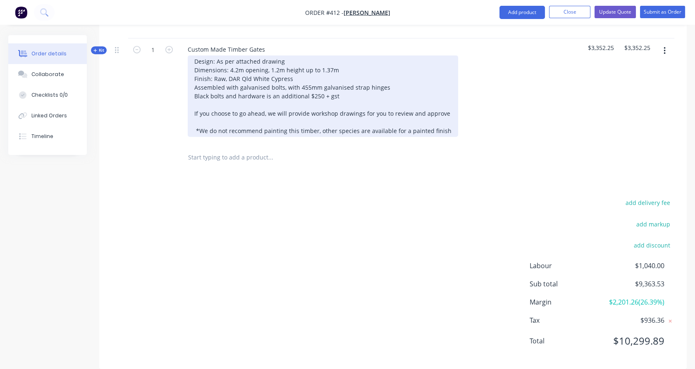
click at [207, 113] on div "Design: As per attached drawing Dimensions: 4.2m opening, 1.2m height up to 1.3…" at bounding box center [323, 95] width 271 height 81
click at [201, 122] on div "Design: As per attached drawing Dimensions: 4.2m opening, 1.2m height up to 1.3…" at bounding box center [323, 95] width 271 height 81
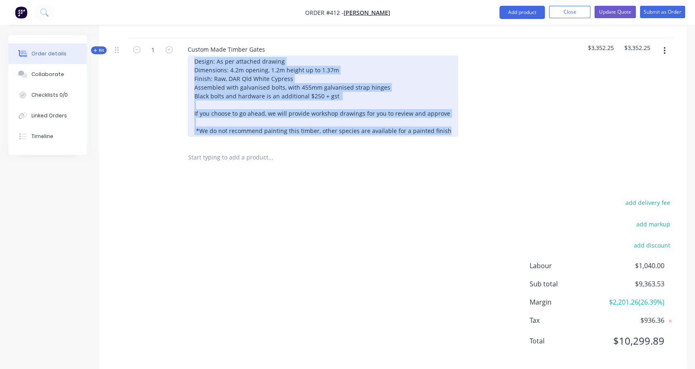
drag, startPoint x: 201, startPoint y: 122, endPoint x: 199, endPoint y: 108, distance: 13.9
click at [199, 108] on div "Design: As per attached drawing Dimensions: 4.2m opening, 1.2m height up to 1.3…" at bounding box center [323, 95] width 271 height 81
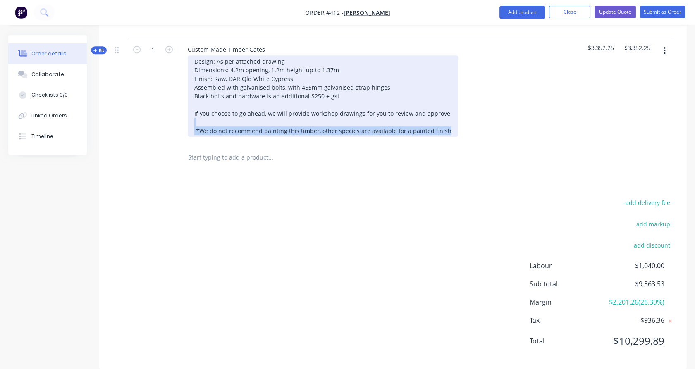
drag, startPoint x: 196, startPoint y: 109, endPoint x: 447, endPoint y: 116, distance: 250.3
click at [447, 116] on div "Design: As per attached drawing Dimensions: 4.2m opening, 1.2m height up to 1.3…" at bounding box center [323, 95] width 271 height 81
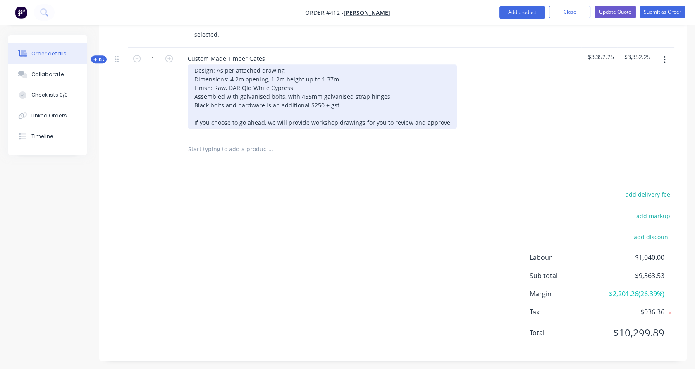
scroll to position [906, 0]
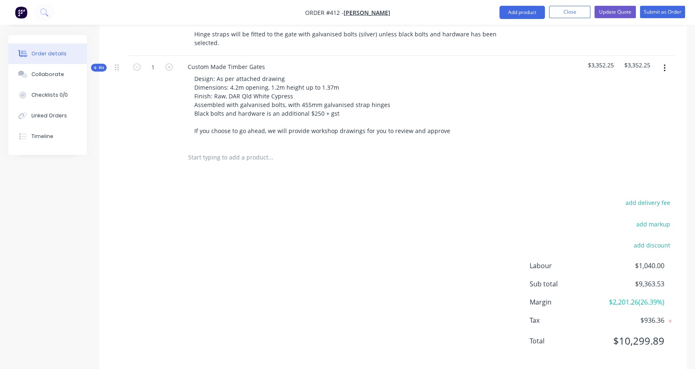
click at [138, 89] on div "1" at bounding box center [153, 100] width 50 height 88
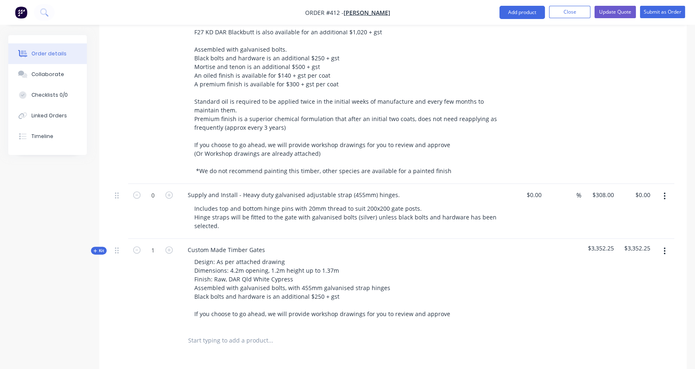
scroll to position [722, 0]
click at [664, 192] on icon "button" at bounding box center [665, 196] width 2 height 9
click at [632, 262] on div "Delete" at bounding box center [635, 268] width 64 height 12
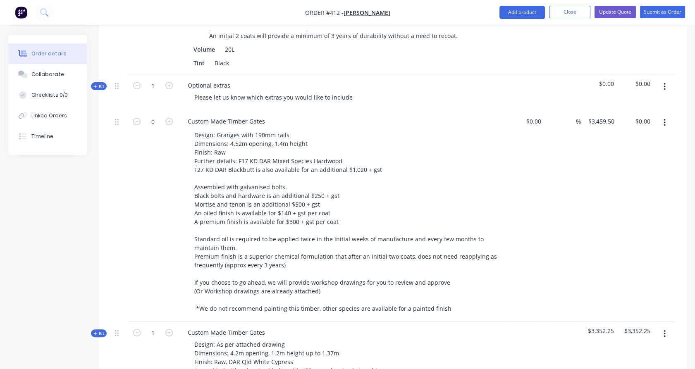
scroll to position [584, 0]
click at [667, 116] on button "button" at bounding box center [664, 123] width 19 height 15
click at [643, 189] on div "Delete" at bounding box center [635, 195] width 64 height 12
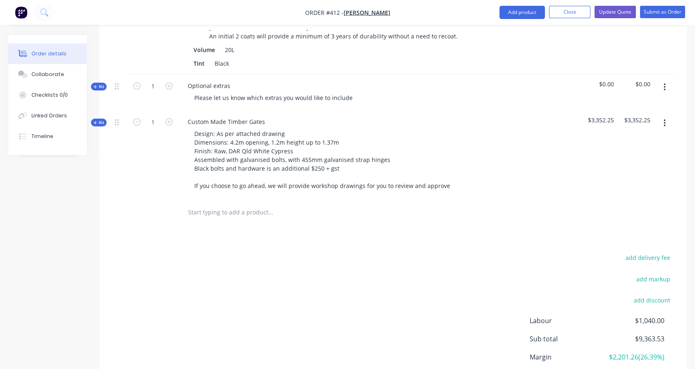
click at [100, 84] on span "Kit" at bounding box center [98, 87] width 11 height 6
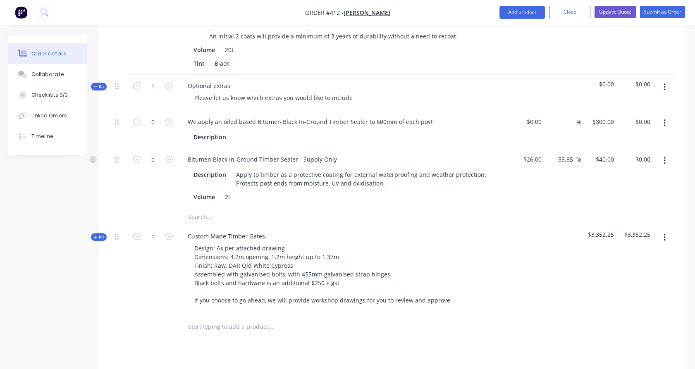
click at [662, 80] on button "button" at bounding box center [664, 87] width 19 height 15
click at [639, 153] on div "Delete" at bounding box center [635, 159] width 64 height 12
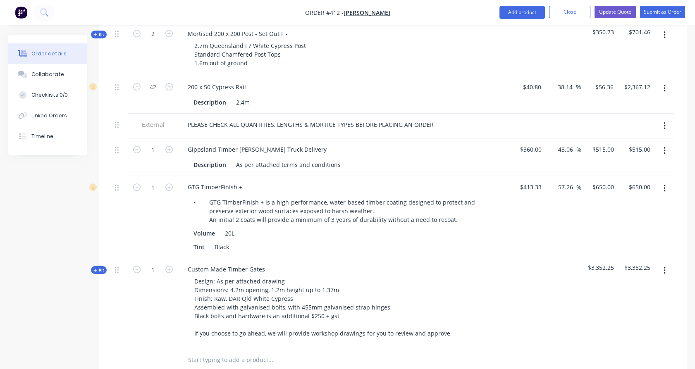
scroll to position [400, 0]
click at [668, 182] on button "button" at bounding box center [664, 189] width 19 height 15
click at [625, 254] on div "Delete" at bounding box center [635, 260] width 64 height 12
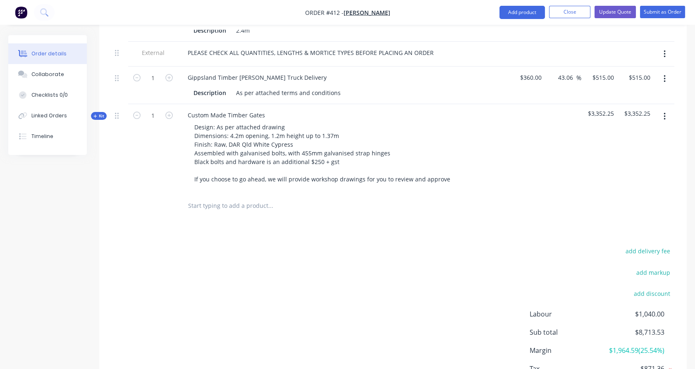
scroll to position [476, 0]
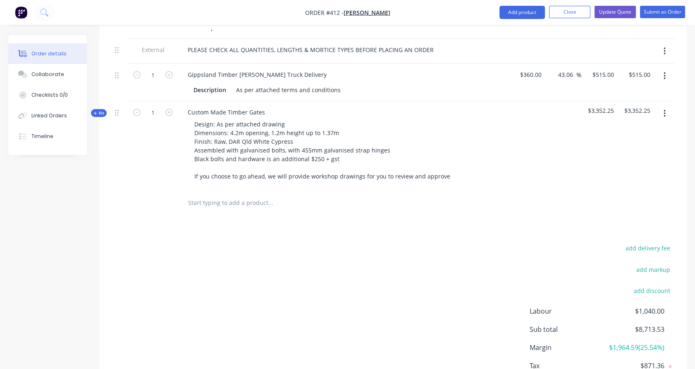
click at [227, 194] on input "text" at bounding box center [270, 202] width 165 height 17
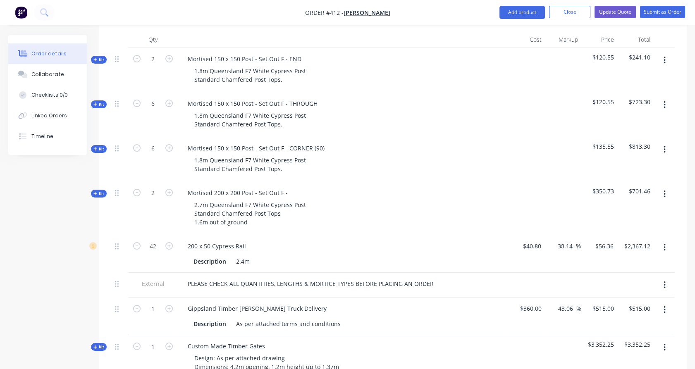
scroll to position [208, 0]
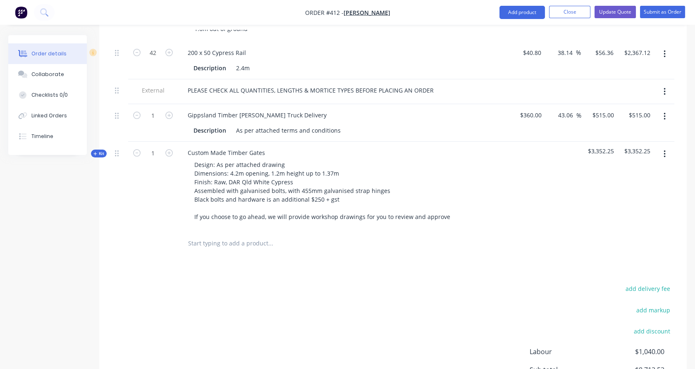
click at [220, 243] on div at bounding box center [327, 243] width 298 height 27
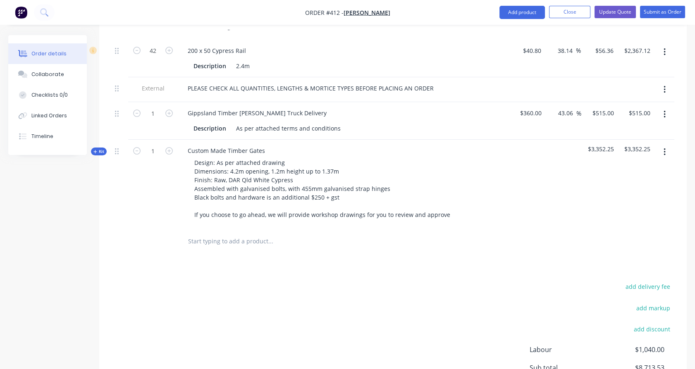
click at [218, 233] on input "text" at bounding box center [270, 241] width 165 height 17
drag, startPoint x: 512, startPoint y: 10, endPoint x: 514, endPoint y: 19, distance: 9.4
click at [513, 10] on button "Add product" at bounding box center [522, 12] width 45 height 13
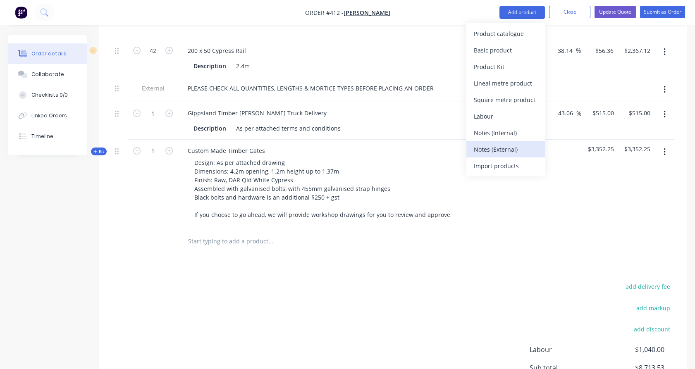
click at [516, 146] on div "Notes (External)" at bounding box center [506, 150] width 64 height 12
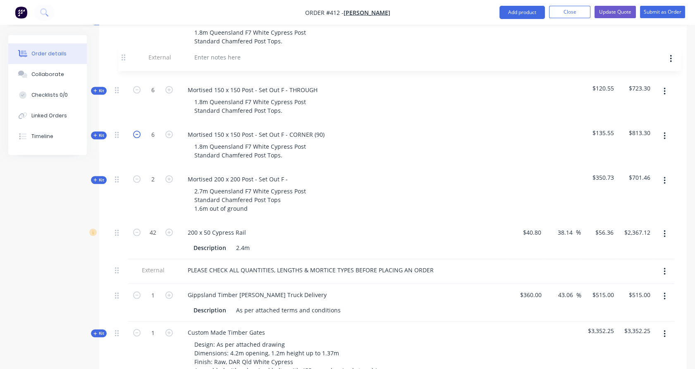
scroll to position [278, 0]
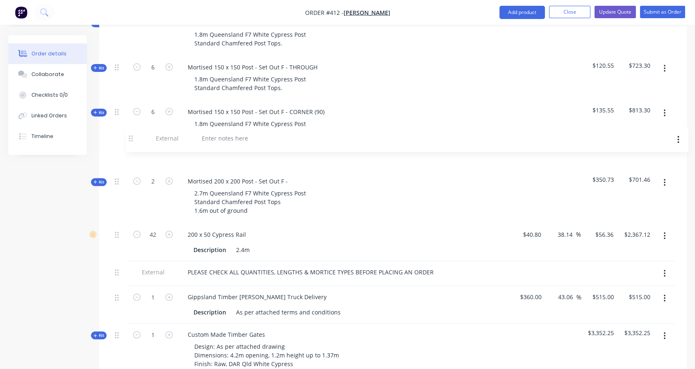
drag, startPoint x: 116, startPoint y: 227, endPoint x: 127, endPoint y: 134, distance: 93.3
click at [127, 134] on div "Kit 2 Mortised 150 x 150 Post - Set Out F - END 1.8m Queensland F7 White Cypres…" at bounding box center [393, 212] width 563 height 401
click at [198, 151] on div at bounding box center [211, 157] width 60 height 12
click at [199, 151] on div at bounding box center [211, 157] width 60 height 12
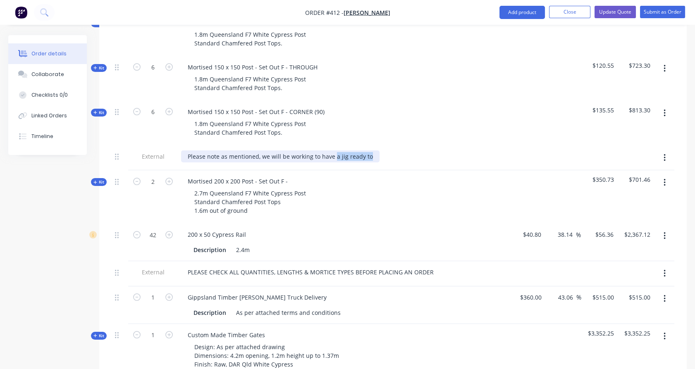
drag, startPoint x: 333, startPoint y: 146, endPoint x: 383, endPoint y: 143, distance: 50.1
click at [383, 151] on div "Please note as mentioned, we will be working to have a jig ready to" at bounding box center [343, 157] width 324 height 12
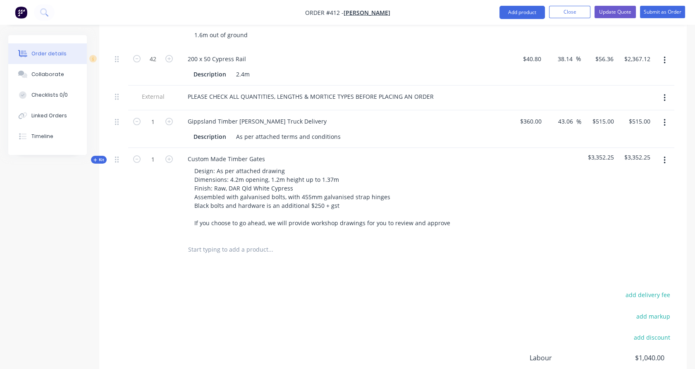
click at [247, 242] on input "text" at bounding box center [270, 249] width 165 height 17
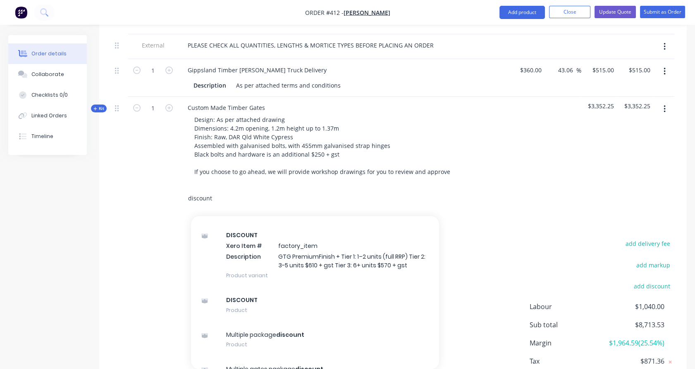
scroll to position [275, 0]
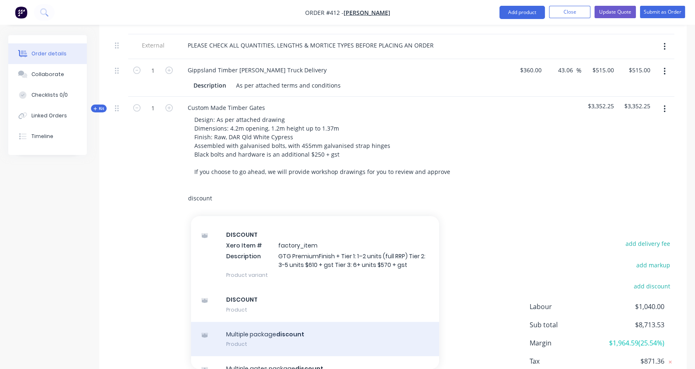
type input "discount"
click at [281, 333] on div "Multiple package discount Product" at bounding box center [315, 339] width 248 height 35
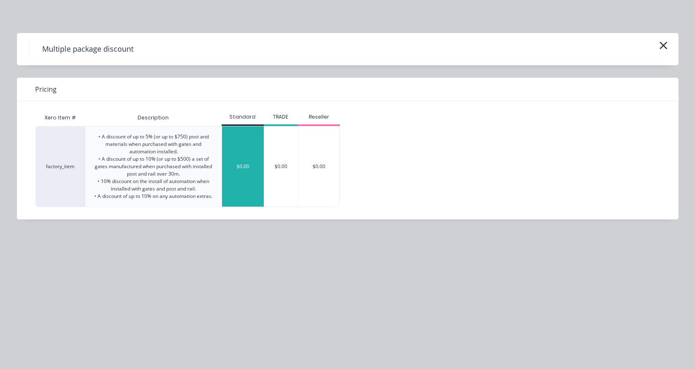
click at [246, 167] on div "$0.00" at bounding box center [243, 167] width 42 height 80
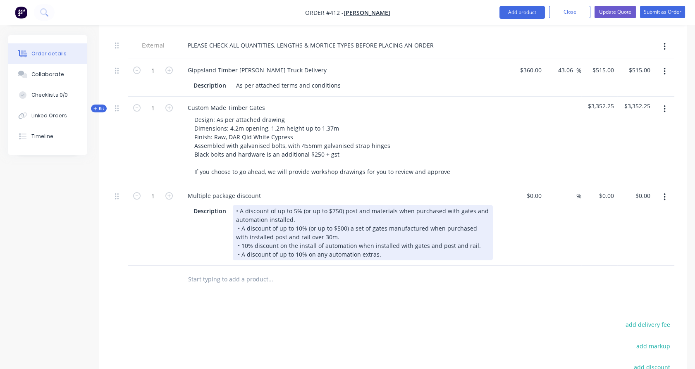
click at [330, 222] on div "• A discount of up to 5% (or up to $750) post and materials when purchased with…" at bounding box center [363, 232] width 260 height 55
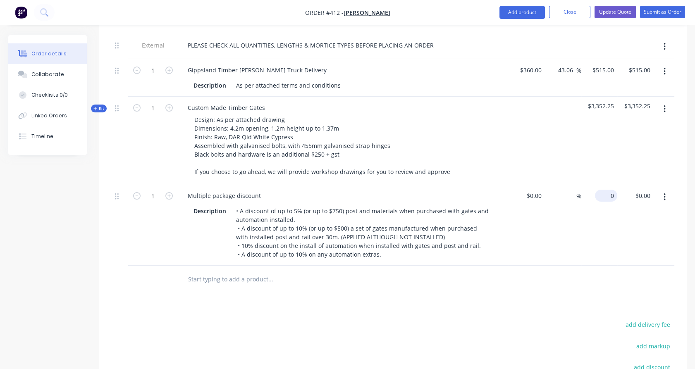
click at [604, 185] on div "0 $0.00" at bounding box center [600, 225] width 36 height 81
type input "$-350.00"
click at [596, 215] on div "$-350.00 $-350.00" at bounding box center [600, 225] width 36 height 81
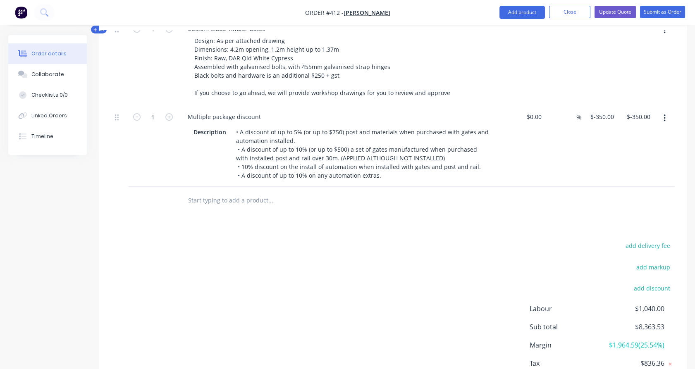
scroll to position [635, 0]
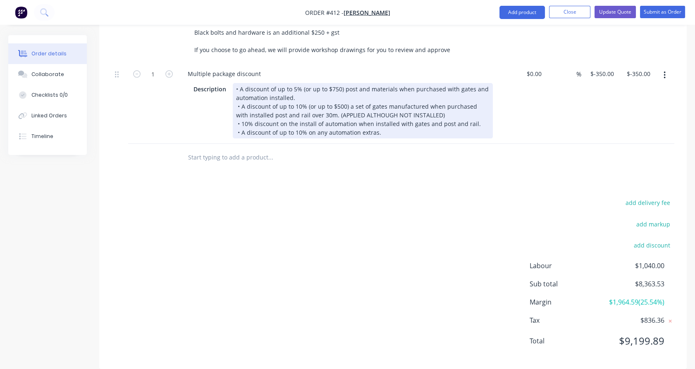
click at [424, 103] on div "• A discount of up to 5% (or up to $750) post and materials when purchased with…" at bounding box center [363, 110] width 260 height 55
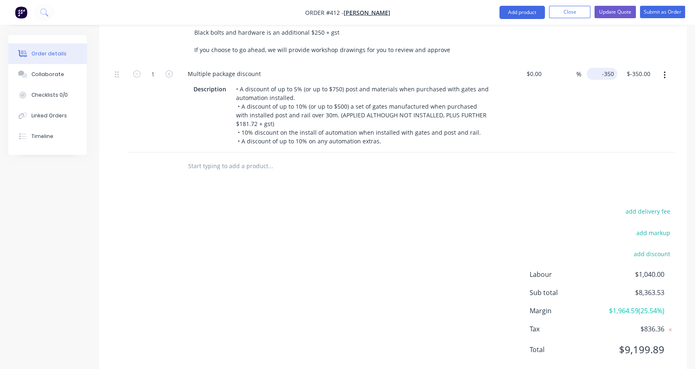
click at [609, 68] on input "-350" at bounding box center [603, 74] width 27 height 12
type input "$-531.72"
click at [606, 94] on div "$-531.72 $-531.72" at bounding box center [600, 108] width 36 height 90
click at [262, 68] on div "Multiple package discount" at bounding box center [224, 74] width 86 height 12
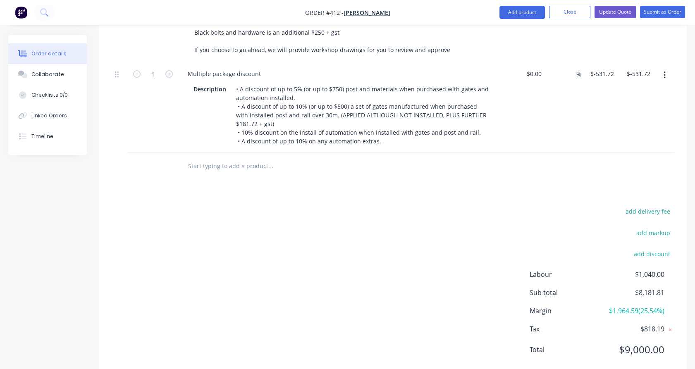
click at [170, 117] on div "1" at bounding box center [153, 108] width 50 height 90
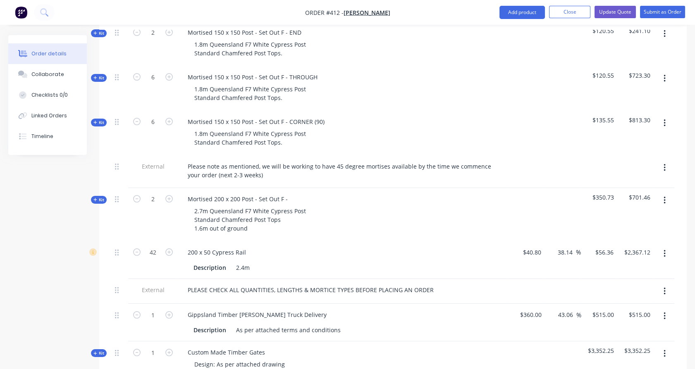
scroll to position [268, 0]
click at [173, 311] on button "button" at bounding box center [169, 315] width 11 height 9
type input "2"
type input "$1,030.00"
click at [338, 325] on div "As per attached terms and conditions" at bounding box center [288, 331] width 111 height 12
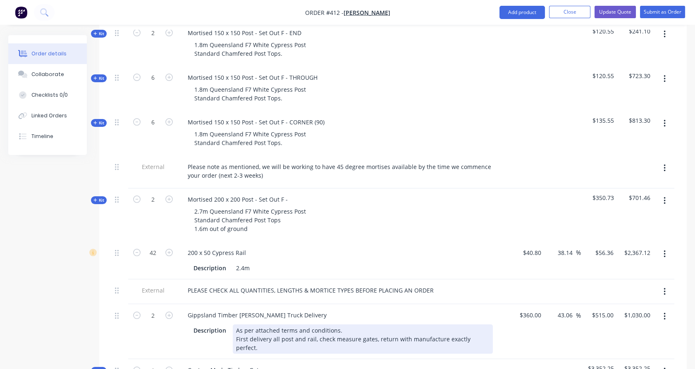
click at [441, 326] on div "As per attached terms and conditions. First delivery all post and rail, check m…" at bounding box center [363, 339] width 260 height 29
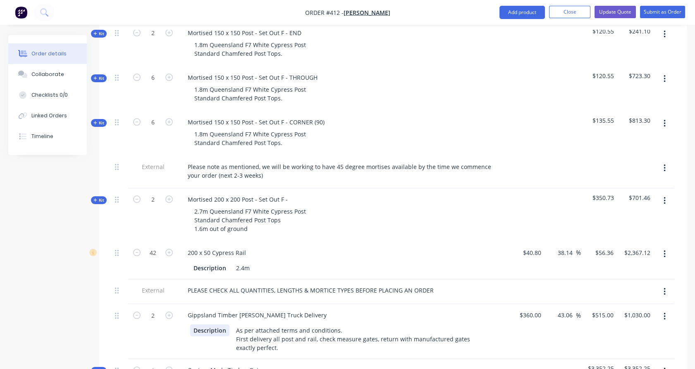
click at [209, 340] on div "Description As per attached terms and conditions. First delivery all post and r…" at bounding box center [341, 339] width 303 height 29
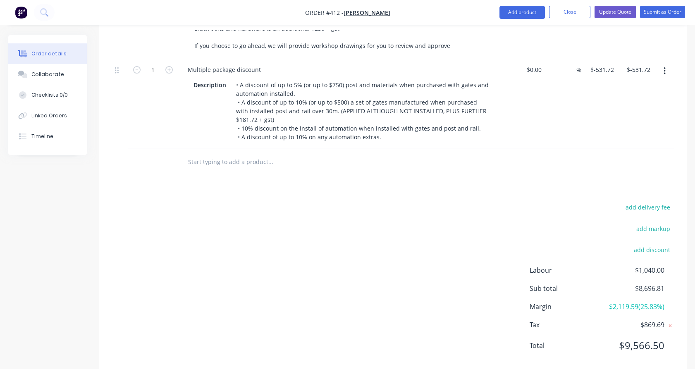
scroll to position [661, 0]
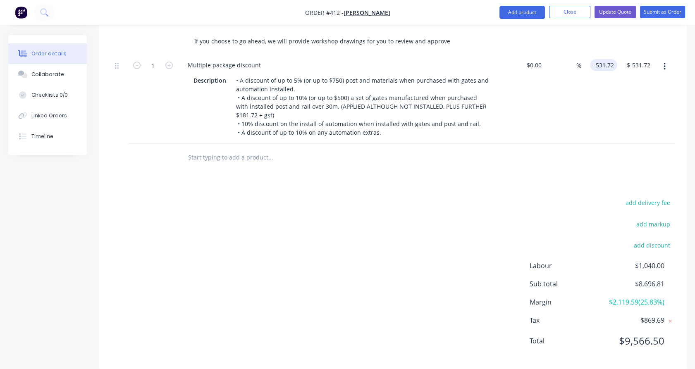
click at [606, 59] on input "-531.72" at bounding box center [606, 65] width 24 height 12
type input "$-350.00"
click at [614, 83] on div "$-350.00 $-350.00" at bounding box center [600, 99] width 36 height 90
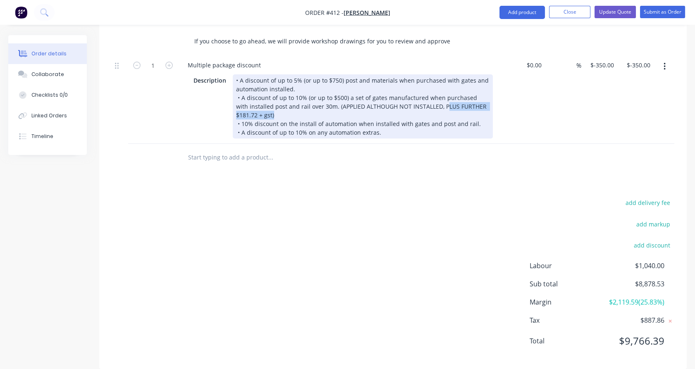
drag, startPoint x: 427, startPoint y: 93, endPoint x: 271, endPoint y: 103, distance: 156.2
click at [271, 103] on div "• A discount of up to 5% (or up to $750) post and materials when purchased with…" at bounding box center [363, 106] width 260 height 64
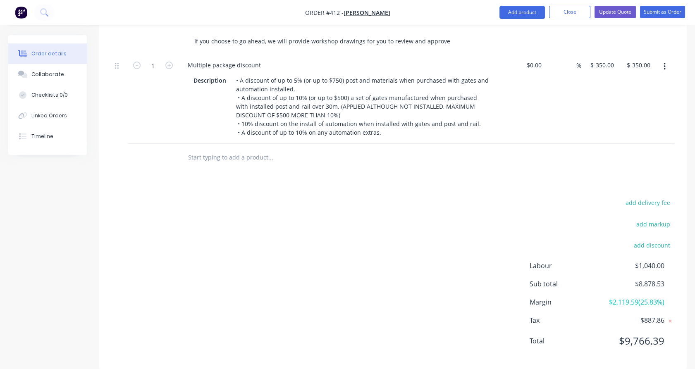
click at [609, 60] on div "$-350.00 $-350.00" at bounding box center [600, 99] width 36 height 90
click at [606, 59] on input "-350" at bounding box center [609, 65] width 16 height 12
type input "$-500.00"
click at [586, 111] on div "$-500.00 $-500.00" at bounding box center [600, 99] width 36 height 90
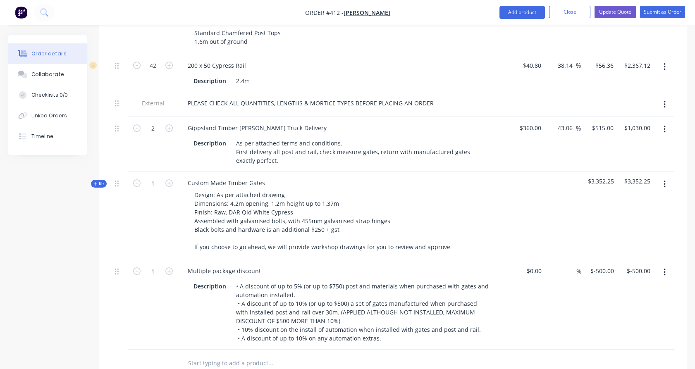
scroll to position [456, 0]
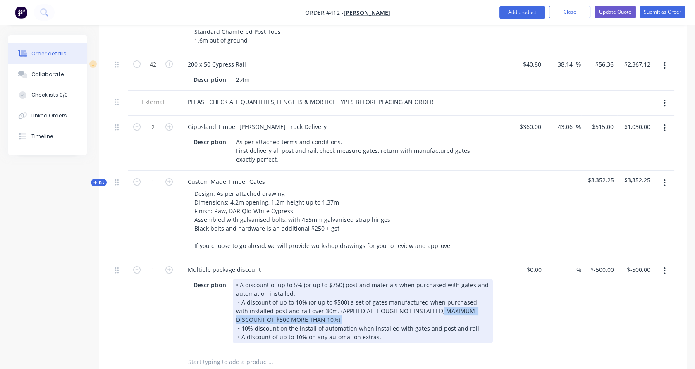
drag, startPoint x: 425, startPoint y: 299, endPoint x: 423, endPoint y: 308, distance: 8.4
click at [423, 308] on div "• A discount of up to 5% (or up to $750) post and materials when purchased with…" at bounding box center [363, 311] width 260 height 64
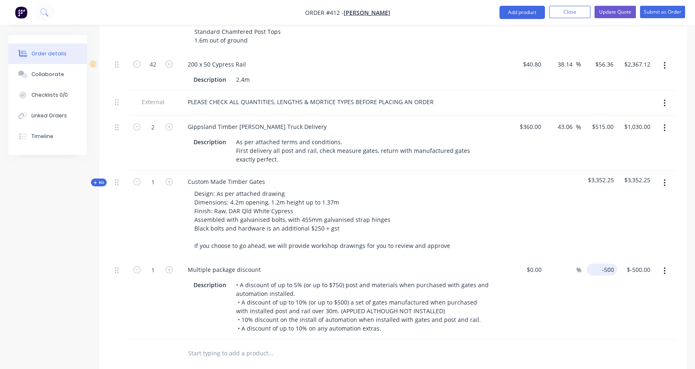
click at [612, 264] on div "-500 $-500.00" at bounding box center [603, 270] width 27 height 12
type input "$-335.00"
click at [612, 301] on div "$-335.00 -335" at bounding box center [600, 299] width 36 height 81
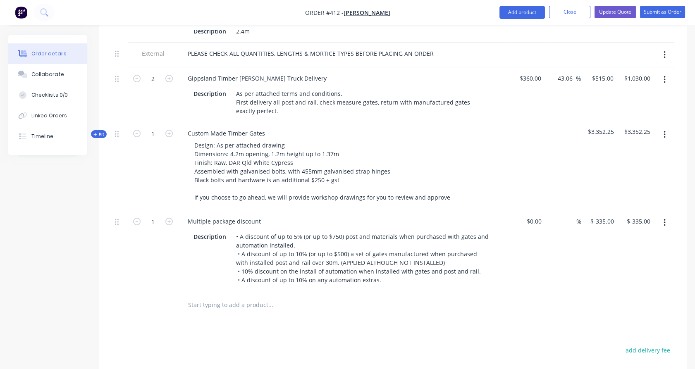
scroll to position [505, 0]
click at [67, 72] on button "Collaborate" at bounding box center [47, 74] width 79 height 21
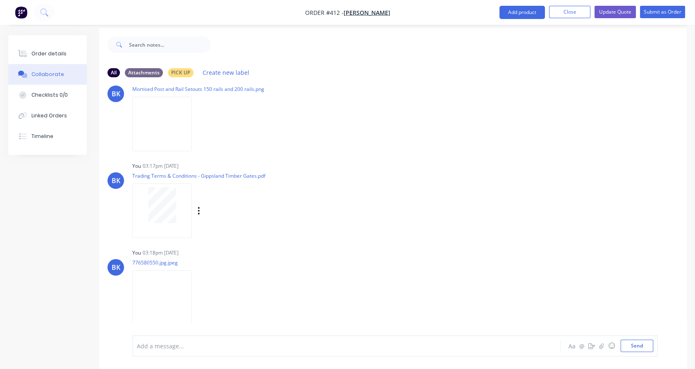
scroll to position [12, 0]
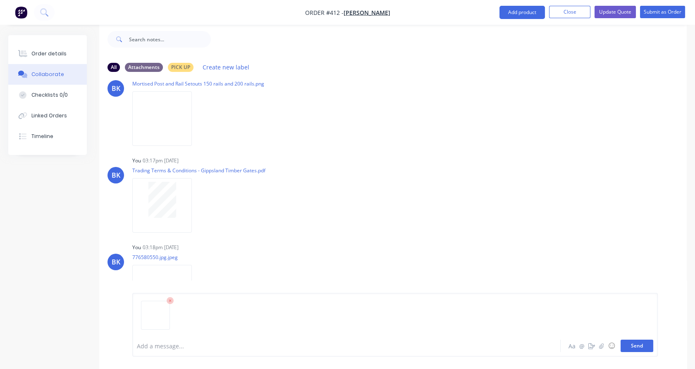
click at [644, 347] on button "Send" at bounding box center [637, 346] width 33 height 12
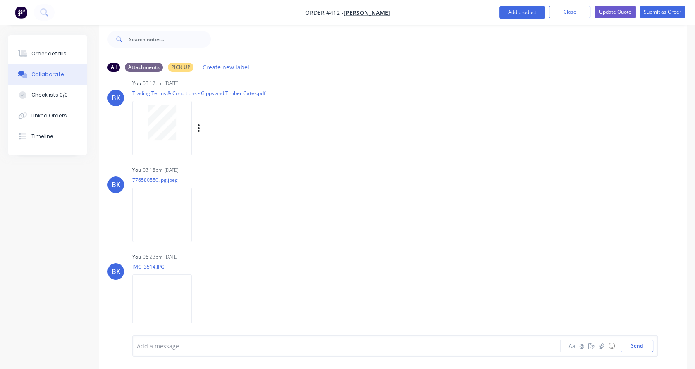
scroll to position [110, 0]
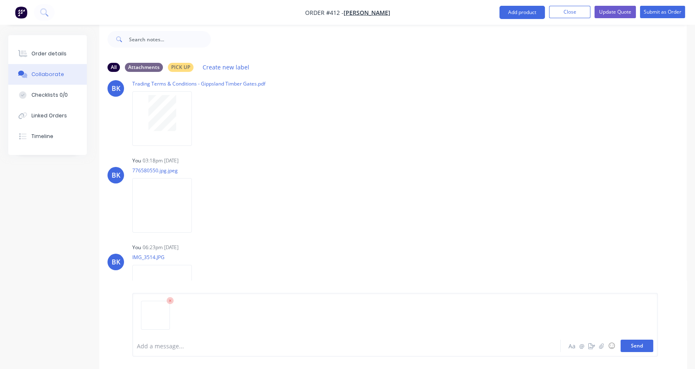
click at [637, 343] on button "Send" at bounding box center [637, 346] width 33 height 12
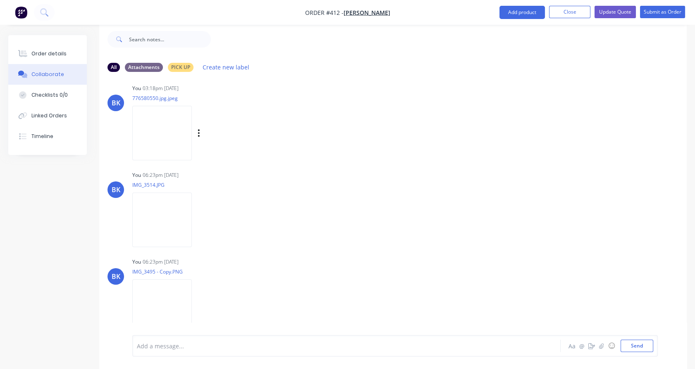
scroll to position [197, 0]
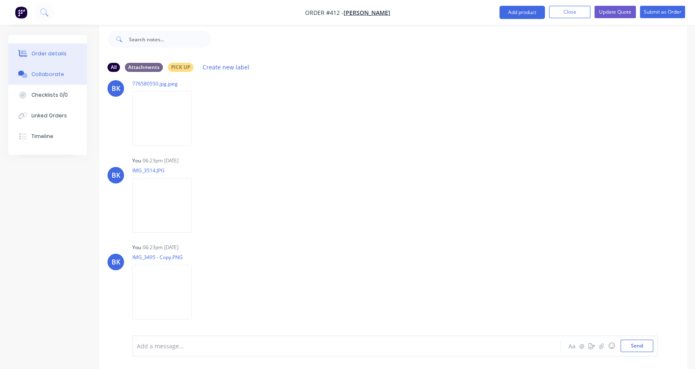
click at [70, 56] on button "Order details" at bounding box center [47, 53] width 79 height 21
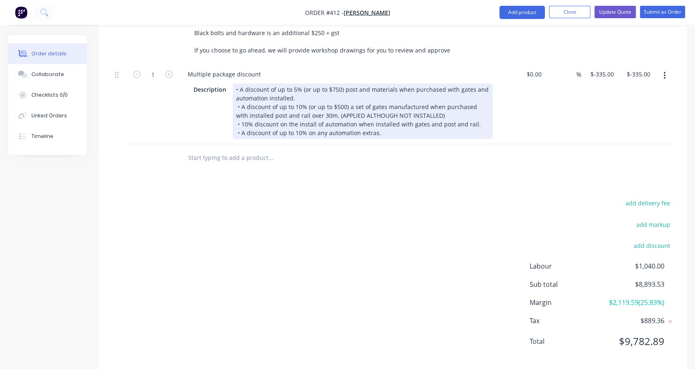
scroll to position [652, 0]
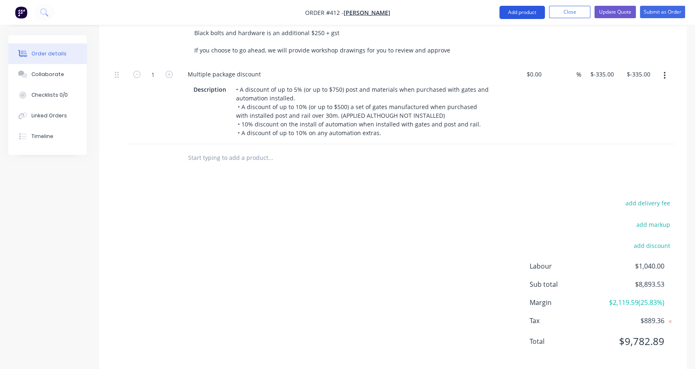
click at [525, 10] on button "Add product" at bounding box center [522, 12] width 45 height 13
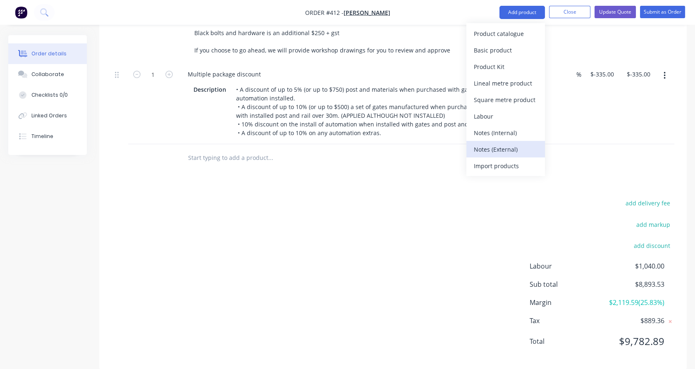
click at [506, 149] on div "Notes (External)" at bounding box center [506, 150] width 64 height 12
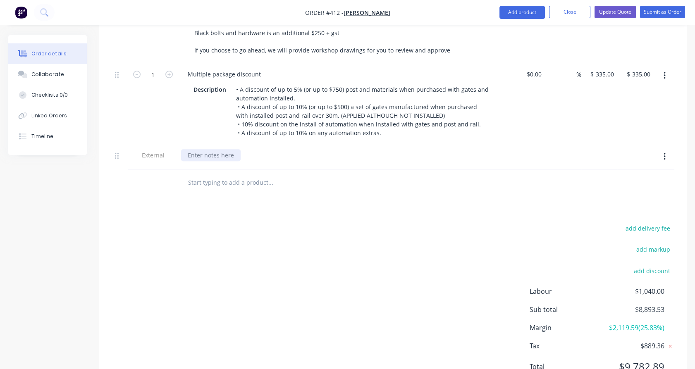
click at [218, 149] on div at bounding box center [211, 155] width 60 height 12
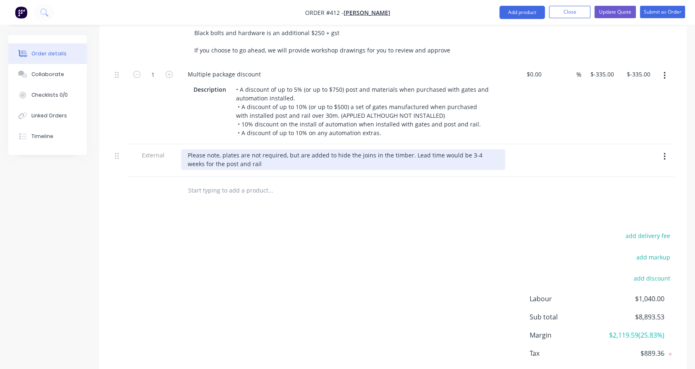
click at [464, 149] on div "Please note, plates are not required, but are added to hide the joins in the ti…" at bounding box center [343, 159] width 324 height 21
drag, startPoint x: 467, startPoint y: 142, endPoint x: 473, endPoint y: 145, distance: 6.7
click at [474, 149] on div "Please note, plates are not required, but are added to hide the joins in the ti…" at bounding box center [343, 159] width 324 height 21
click at [244, 152] on div "Please note, plates are not required, but are added to hide the joins in the ti…" at bounding box center [343, 159] width 324 height 21
click at [271, 149] on div "Please note, plates are not required, but are added to hide the joins in the ti…" at bounding box center [343, 159] width 324 height 21
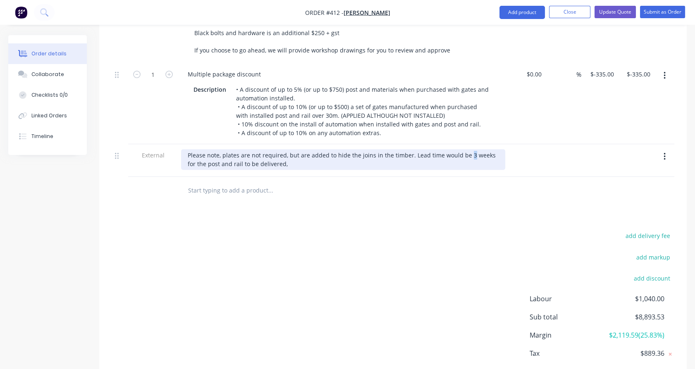
click at [467, 149] on div "Please note, plates are not required, but are added to hide the joins in the ti…" at bounding box center [343, 159] width 324 height 21
click at [292, 150] on div "Please note, plates are not required, but are added to hide the joins in the ti…" at bounding box center [343, 159] width 324 height 21
click at [317, 149] on div "Please note, plates are not required, but are added to hide the joins in the ti…" at bounding box center [343, 159] width 324 height 21
click at [335, 149] on div "Please note, plates are not required, but are added to hide the joins in the ti…" at bounding box center [343, 159] width 324 height 21
click at [349, 152] on div "Please note, plates are not required, but are added to hide the joins in the ti…" at bounding box center [343, 159] width 324 height 21
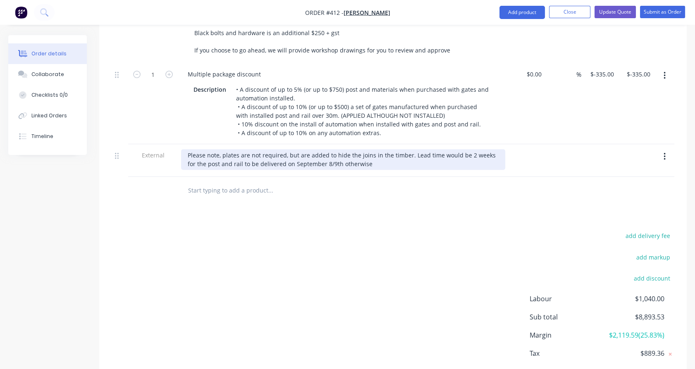
click at [330, 154] on div "Please note, plates are not required, but are added to hide the joins in the ti…" at bounding box center [343, 159] width 324 height 21
click at [479, 149] on div "Please note, plates are not required, but are added to hide the joins in the ti…" at bounding box center [343, 159] width 324 height 21
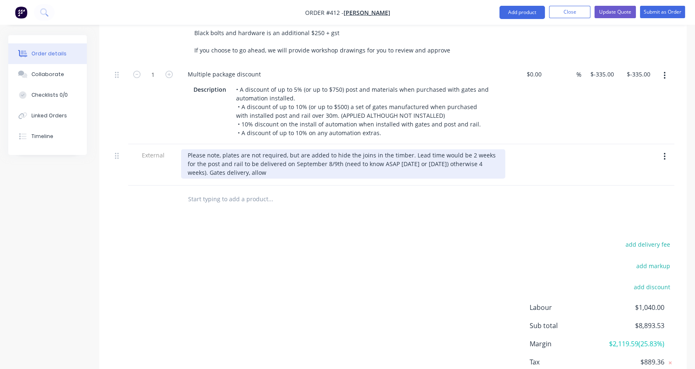
click at [275, 160] on div "Please note, plates are not required, but are added to hide the joins in the ti…" at bounding box center [343, 163] width 324 height 29
click at [302, 149] on div "Please note, plates are not required, but are added to hide the joins in the ti…" at bounding box center [343, 163] width 324 height 29
click at [298, 157] on div "Please note, plates are not required, but can be added to hide the joins in the…" at bounding box center [343, 163] width 324 height 29
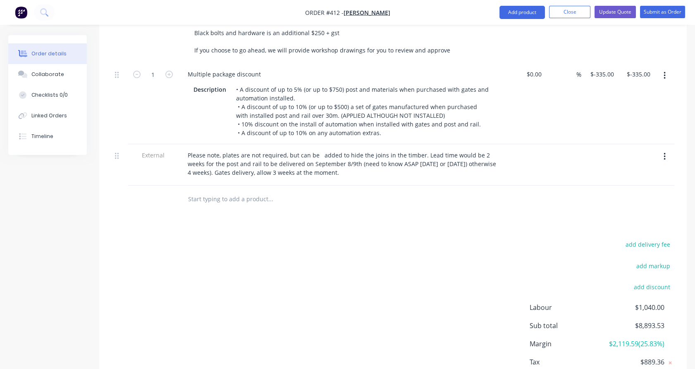
click at [177, 217] on div "Products Show / Hide columns Add product Qty Cost Markup Price Total Kit 2 Mort…" at bounding box center [393, 1] width 588 height 820
click at [156, 186] on div at bounding box center [153, 199] width 50 height 27
click at [619, 13] on button "Update Quote" at bounding box center [615, 12] width 41 height 12
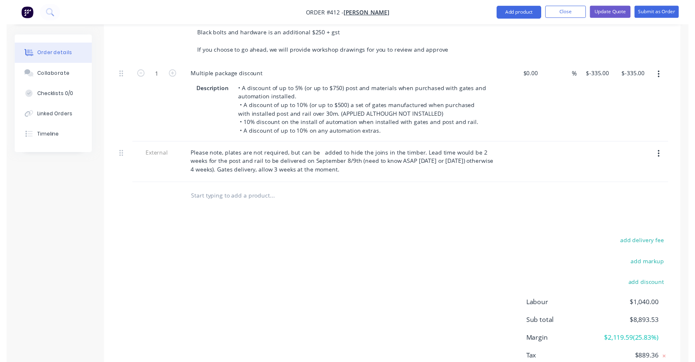
scroll to position [0, 0]
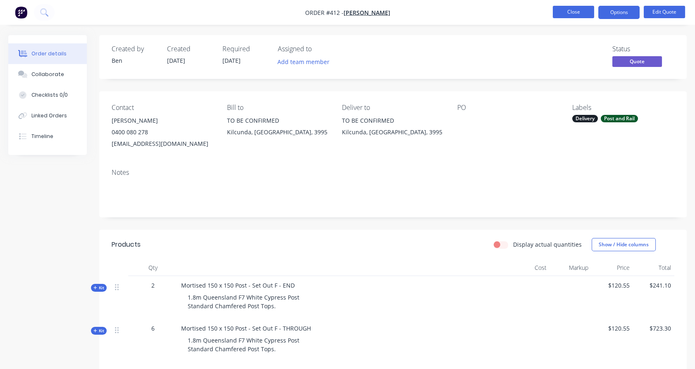
click at [577, 14] on button "Close" at bounding box center [573, 12] width 41 height 12
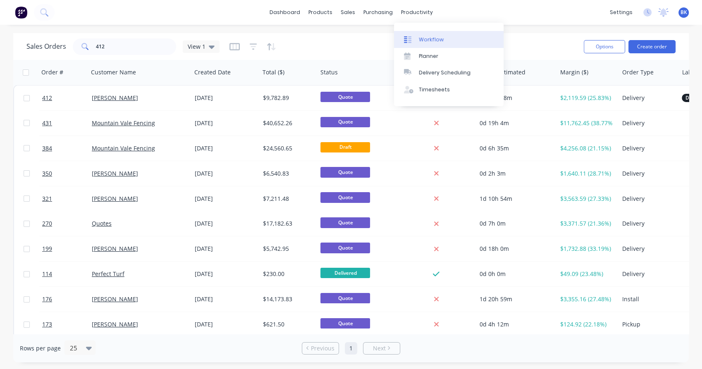
click at [421, 37] on div "Workflow" at bounding box center [431, 39] width 25 height 7
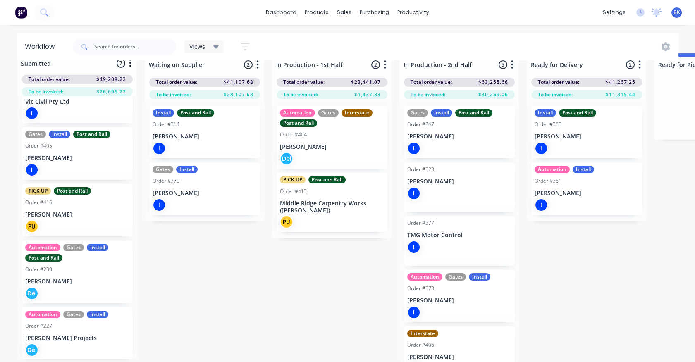
scroll to position [138, 0]
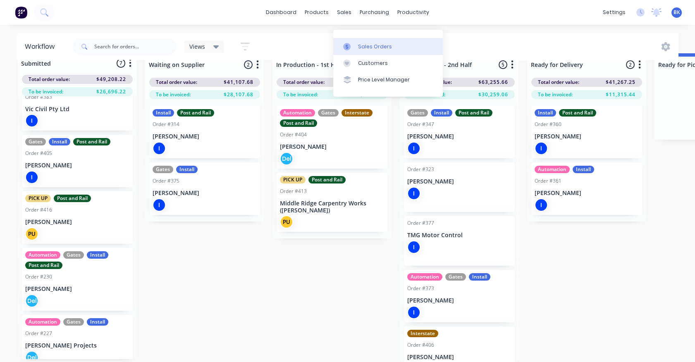
click at [370, 43] on div "Sales Orders" at bounding box center [375, 46] width 34 height 7
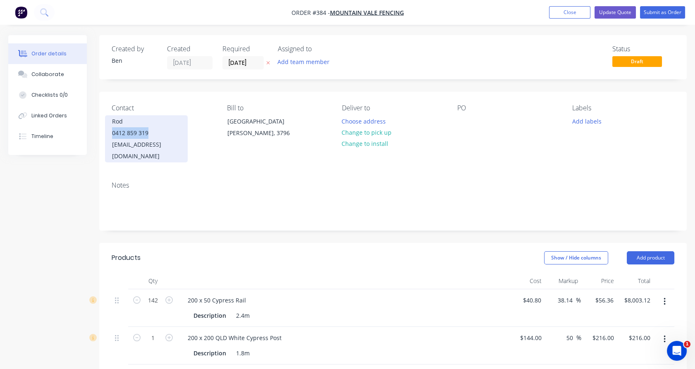
copy div "0412 859 319"
drag, startPoint x: 152, startPoint y: 136, endPoint x: 109, endPoint y: 133, distance: 42.7
click at [109, 133] on div "Rod 0412 859 319 mo39050@bigpond.net.au" at bounding box center [146, 138] width 83 height 47
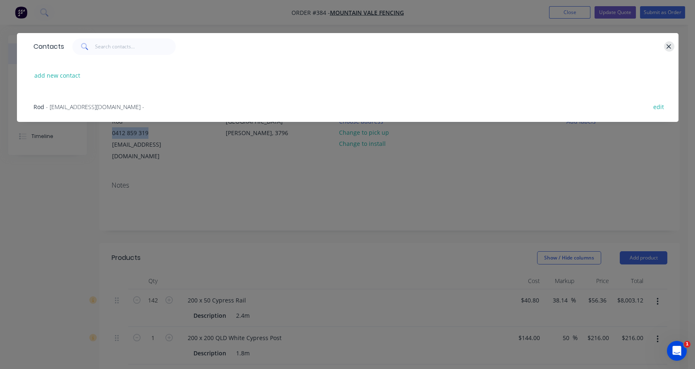
click at [668, 47] on icon "button" at bounding box center [669, 46] width 5 height 5
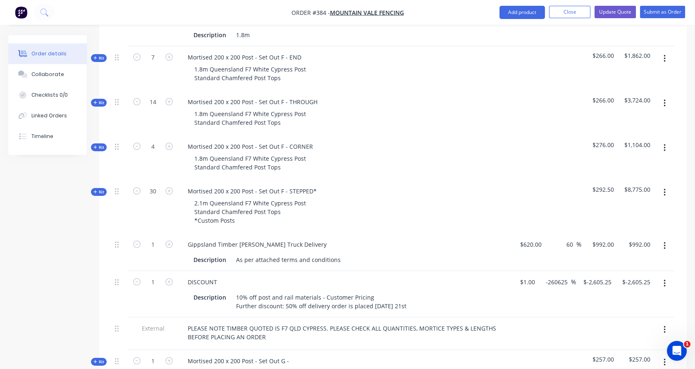
scroll to position [319, 0]
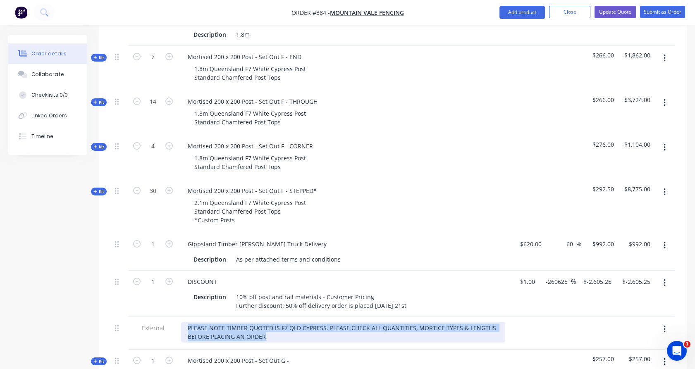
copy div "PLEASE NOTE TIMBER QUOTED IS F7 QLD CYPRESS. PLEASE CHECK ALL QUANTITIES, MORTI…"
drag, startPoint x: 272, startPoint y: 322, endPoint x: 188, endPoint y: 318, distance: 84.0
click at [188, 322] on div "PLEASE NOTE TIMBER QUOTED IS F7 QLD CYPRESS. PLEASE CHECK ALL QUANTITIES, MORTI…" at bounding box center [343, 332] width 324 height 21
